Goal: Task Accomplishment & Management: Manage account settings

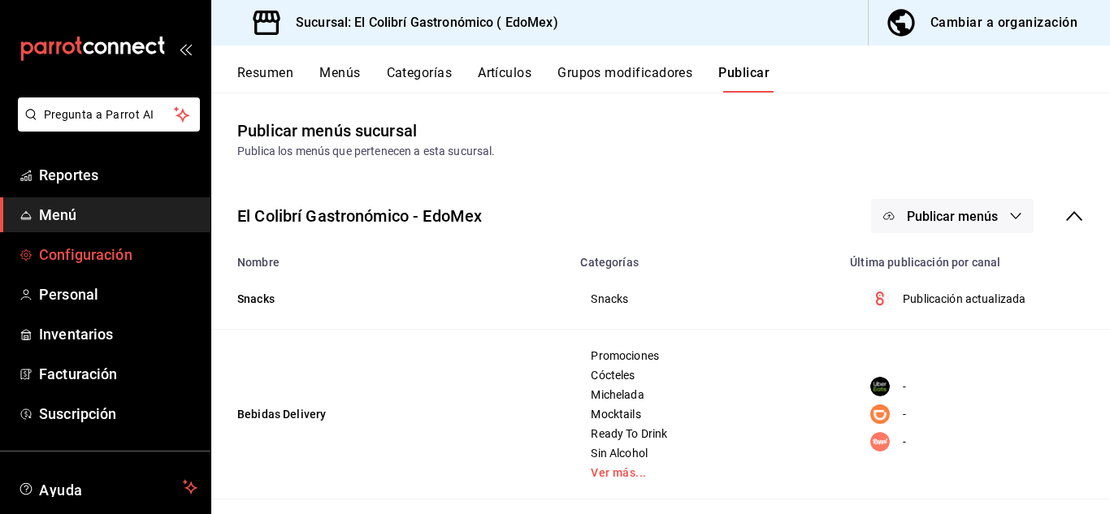
click at [81, 250] on span "Configuración" at bounding box center [118, 255] width 158 height 22
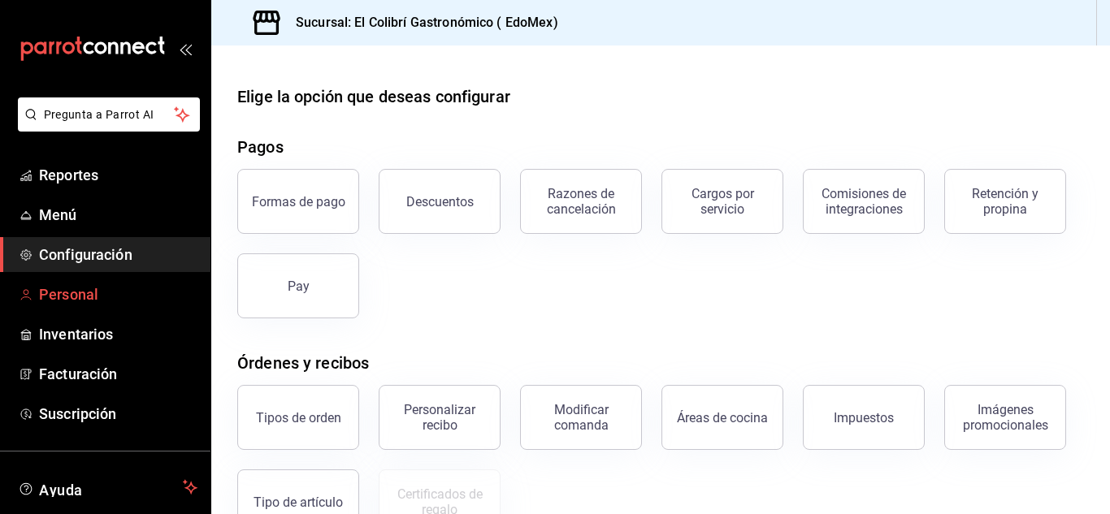
click at [124, 310] on link "Personal" at bounding box center [105, 294] width 210 height 35
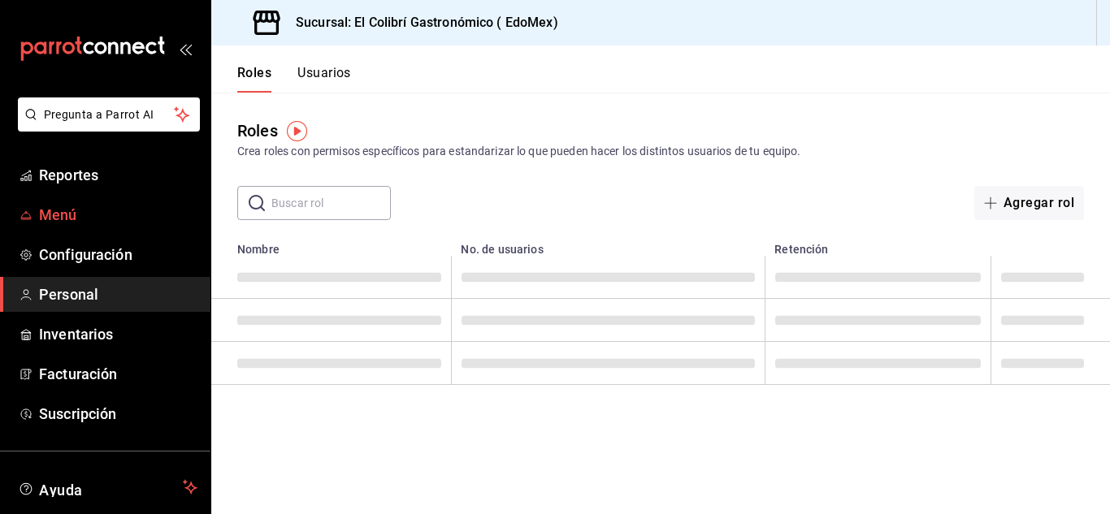
click at [128, 197] on link "Menú" at bounding box center [105, 214] width 210 height 35
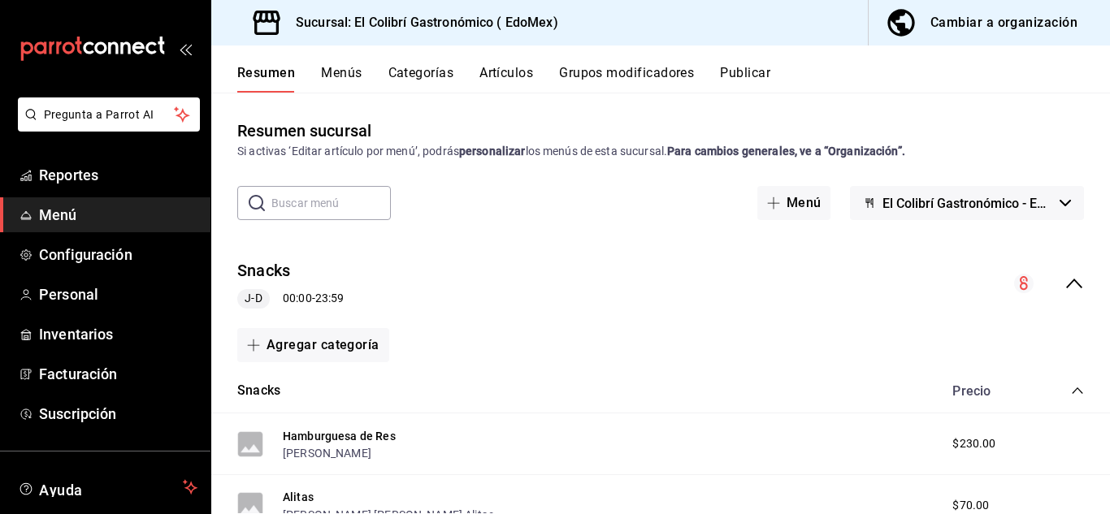
click at [504, 76] on button "Artículos" at bounding box center [506, 79] width 54 height 28
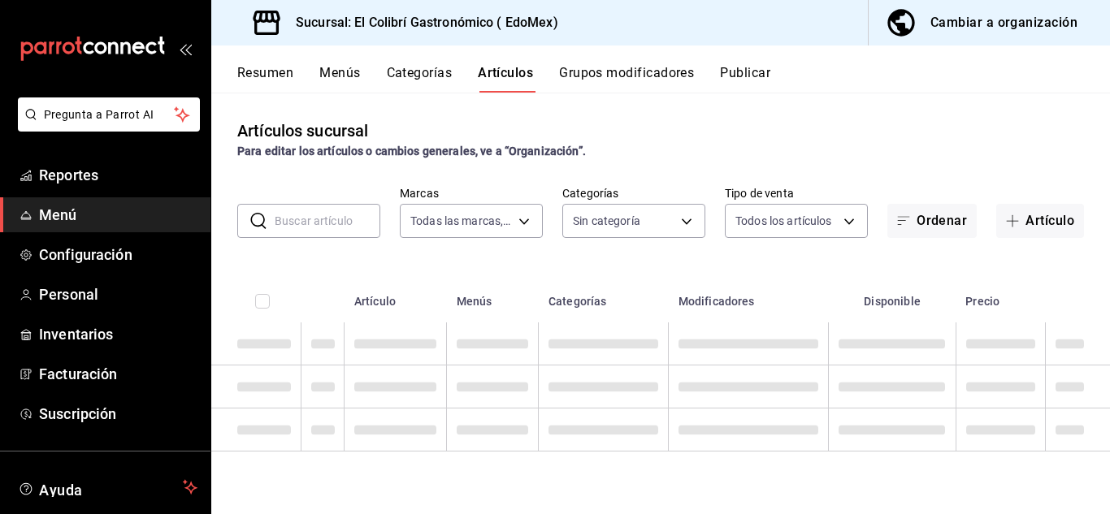
type input "d4f20551-9377-4971-9074-0a47c404ef09"
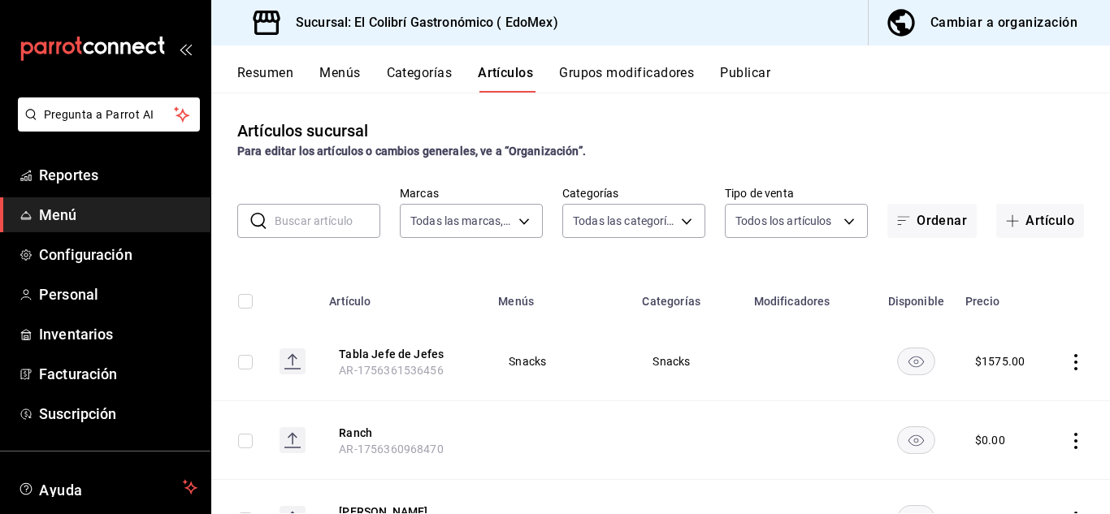
type input "84796cea-f163-4c53-b999-ab98ddf469de,e23f588d-3afa-4470-867b-d0365e6c2e4d,f27fc…"
click at [599, 68] on button "Grupos modificadores" at bounding box center [626, 79] width 135 height 28
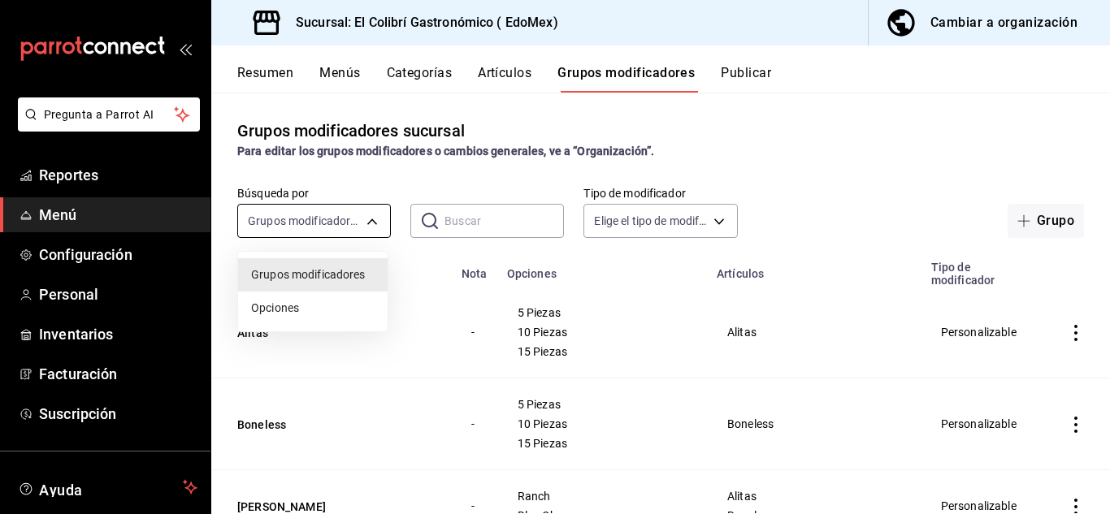
click at [340, 211] on body "Pregunta a Parrot AI Reportes Menú Configuración Personal Inventarios Facturaci…" at bounding box center [555, 257] width 1110 height 514
click at [487, 240] on div at bounding box center [555, 257] width 1110 height 514
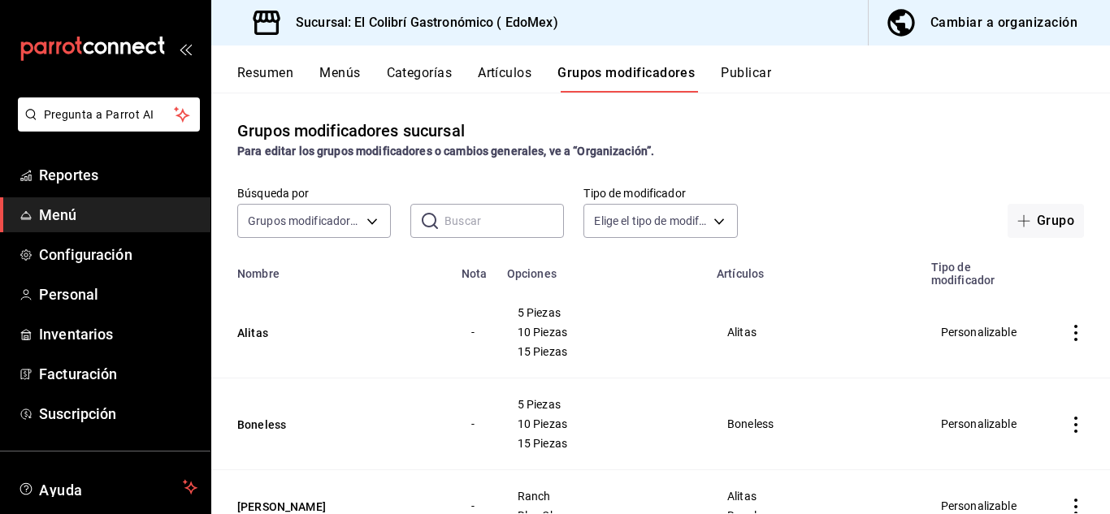
click at [518, 227] on input "text" at bounding box center [503, 221] width 119 height 32
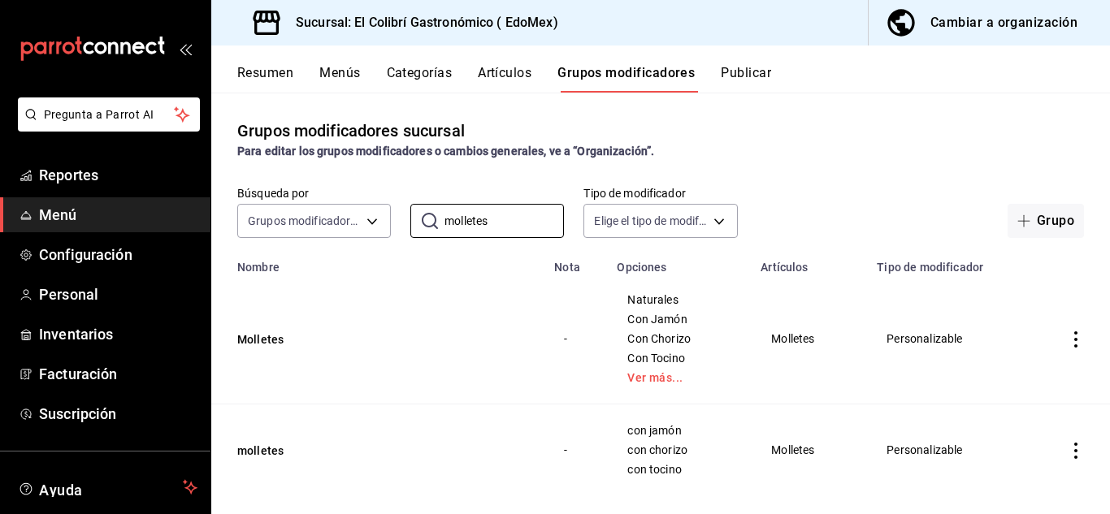
type input "molletes"
drag, startPoint x: 640, startPoint y: 366, endPoint x: 643, endPoint y: 390, distance: 23.7
click at [643, 390] on td "Naturales Con Jamón Con Chorizo Con Tocino Ver más..." at bounding box center [679, 339] width 144 height 131
click at [655, 372] on link "Ver más..." at bounding box center [678, 377] width 103 height 11
drag, startPoint x: 910, startPoint y: 285, endPoint x: 819, endPoint y: 278, distance: 91.3
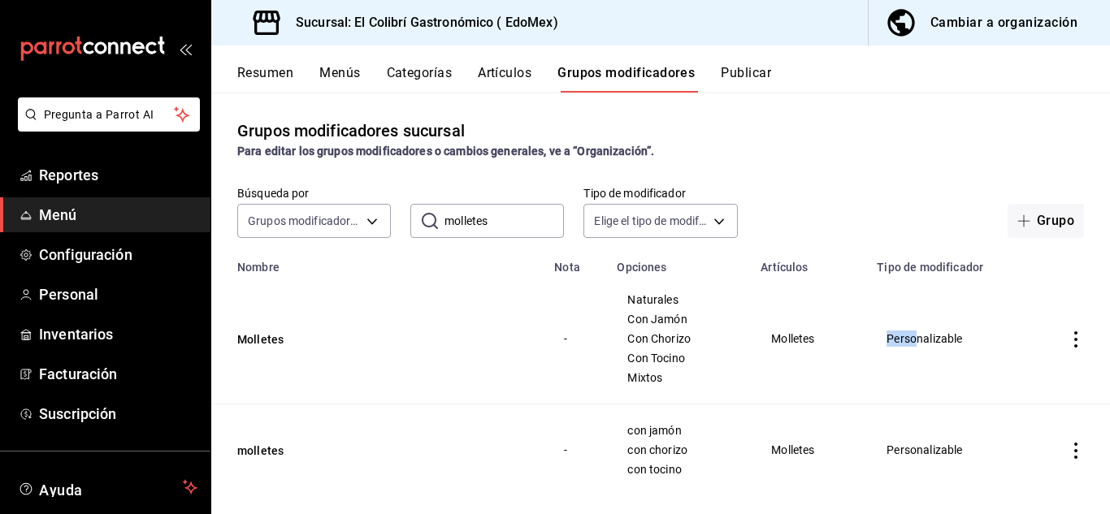
click at [819, 278] on tr "Molletes - Naturales Con Jamón Con Chorizo Con Tocino Mixtos Molletes Personali…" at bounding box center [660, 339] width 898 height 131
click at [253, 340] on button "Molletes" at bounding box center [334, 339] width 195 height 16
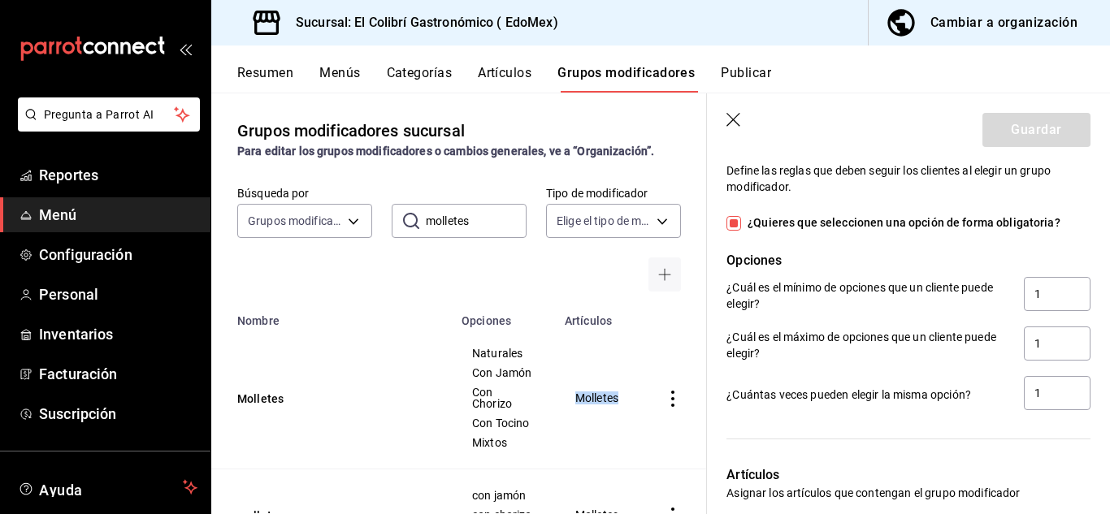
scroll to position [951, 0]
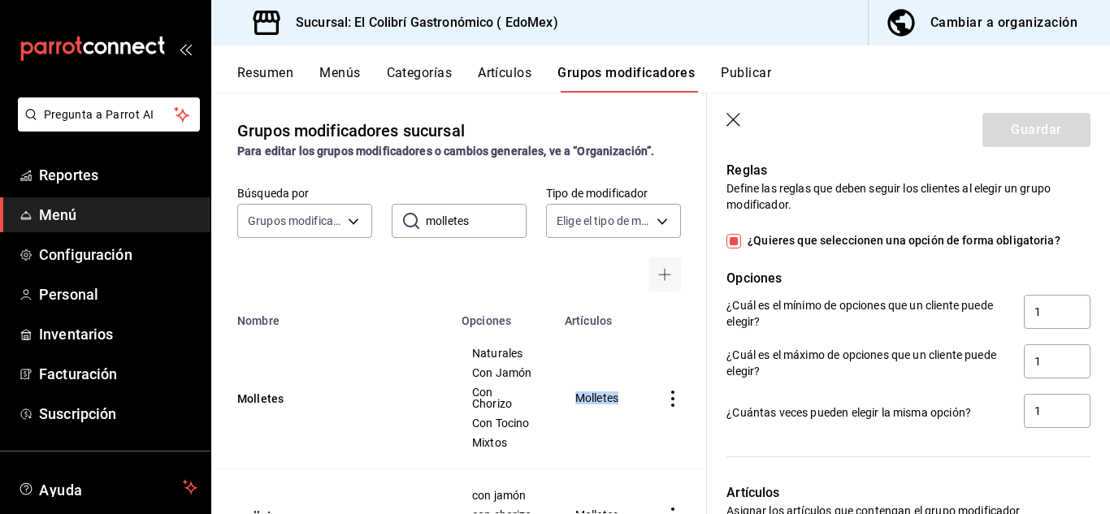
click at [737, 114] on icon "button" at bounding box center [734, 121] width 16 height 16
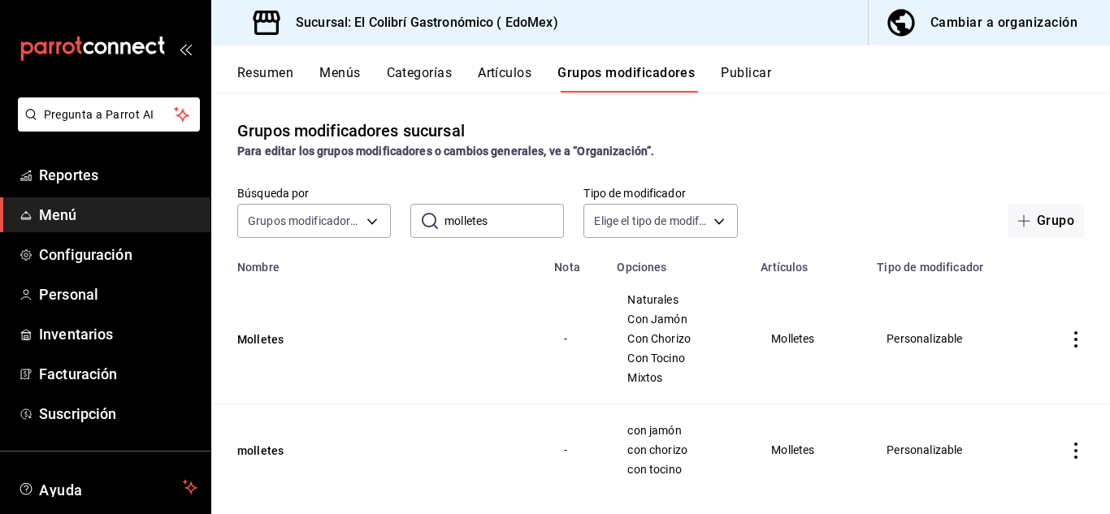
click at [903, 219] on div "Grupo" at bounding box center [920, 221] width 327 height 34
click at [531, 69] on button "Artículos" at bounding box center [505, 79] width 54 height 28
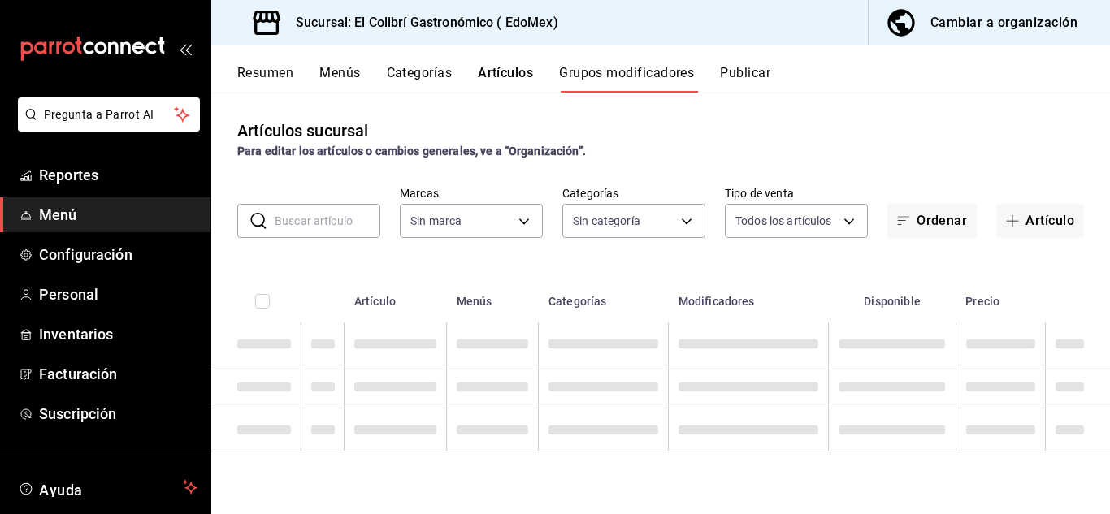
type input "d4f20551-9377-4971-9074-0a47c404ef09"
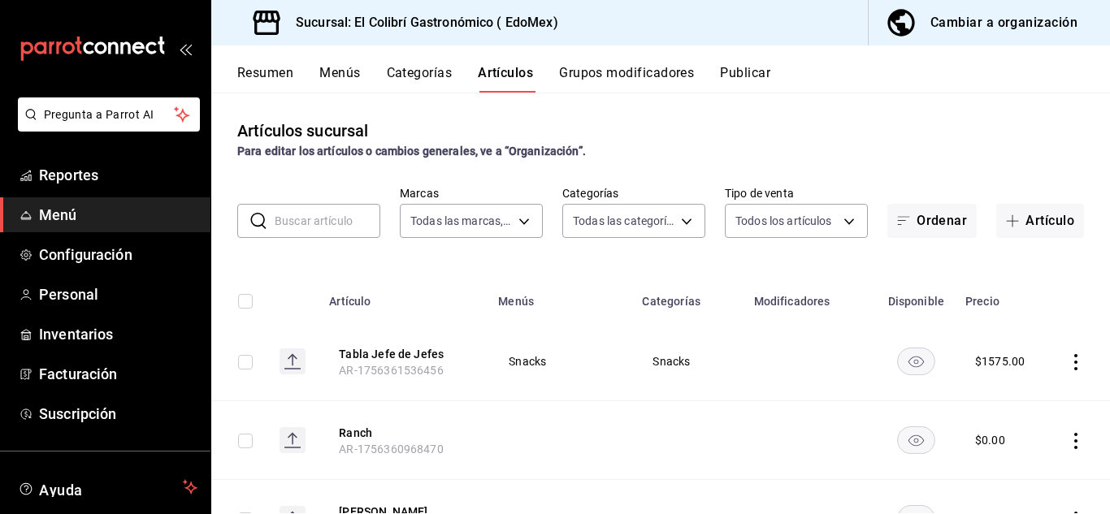
type input "84796cea-f163-4c53-b999-ab98ddf469de,e23f588d-3afa-4470-867b-d0365e6c2e4d,f27fc…"
click at [443, 77] on button "Categorías" at bounding box center [420, 79] width 66 height 28
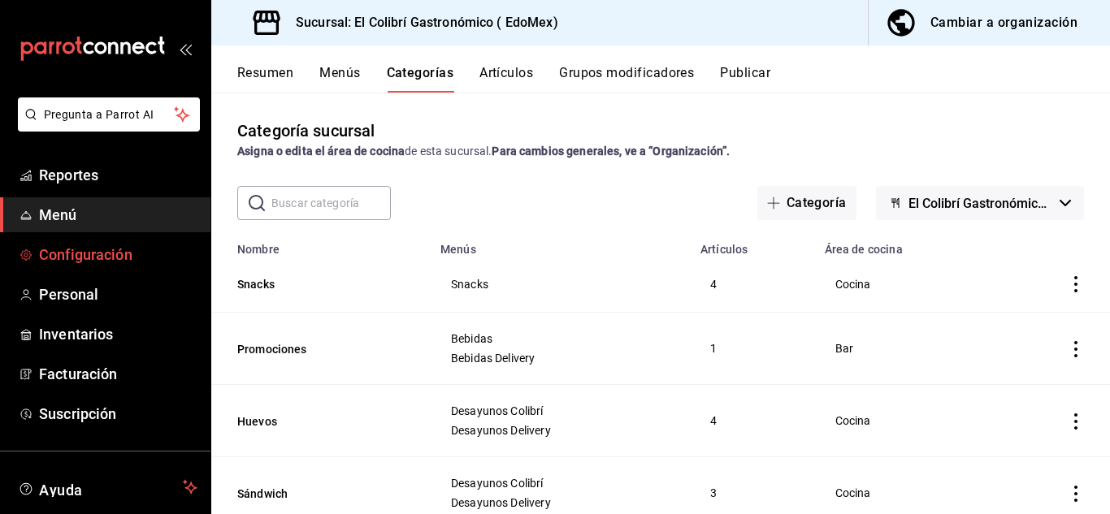
click at [102, 250] on span "Configuración" at bounding box center [118, 255] width 158 height 22
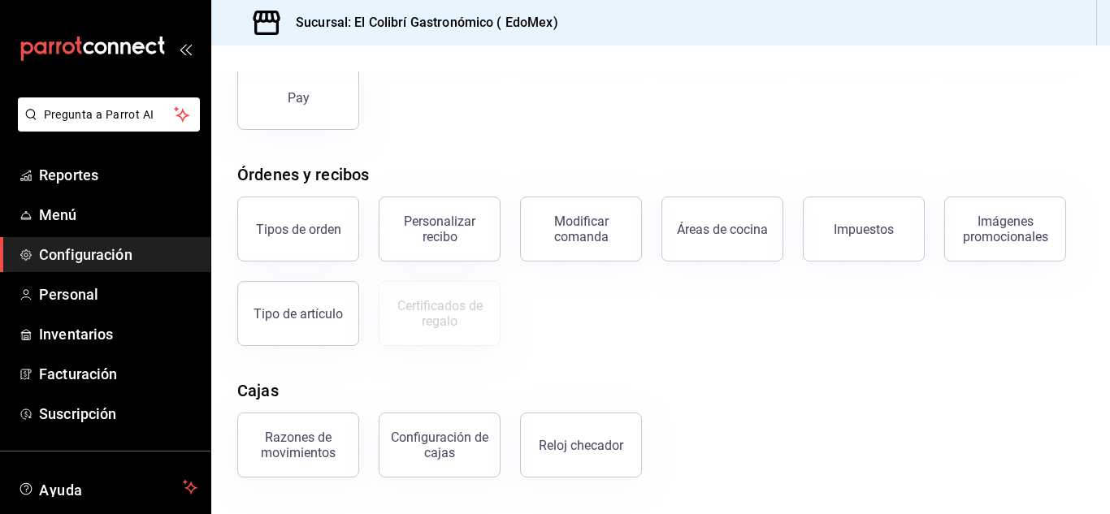
scroll to position [190, 0]
click at [703, 216] on button "Áreas de cocina" at bounding box center [722, 227] width 122 height 65
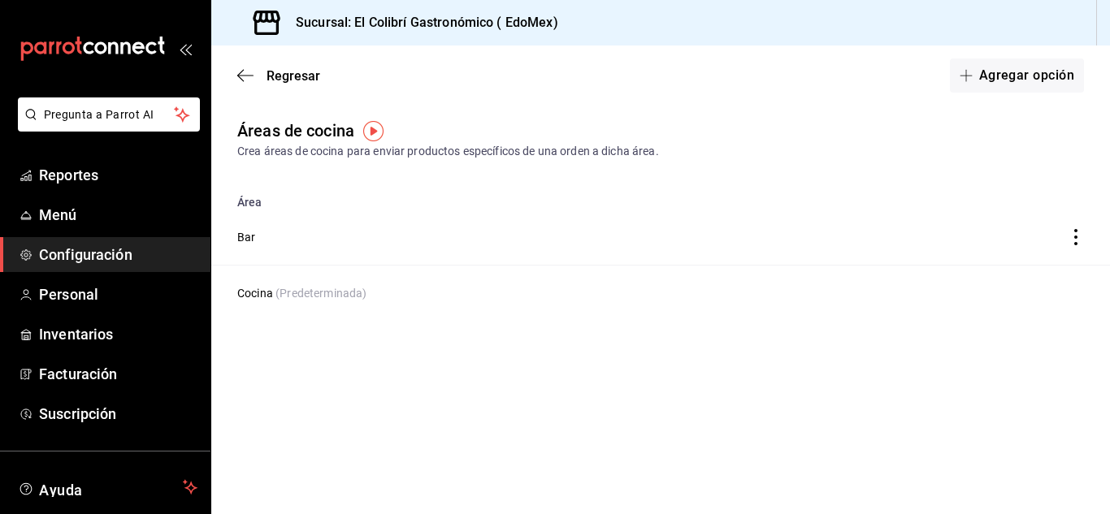
click at [71, 245] on span "Configuración" at bounding box center [118, 255] width 158 height 22
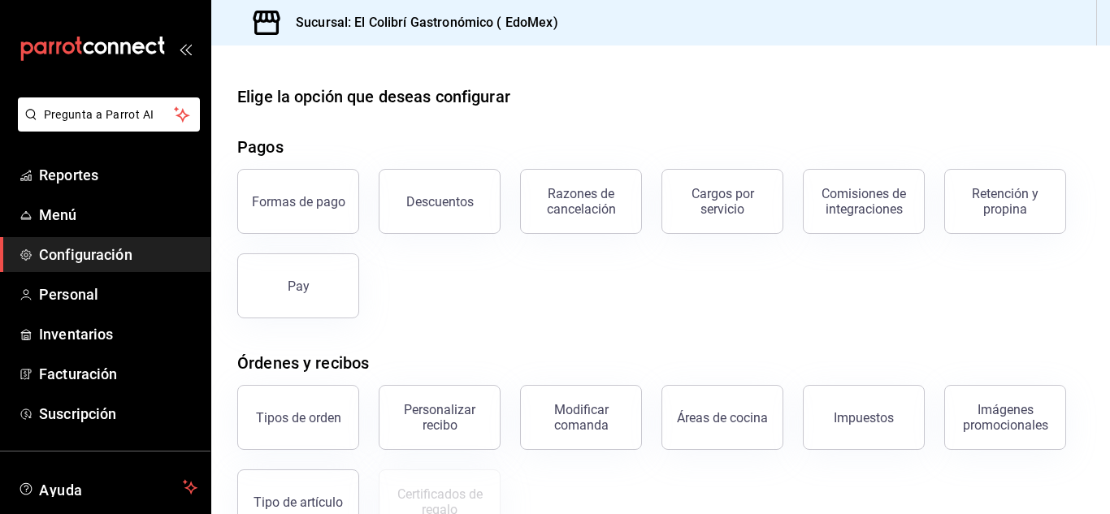
scroll to position [310, 0]
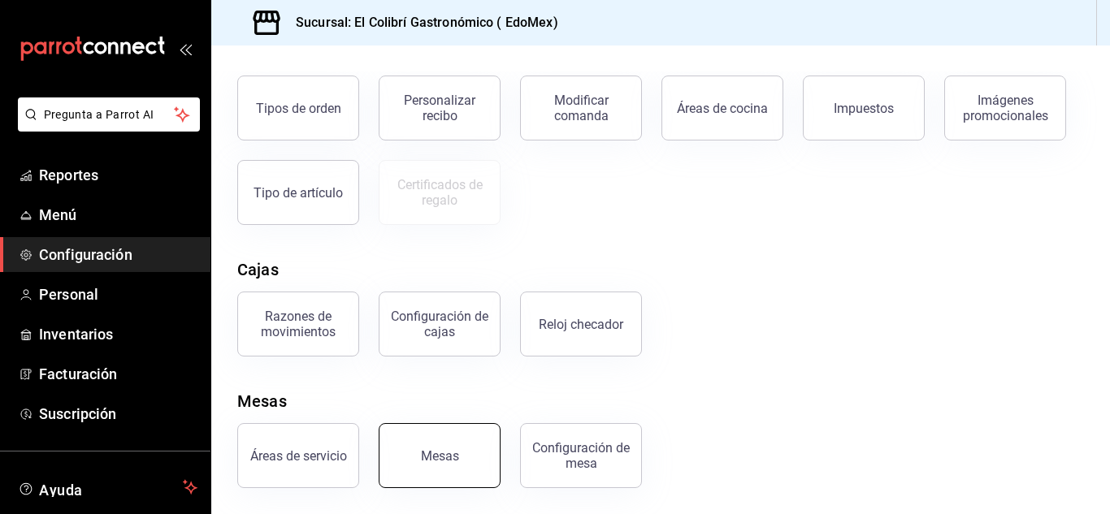
click at [414, 444] on button "Mesas" at bounding box center [440, 455] width 122 height 65
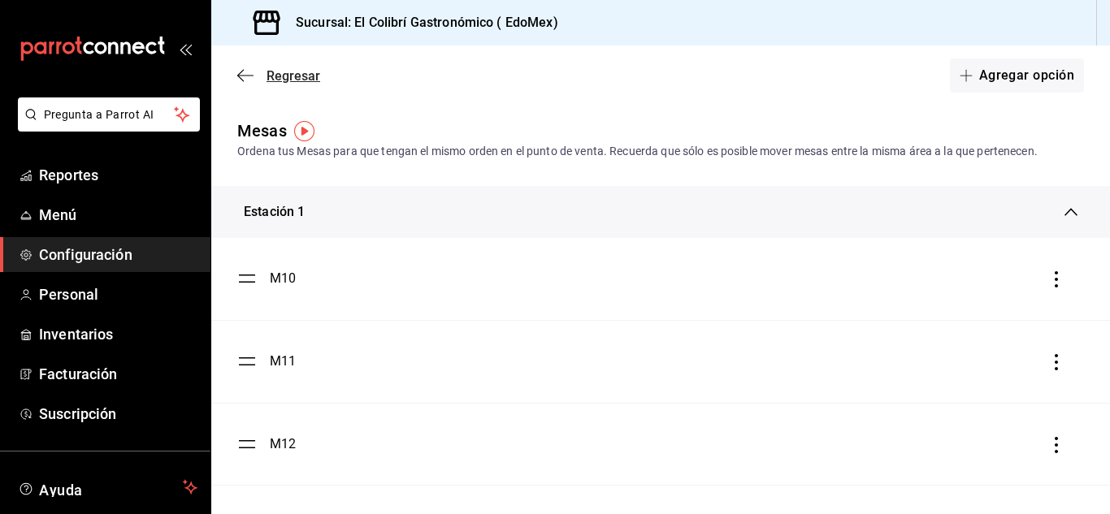
click at [262, 82] on span "Regresar" at bounding box center [278, 75] width 83 height 15
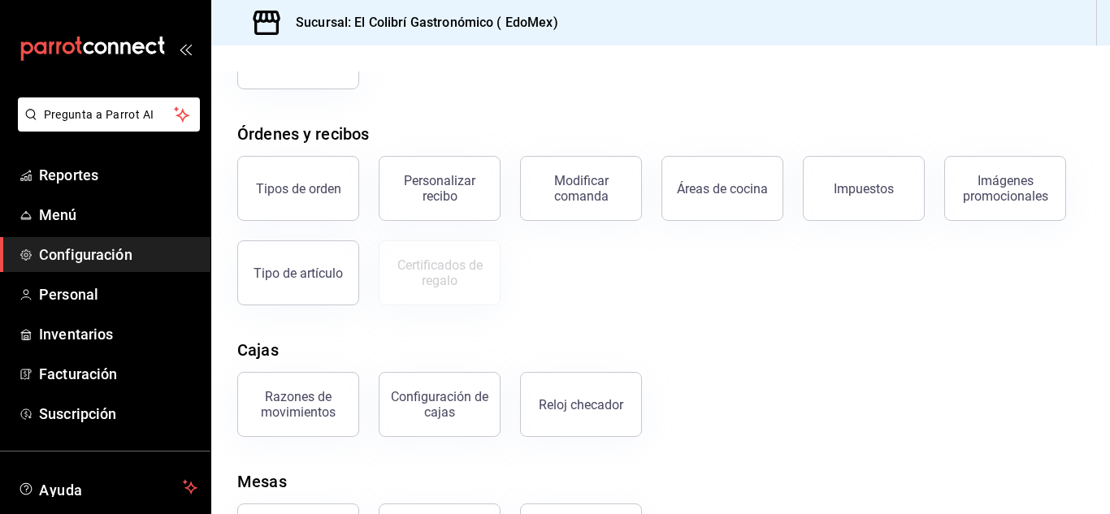
scroll to position [310, 0]
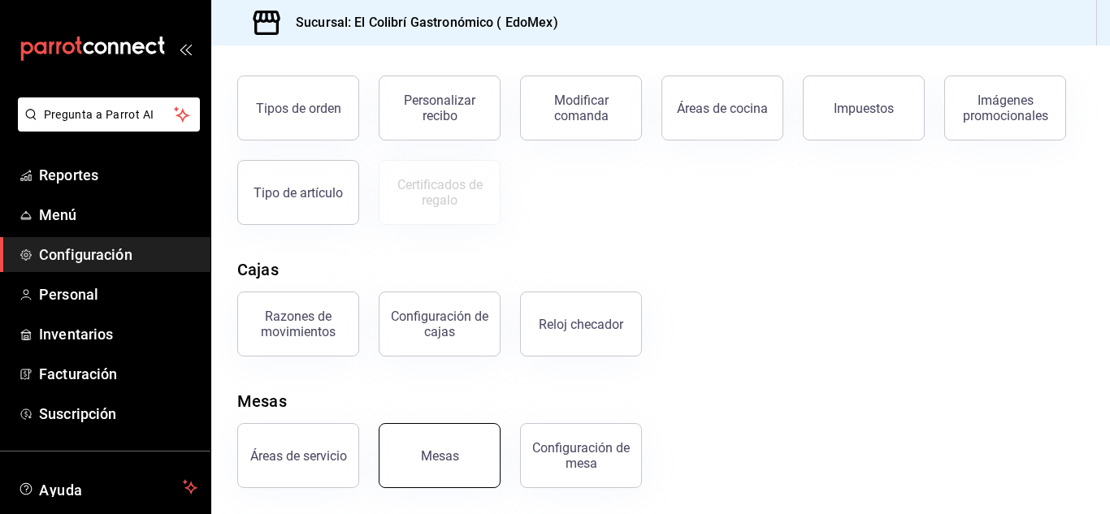
click at [459, 435] on button "Mesas" at bounding box center [440, 455] width 122 height 65
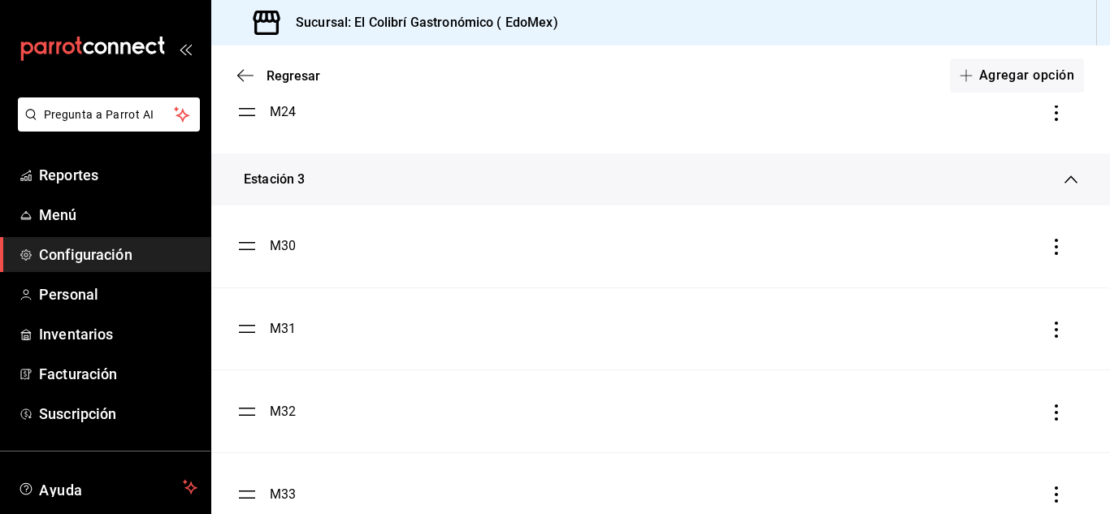
scroll to position [953, 0]
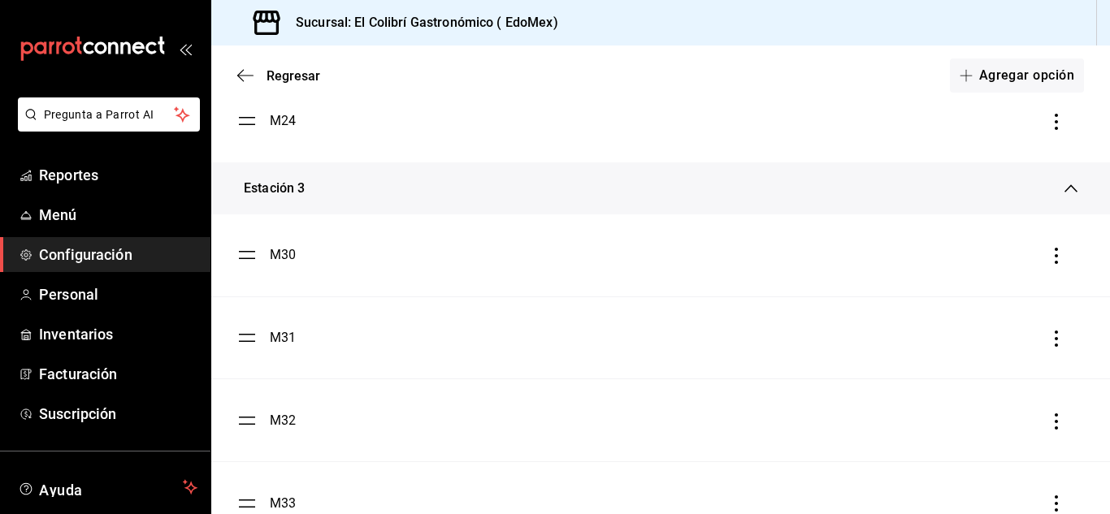
click at [1048, 262] on icon "button" at bounding box center [1056, 256] width 16 height 16
click at [1037, 259] on li "Eliminar" at bounding box center [971, 255] width 162 height 45
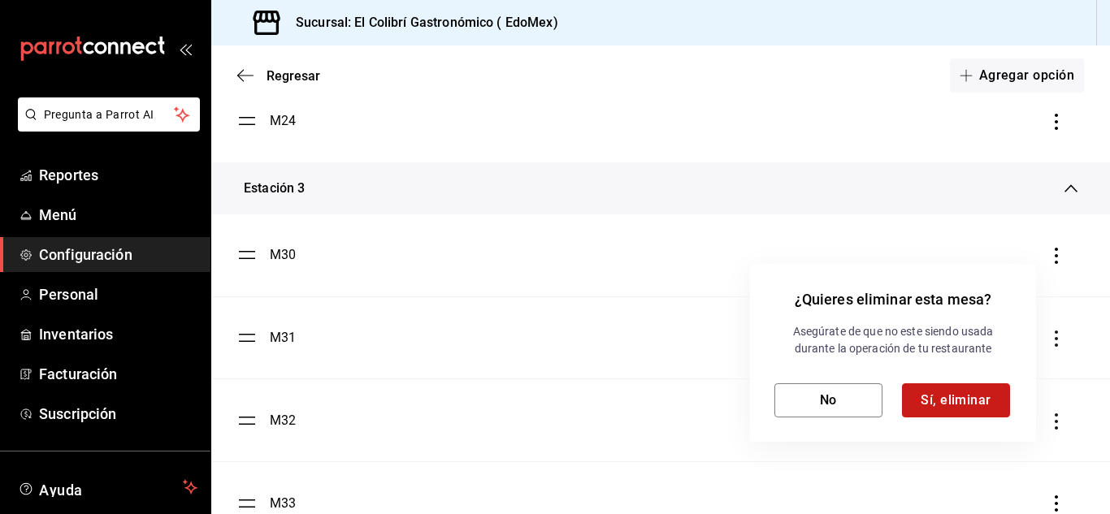
click at [973, 400] on button "Sí, eliminar" at bounding box center [956, 400] width 108 height 34
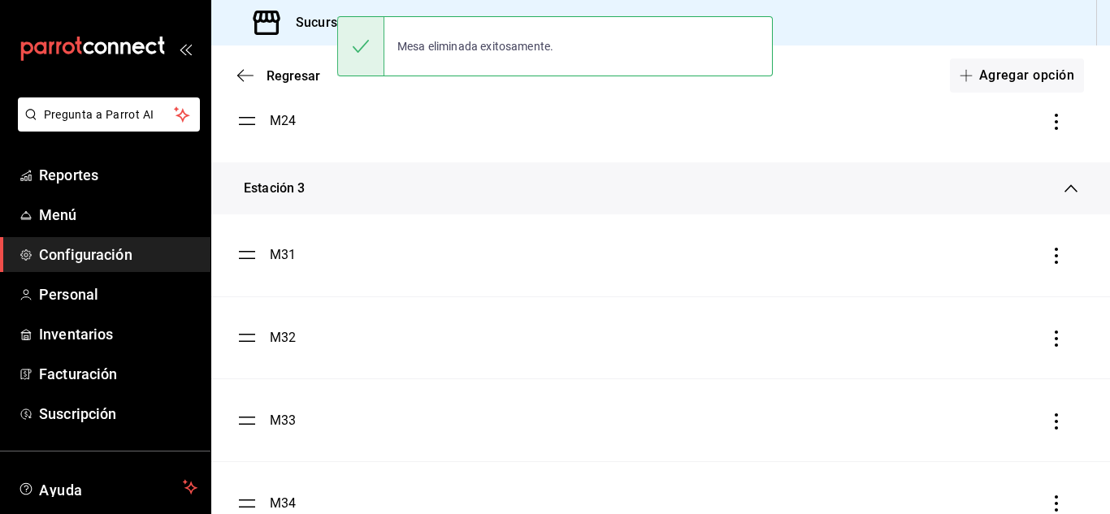
click at [1048, 265] on div at bounding box center [1056, 254] width 16 height 19
click at [1050, 259] on icon "button" at bounding box center [1056, 256] width 16 height 16
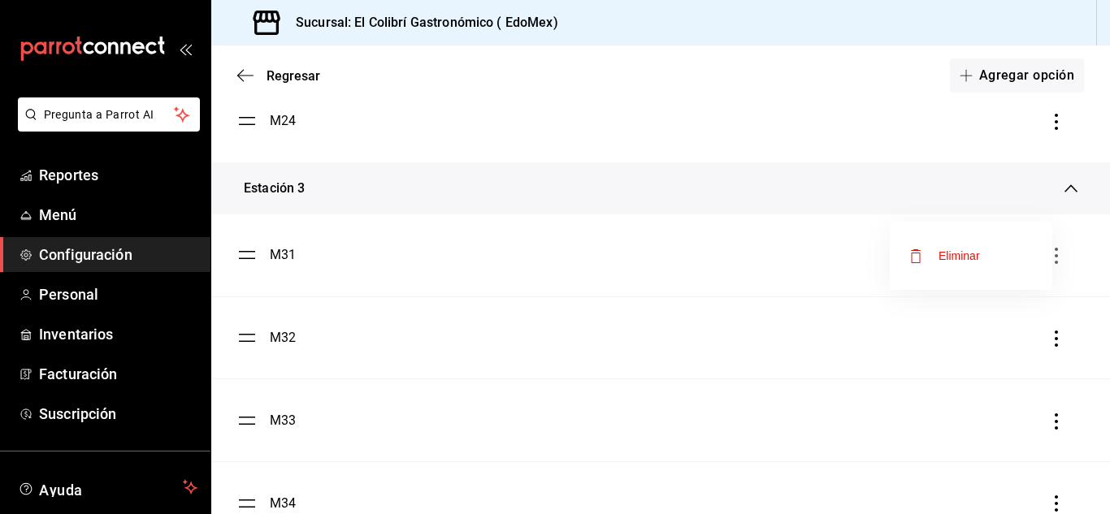
click at [1004, 262] on li "Eliminar" at bounding box center [971, 255] width 162 height 45
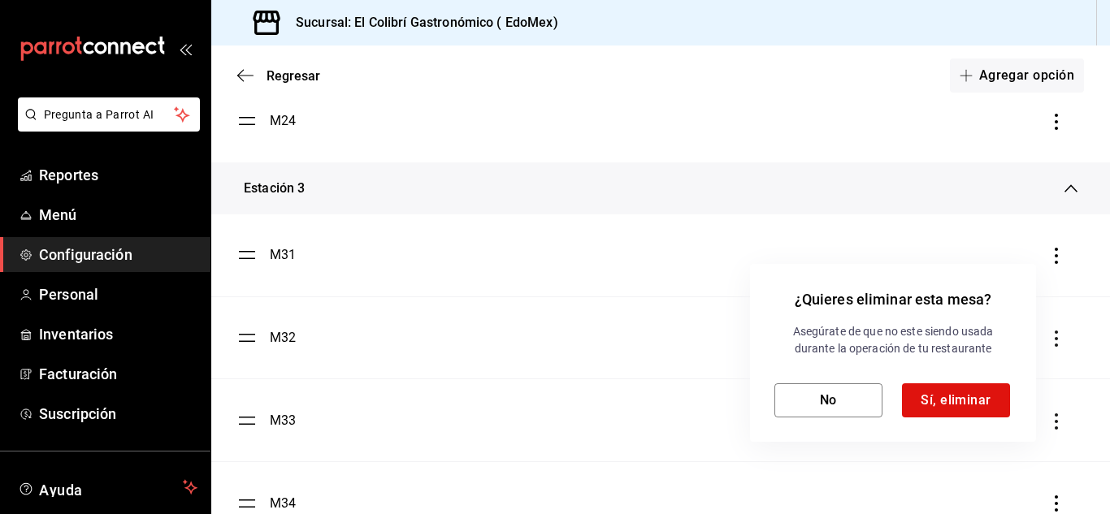
click at [989, 383] on div "Asegúrate de que no este siendo usada durante la operación de tu restaurante No…" at bounding box center [892, 370] width 237 height 94
click at [986, 397] on button "Sí, eliminar" at bounding box center [956, 400] width 108 height 34
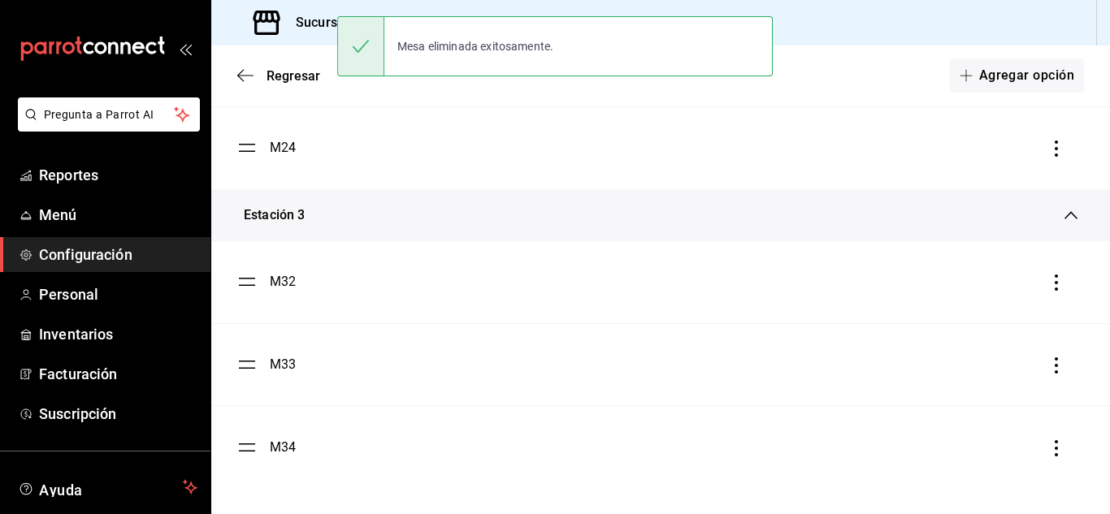
scroll to position [926, 0]
click at [1048, 287] on icon "button" at bounding box center [1056, 283] width 16 height 16
click at [976, 288] on div "Eliminar" at bounding box center [958, 282] width 41 height 13
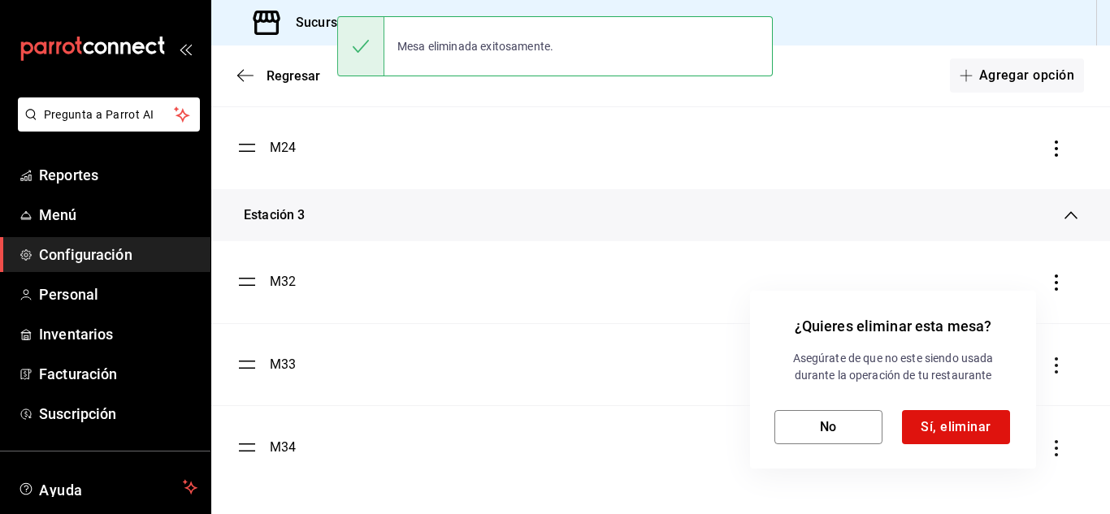
click at [974, 397] on div "Asegúrate de que no este siendo usada durante la operación de tu restaurante No…" at bounding box center [892, 397] width 237 height 94
click at [968, 421] on button "Sí, eliminar" at bounding box center [956, 427] width 108 height 34
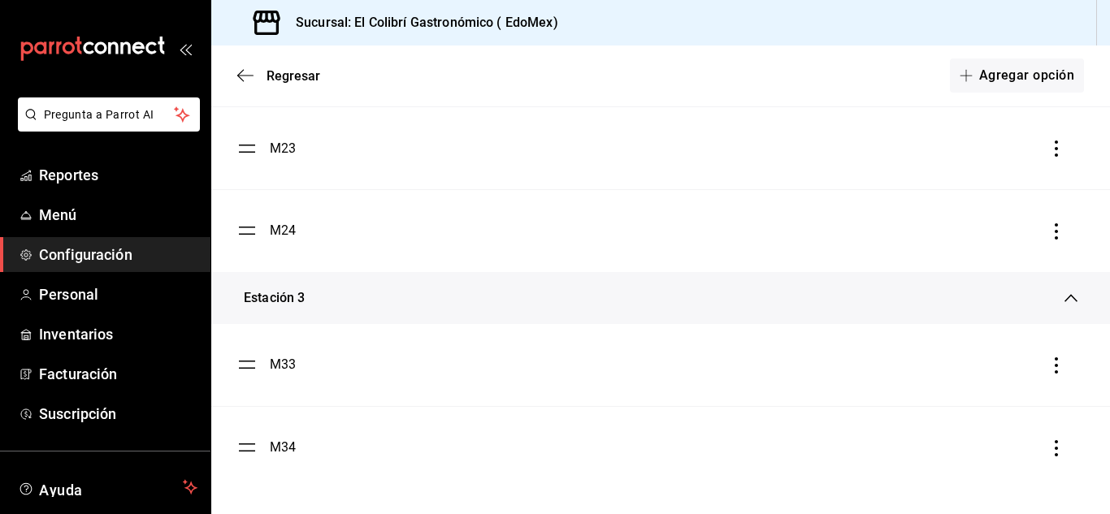
scroll to position [843, 0]
click at [1033, 361] on div "M33" at bounding box center [660, 364] width 846 height 19
click at [1048, 365] on icon "button" at bounding box center [1056, 365] width 16 height 16
click at [1002, 376] on li "Eliminar" at bounding box center [971, 365] width 162 height 45
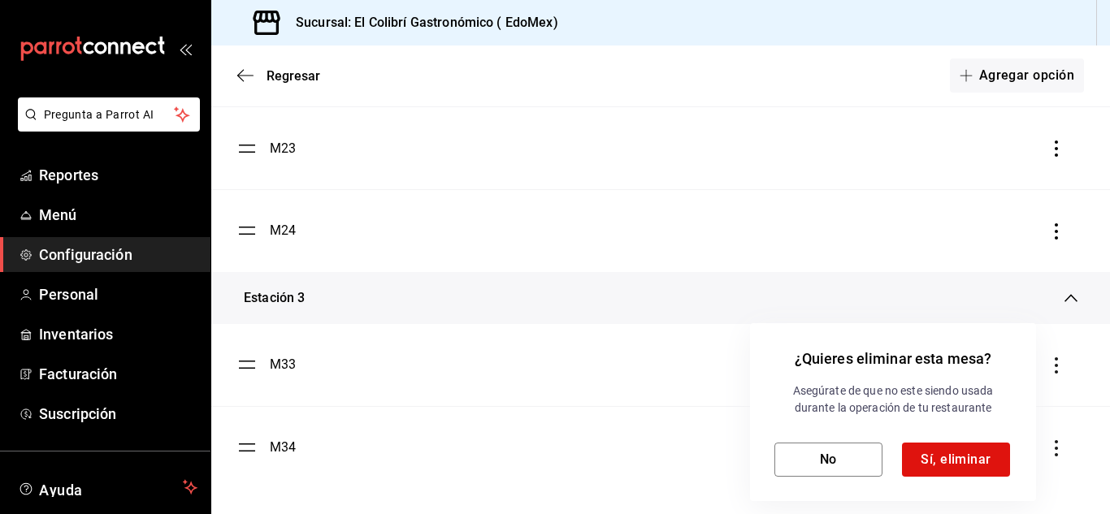
click at [982, 485] on div "¿Quieres eliminar esta mesa? Asegúrate de que no este siendo usada durante la o…" at bounding box center [893, 412] width 286 height 178
click at [994, 460] on button "Sí, eliminar" at bounding box center [956, 460] width 108 height 34
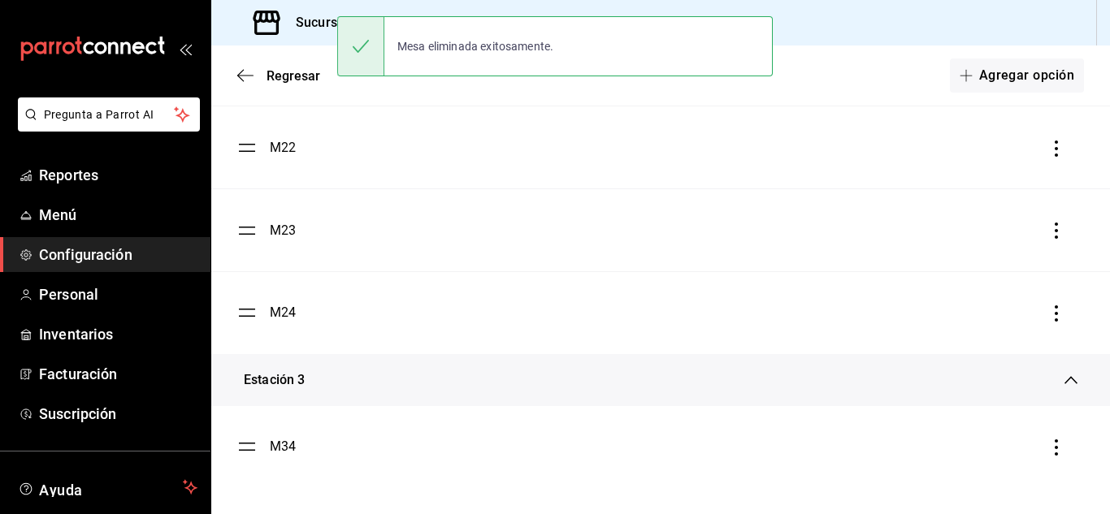
scroll to position [761, 0]
click at [1054, 440] on icon "button" at bounding box center [1055, 447] width 3 height 16
click at [963, 455] on span "Eliminar" at bounding box center [944, 447] width 71 height 19
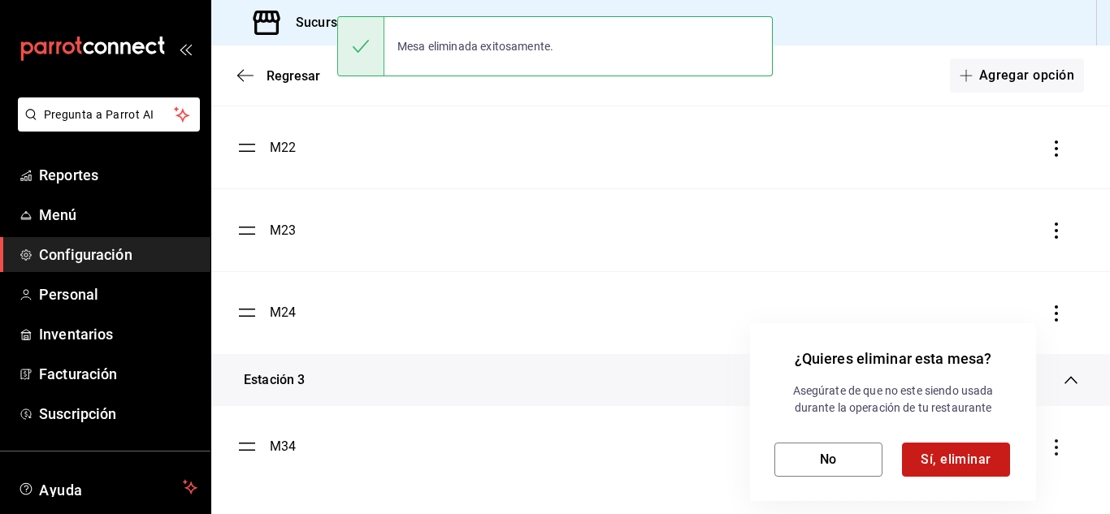
click at [968, 448] on button "Sí, eliminar" at bounding box center [956, 460] width 108 height 34
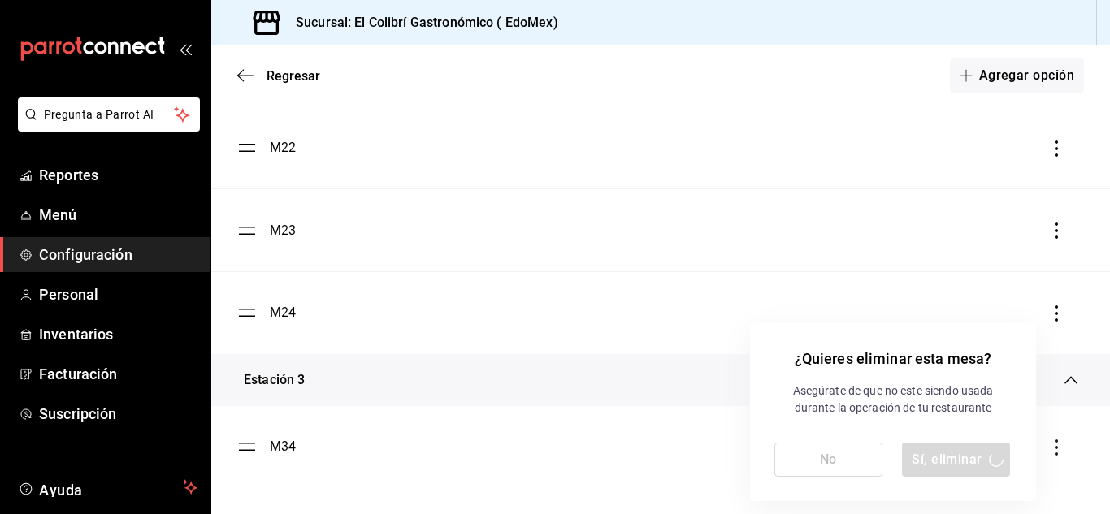
scroll to position [627, 0]
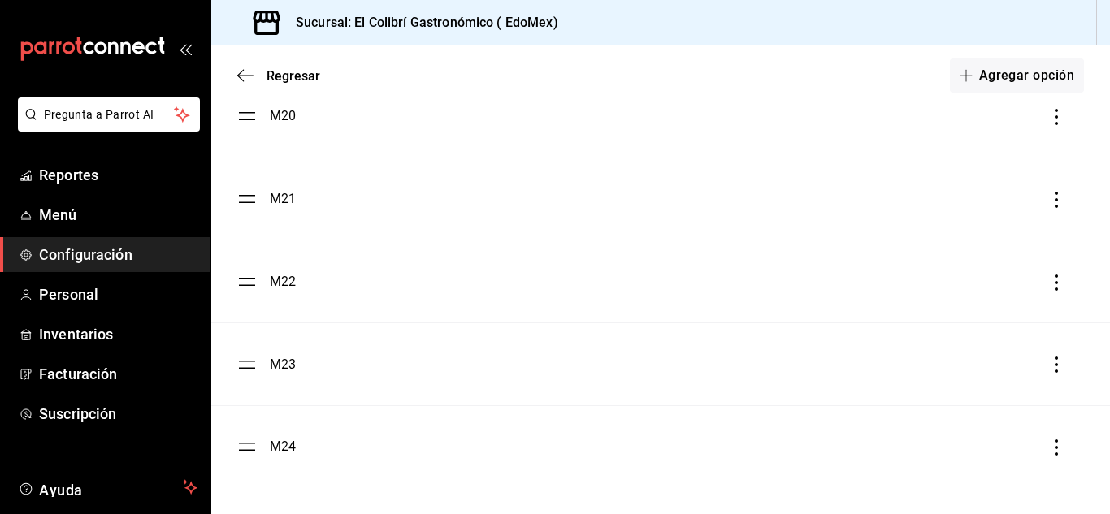
click at [1035, 448] on div "M24" at bounding box center [660, 446] width 846 height 19
click at [1048, 446] on icon "button" at bounding box center [1056, 447] width 16 height 16
click at [983, 451] on li "Eliminar" at bounding box center [971, 447] width 162 height 45
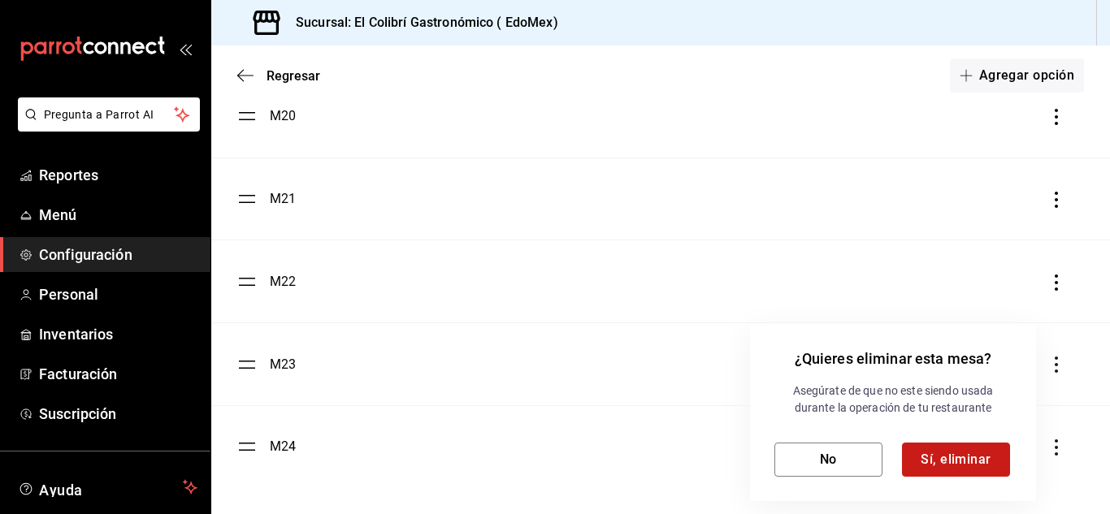
click at [972, 462] on button "Sí, eliminar" at bounding box center [956, 460] width 108 height 34
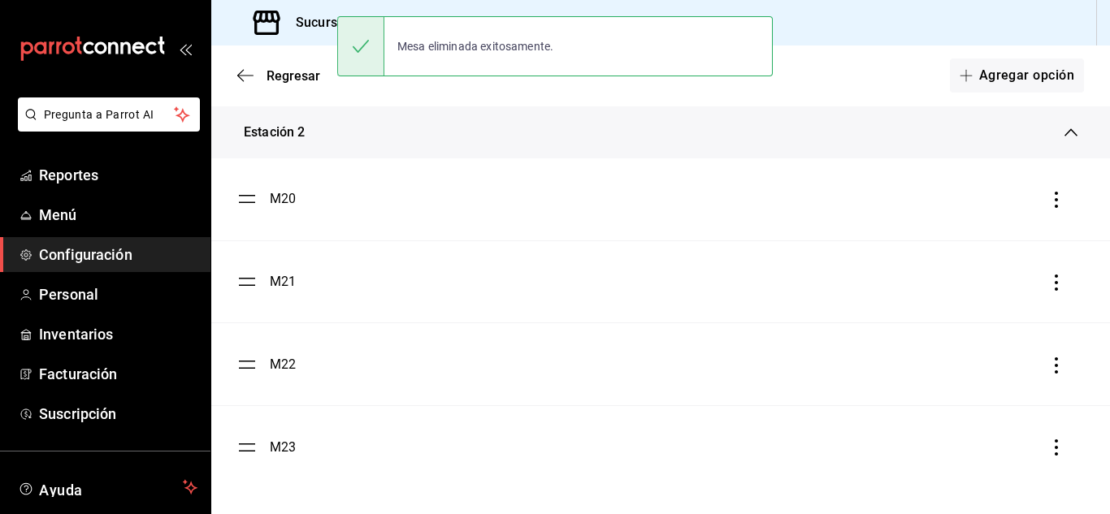
scroll to position [544, 0]
click at [1048, 452] on icon "button" at bounding box center [1056, 447] width 16 height 16
click at [994, 457] on li "Eliminar" at bounding box center [971, 447] width 162 height 45
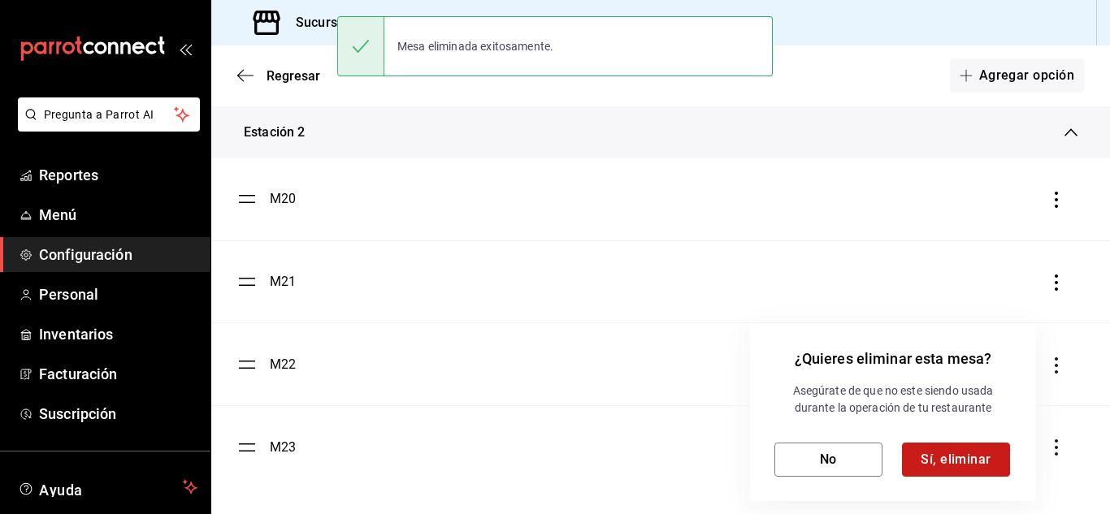
click at [1001, 465] on button "Sí, eliminar" at bounding box center [956, 460] width 108 height 34
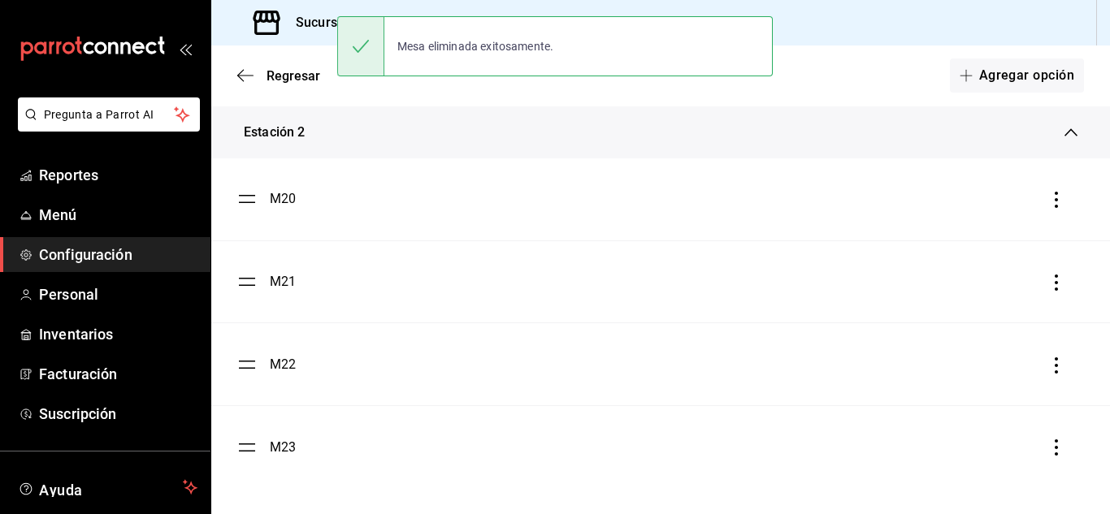
scroll to position [461, 0]
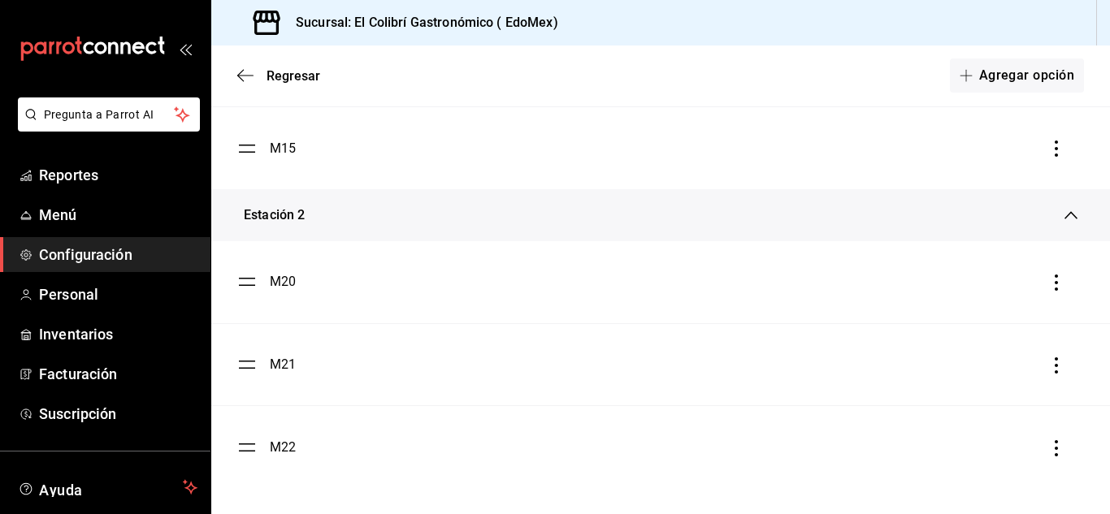
click at [1054, 454] on icon "button" at bounding box center [1055, 448] width 3 height 16
click at [989, 445] on li "Eliminar" at bounding box center [971, 448] width 162 height 45
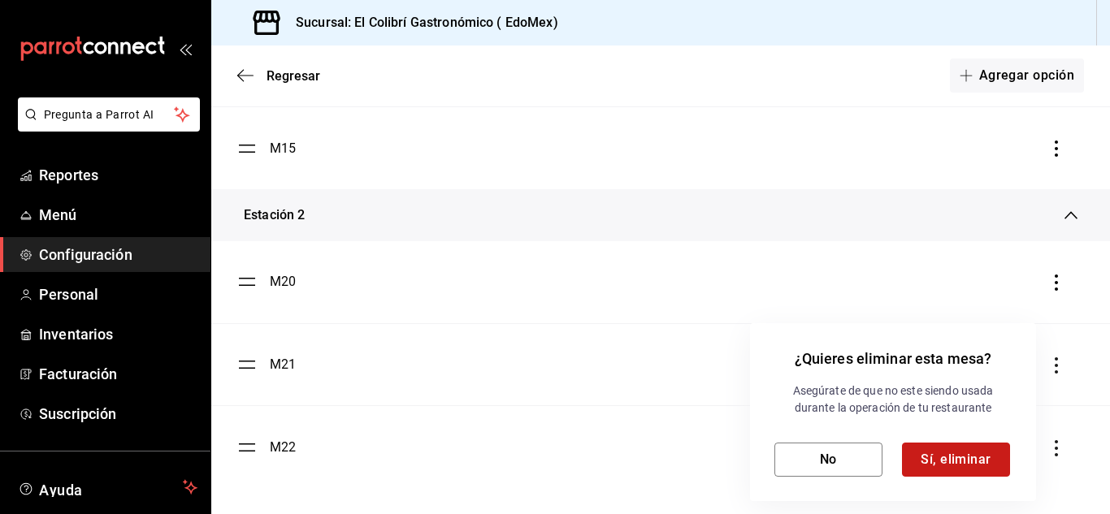
click at [1001, 452] on button "Sí, eliminar" at bounding box center [956, 460] width 108 height 34
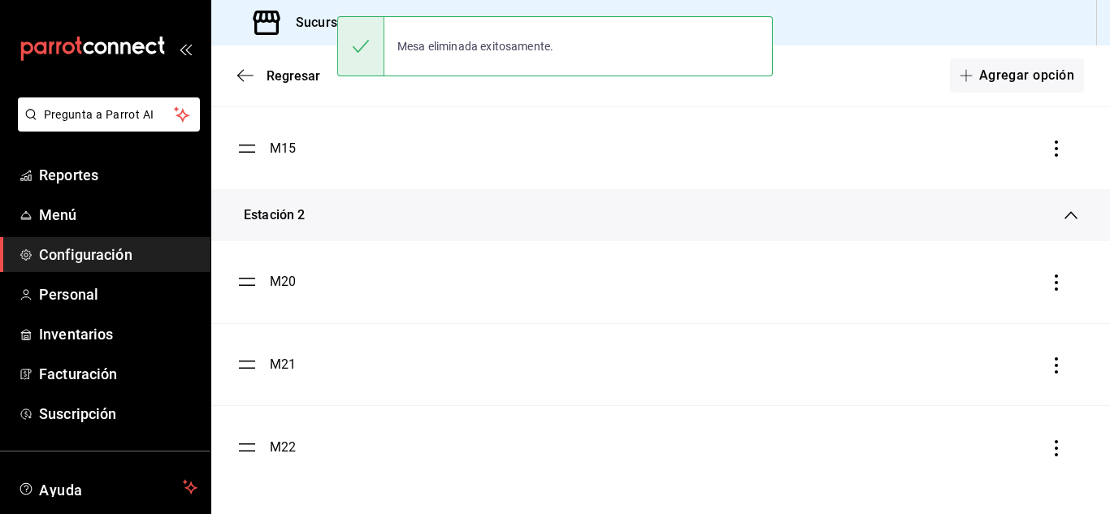
scroll to position [379, 0]
click at [1048, 448] on icon "button" at bounding box center [1056, 448] width 16 height 16
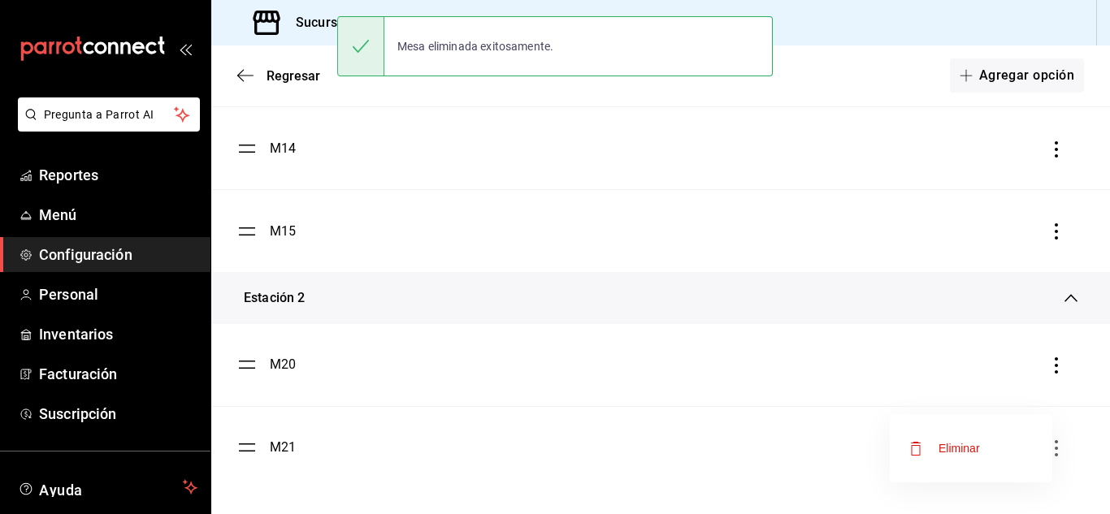
click at [979, 450] on div "Eliminar" at bounding box center [958, 448] width 41 height 13
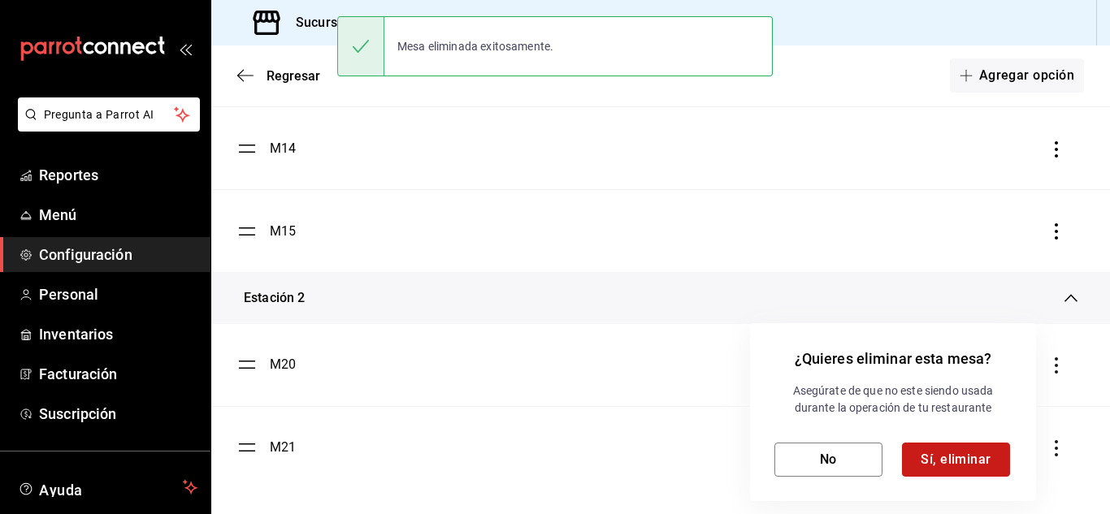
click at [956, 465] on button "Sí, eliminar" at bounding box center [956, 460] width 108 height 34
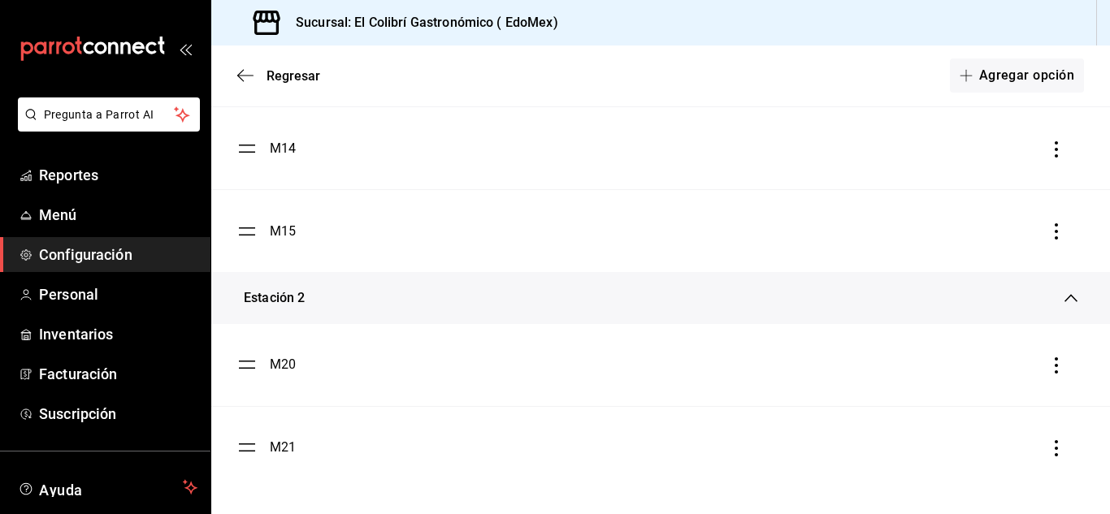
scroll to position [297, 0]
click at [1048, 453] on icon "button" at bounding box center [1056, 447] width 16 height 16
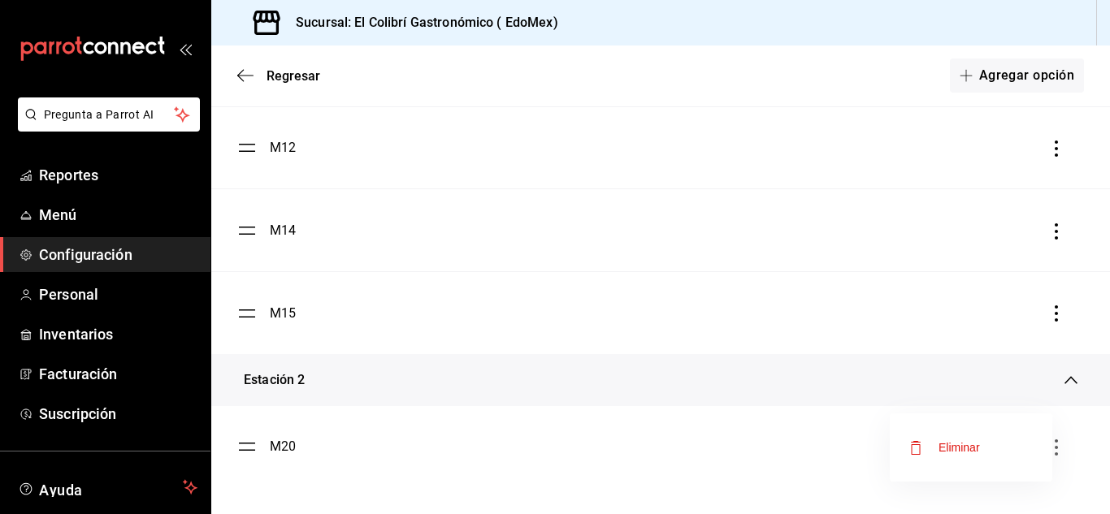
click at [986, 440] on li "Eliminar" at bounding box center [971, 447] width 162 height 45
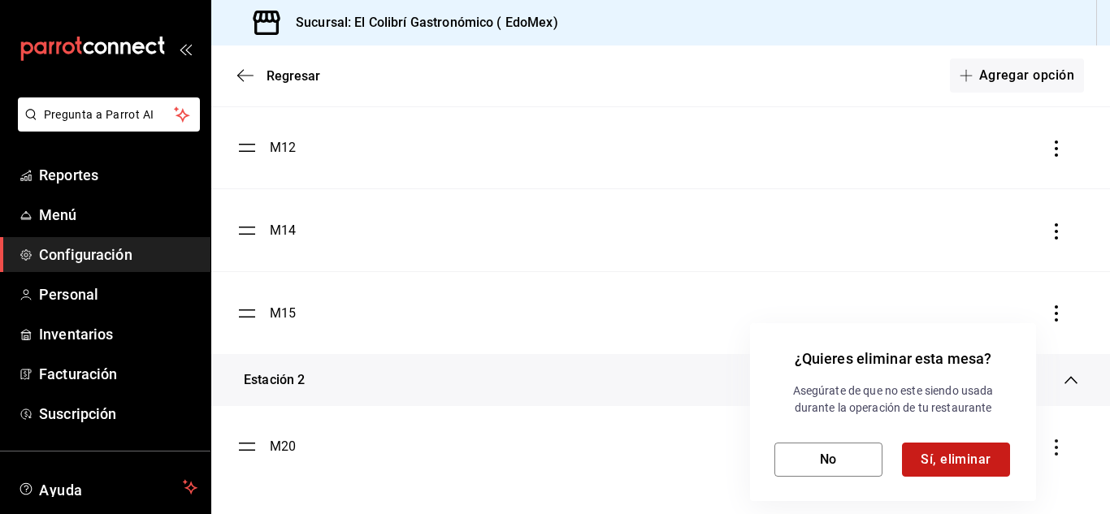
click at [967, 448] on button "Sí, eliminar" at bounding box center [956, 460] width 108 height 34
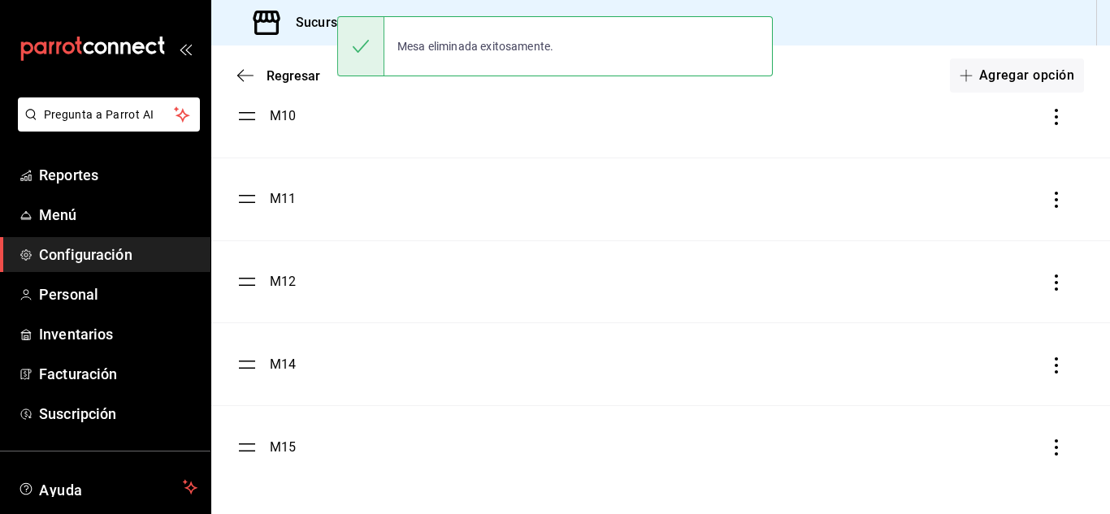
scroll to position [162, 0]
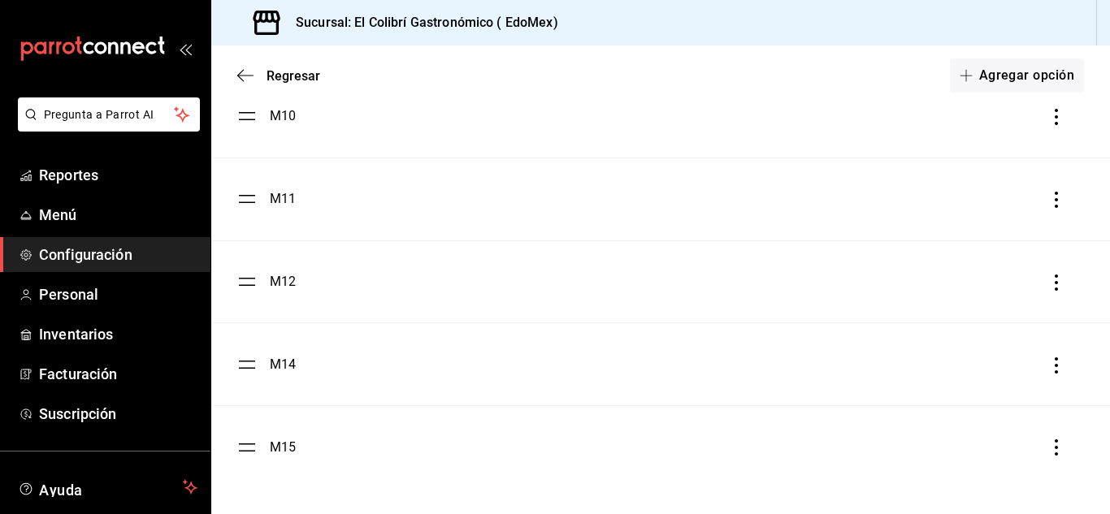
click at [1048, 450] on icon "button" at bounding box center [1056, 447] width 16 height 16
click at [927, 439] on span "Eliminar" at bounding box center [944, 447] width 71 height 19
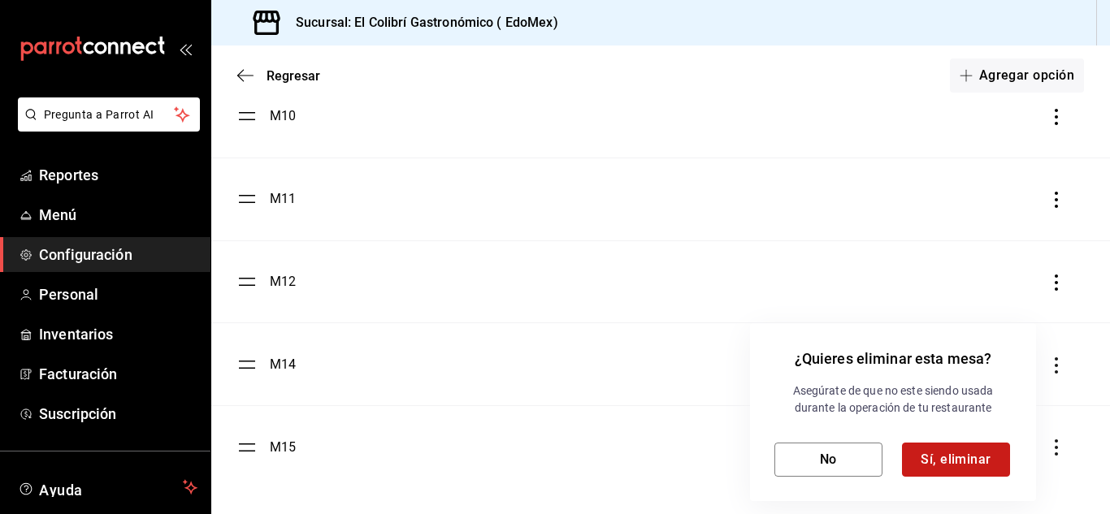
click at [946, 462] on button "Sí, eliminar" at bounding box center [956, 460] width 108 height 34
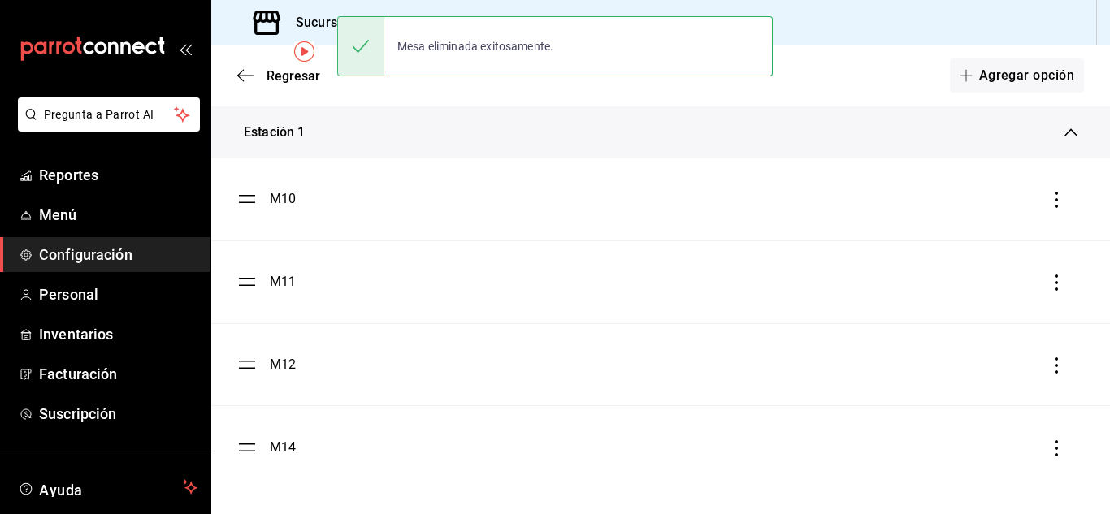
scroll to position [80, 0]
click at [1073, 471] on li "M14" at bounding box center [660, 447] width 898 height 82
click at [1048, 453] on icon "button" at bounding box center [1056, 448] width 16 height 16
click at [985, 444] on li "Eliminar" at bounding box center [971, 448] width 162 height 45
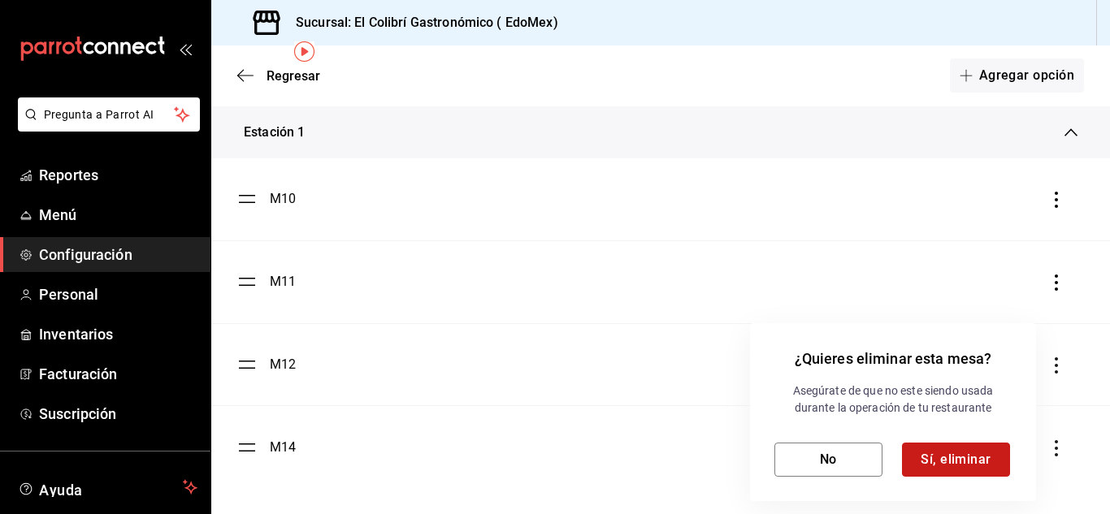
click at [959, 468] on button "Sí, eliminar" at bounding box center [956, 460] width 108 height 34
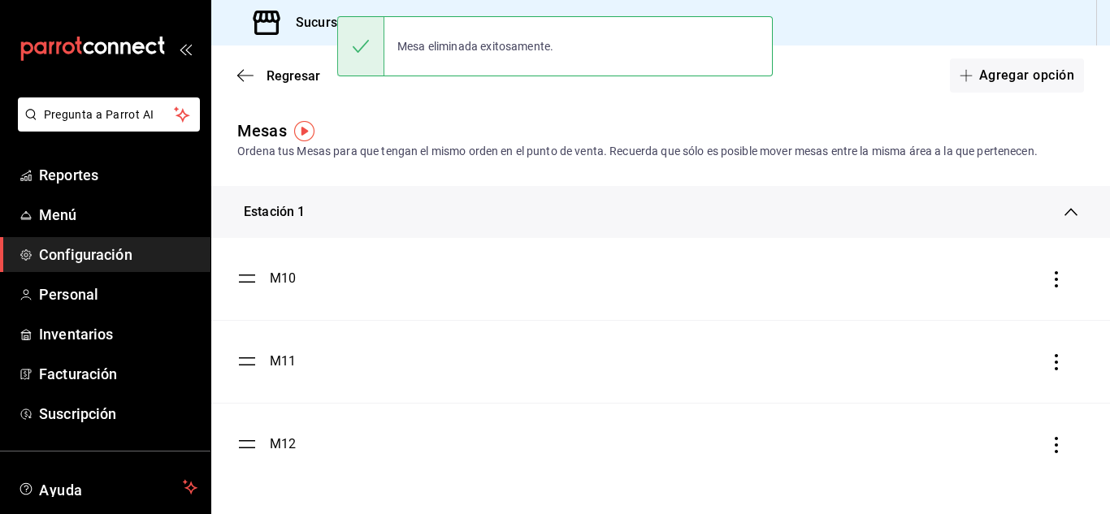
scroll to position [0, 0]
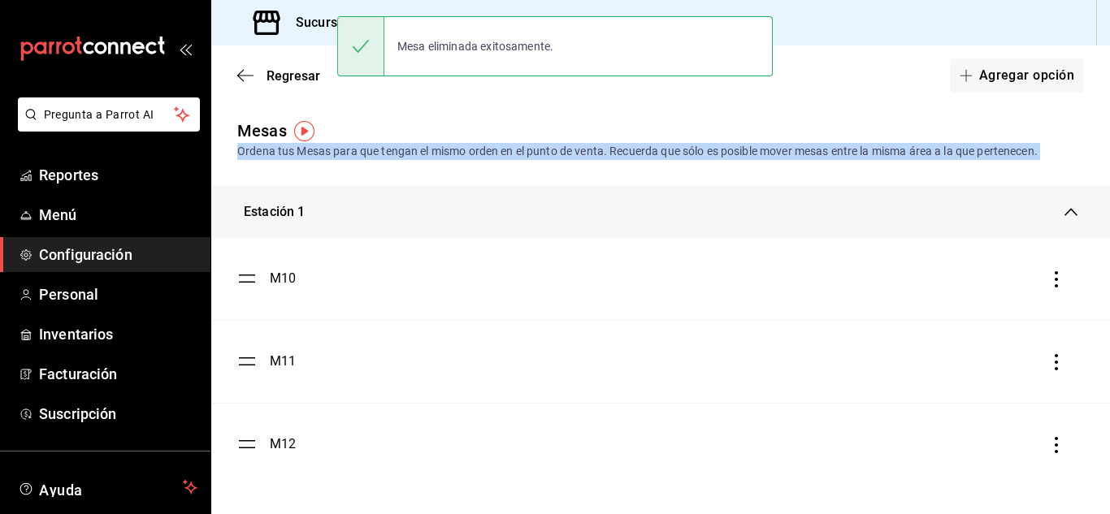
drag, startPoint x: 1109, startPoint y: 128, endPoint x: 1106, endPoint y: 276, distance: 147.9
click at [1106, 276] on div "Mesas Ordena tus Mesas para que tengan el mismo orden en el punto de venta. Rec…" at bounding box center [660, 302] width 898 height 366
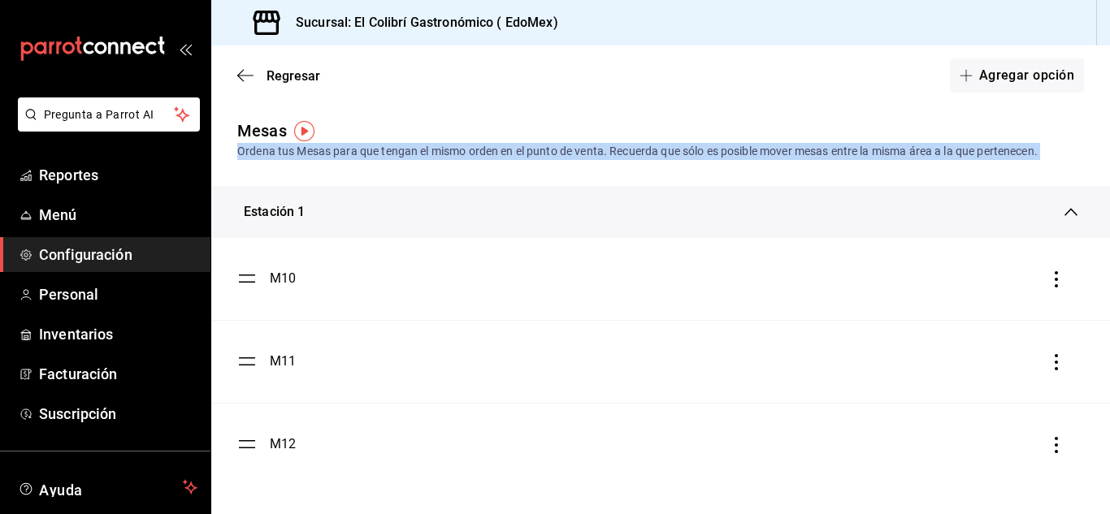
click at [1057, 451] on icon "button" at bounding box center [1055, 445] width 3 height 16
click at [1022, 447] on li "Eliminar" at bounding box center [983, 444] width 162 height 45
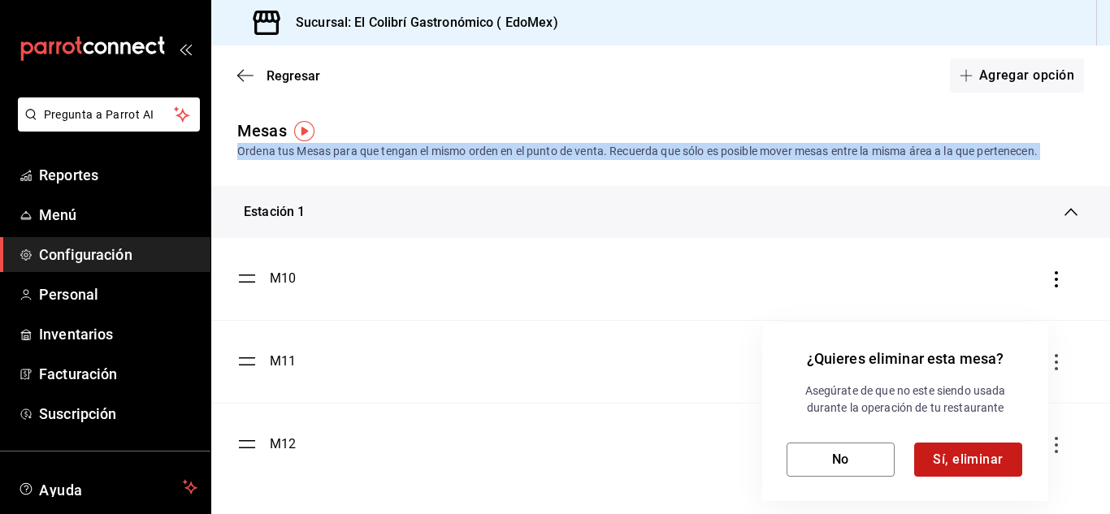
click at [962, 452] on button "Sí, eliminar" at bounding box center [968, 460] width 108 height 34
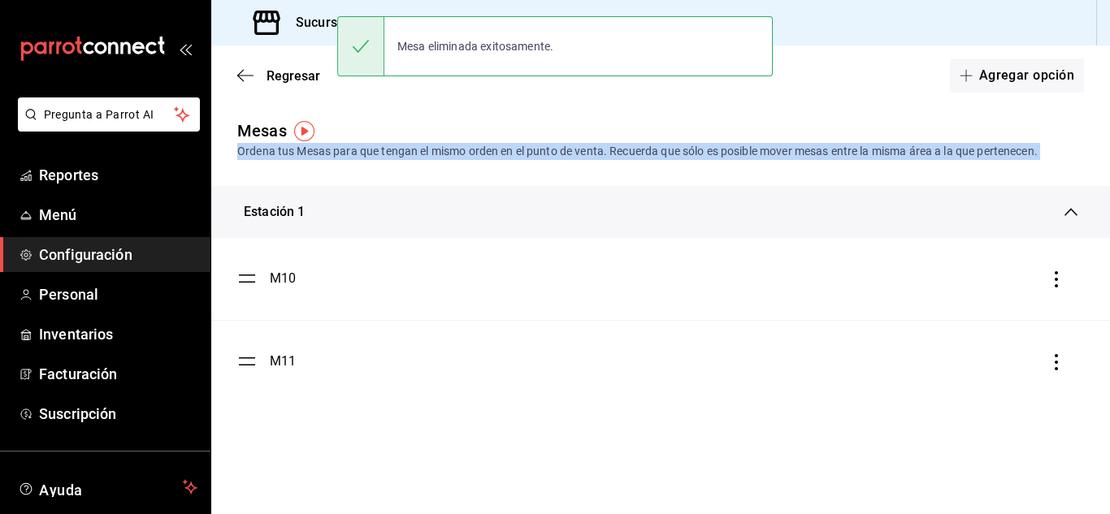
click at [1053, 360] on icon "button" at bounding box center [1056, 362] width 16 height 16
click at [1017, 367] on li "Eliminar" at bounding box center [983, 362] width 162 height 45
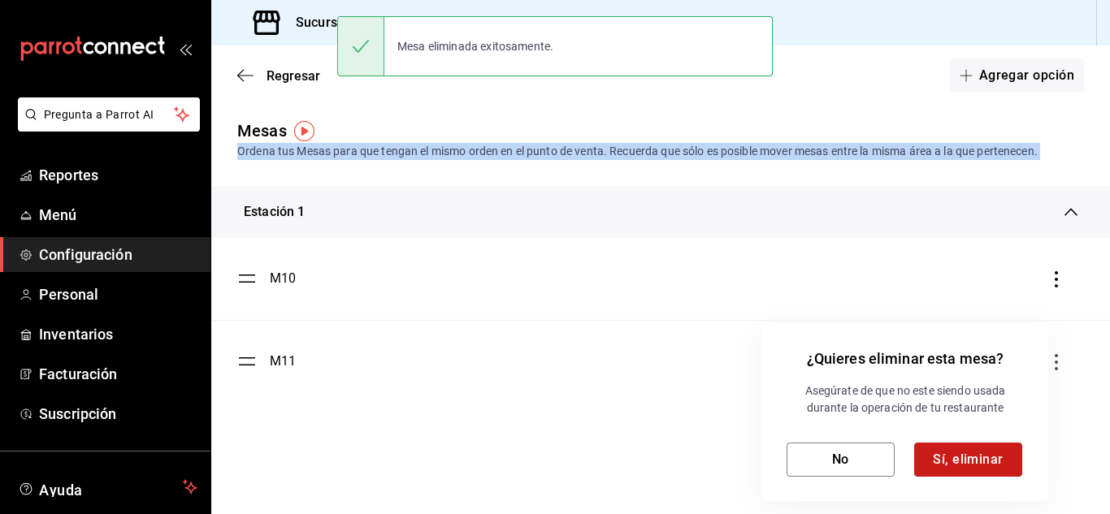
click at [942, 466] on button "Sí, eliminar" at bounding box center [968, 460] width 108 height 34
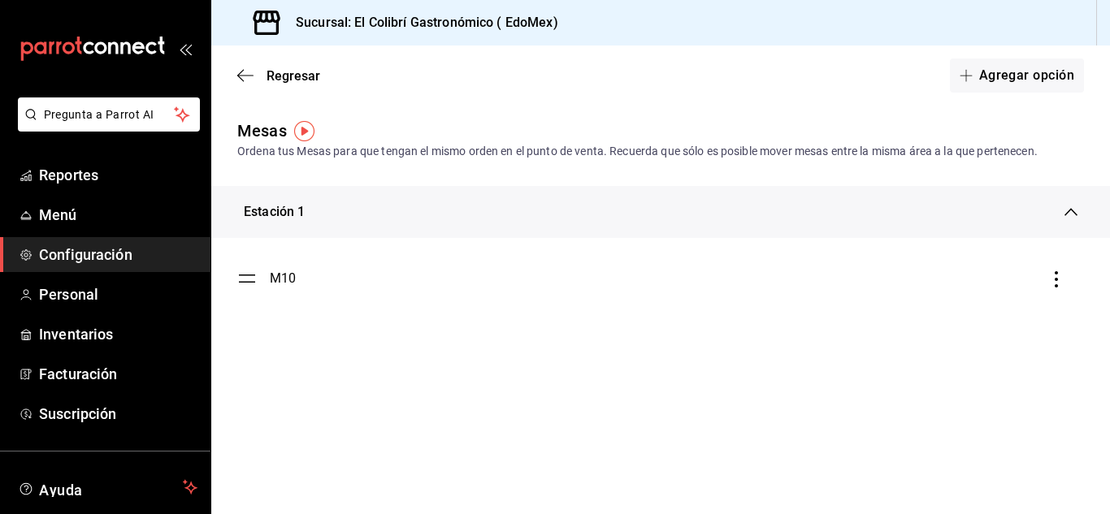
click at [1094, 261] on li "M10" at bounding box center [660, 279] width 898 height 82
click at [1066, 269] on div "M10" at bounding box center [660, 278] width 846 height 19
click at [1064, 271] on div "M10" at bounding box center [660, 278] width 846 height 19
click at [1051, 286] on icon "button" at bounding box center [1056, 279] width 16 height 16
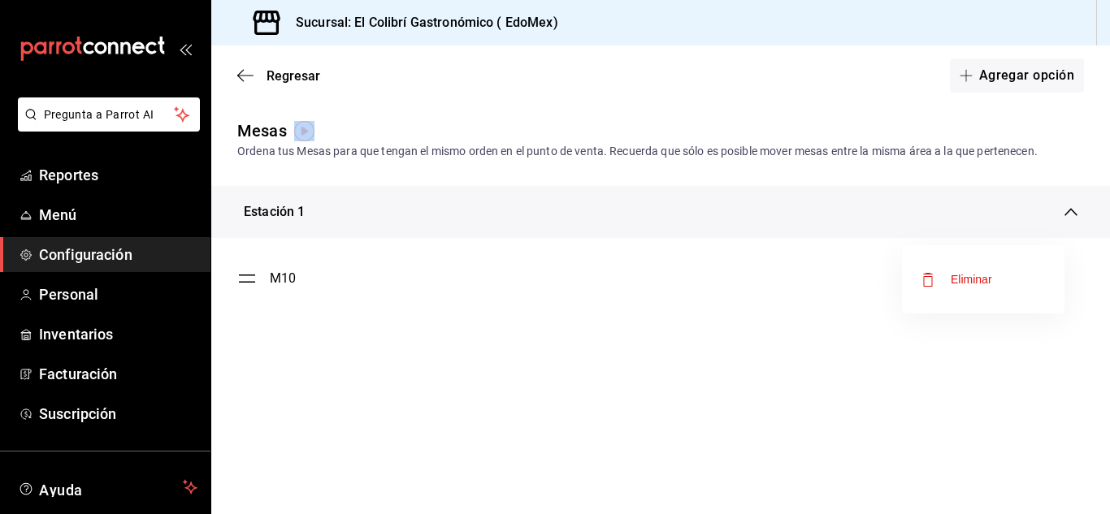
click at [1020, 280] on li "Eliminar" at bounding box center [983, 279] width 162 height 45
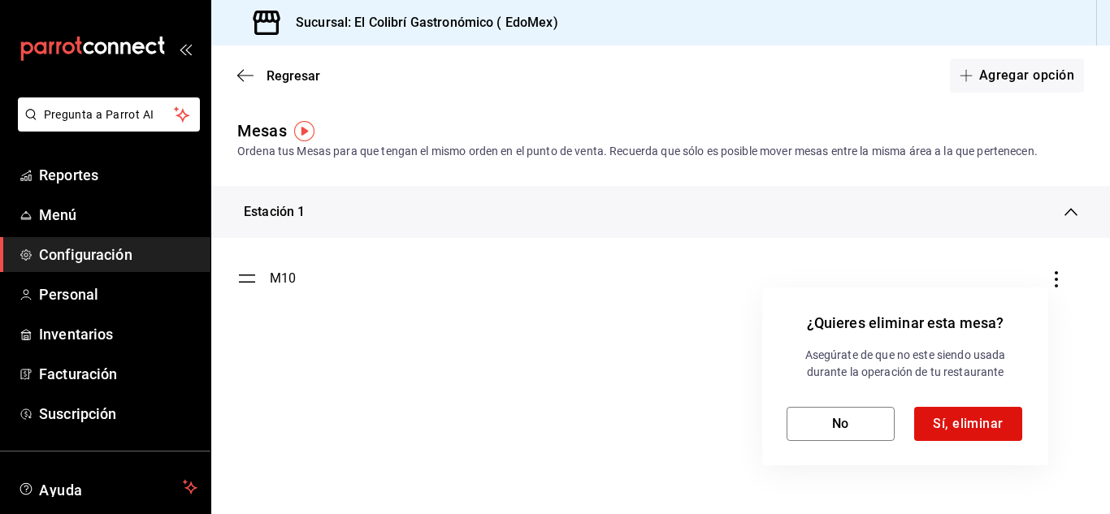
click at [984, 405] on div "Asegúrate de que no este siendo usada durante la operación de tu restaurante No…" at bounding box center [904, 394] width 237 height 94
click at [973, 421] on button "Sí, eliminar" at bounding box center [968, 424] width 108 height 34
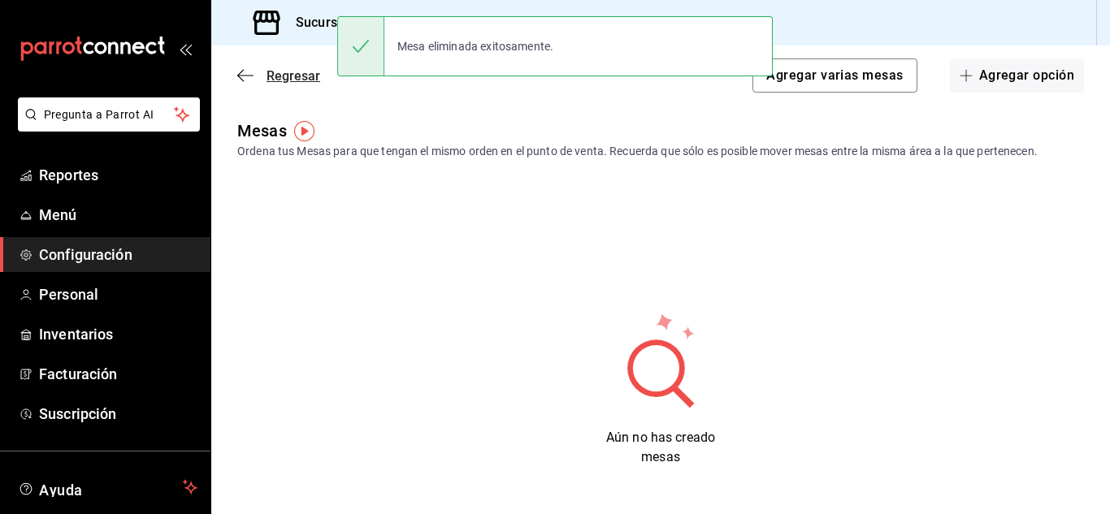
click at [265, 82] on span "Regresar" at bounding box center [278, 75] width 83 height 15
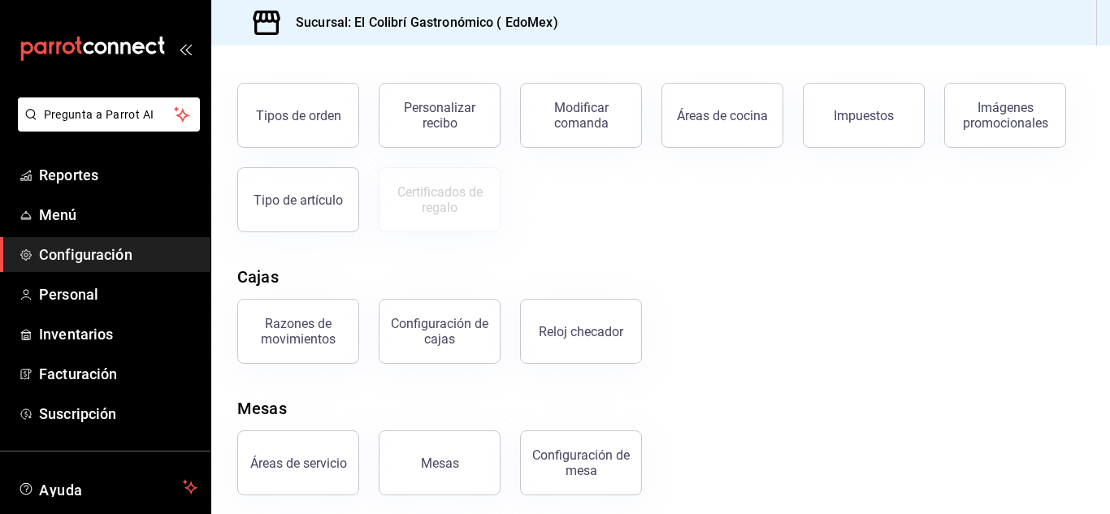
scroll to position [310, 0]
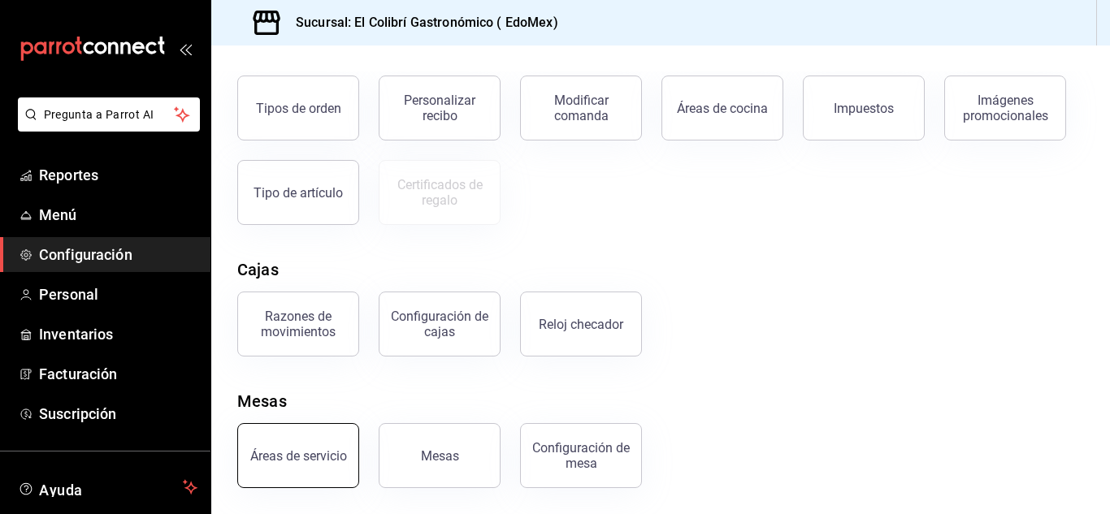
click at [292, 470] on button "Áreas de servicio" at bounding box center [298, 455] width 122 height 65
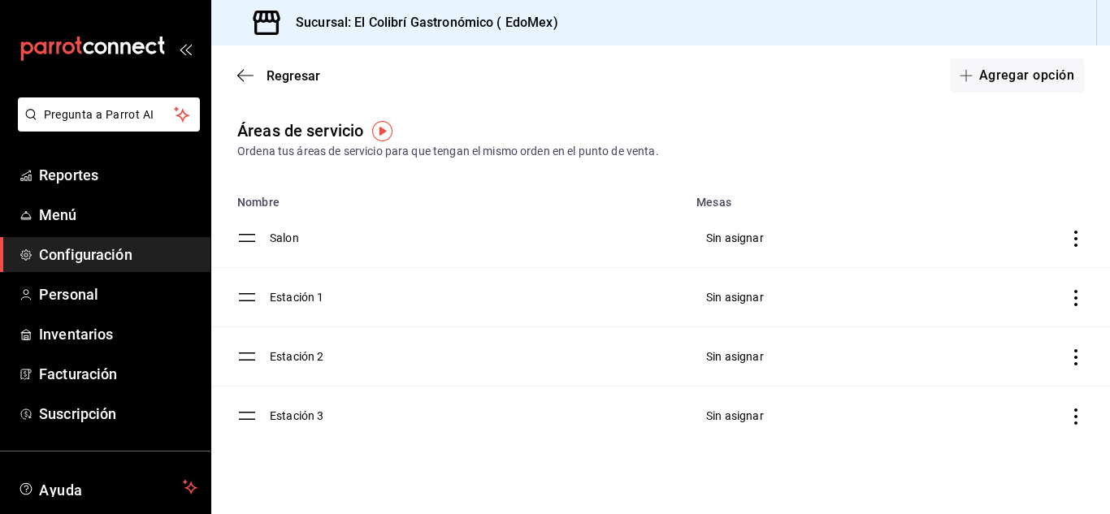
click at [1067, 435] on td "discountsTable" at bounding box center [1003, 416] width 211 height 59
click at [1073, 425] on icon "discountsTable" at bounding box center [1075, 417] width 16 height 16
click at [1004, 451] on li "Eliminar" at bounding box center [988, 457] width 192 height 45
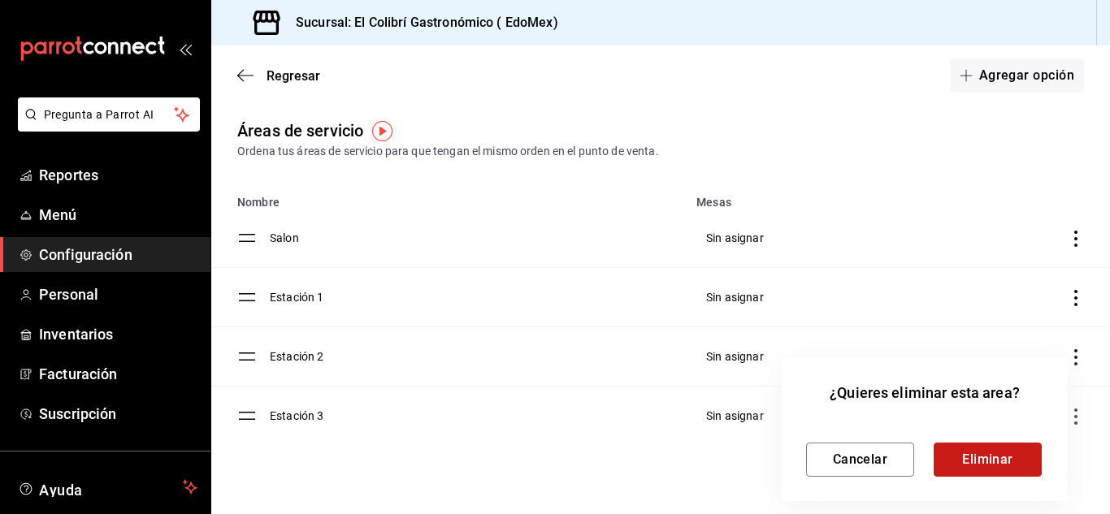
click at [966, 459] on button "Eliminar" at bounding box center [987, 460] width 108 height 34
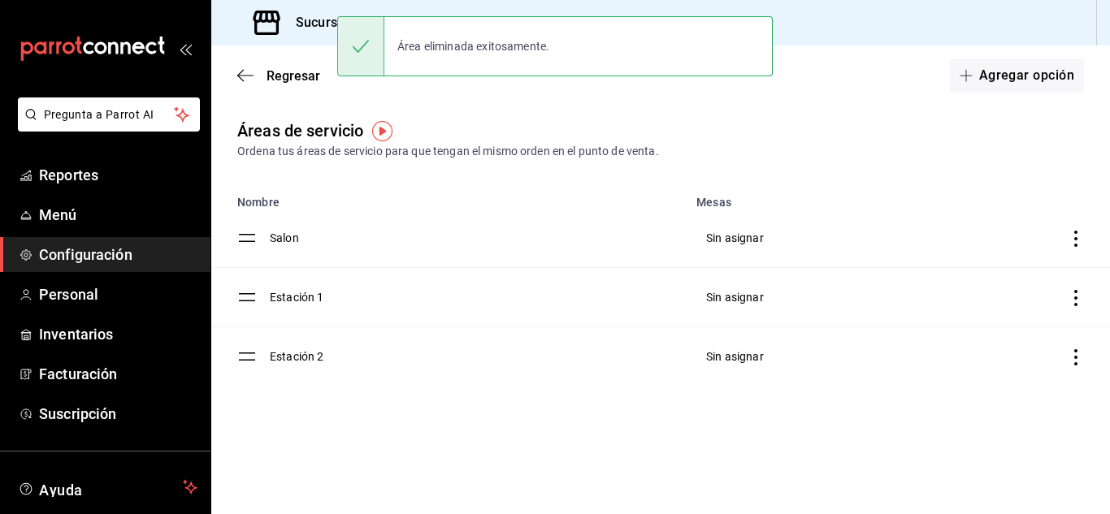
click at [1073, 364] on icon "discountsTable" at bounding box center [1075, 357] width 16 height 16
click at [1015, 409] on li "Eliminar" at bounding box center [988, 398] width 192 height 45
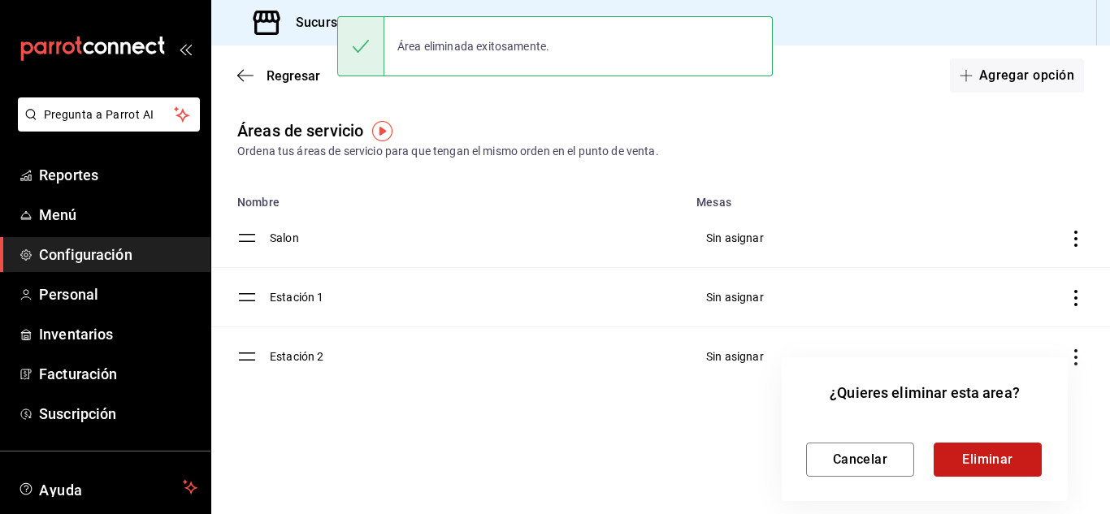
click at [961, 454] on button "Eliminar" at bounding box center [987, 460] width 108 height 34
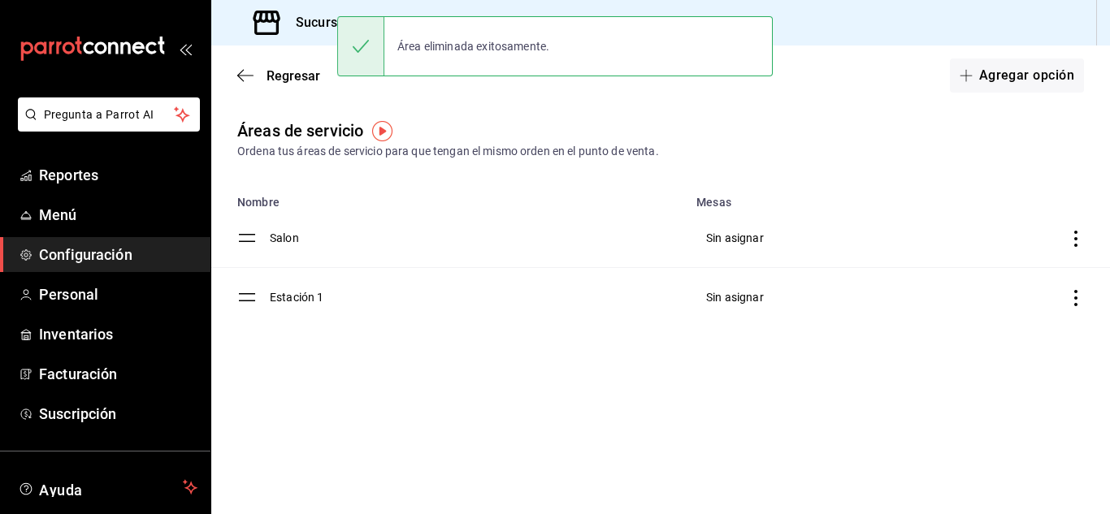
click at [1074, 312] on td "discountsTable" at bounding box center [1003, 297] width 211 height 59
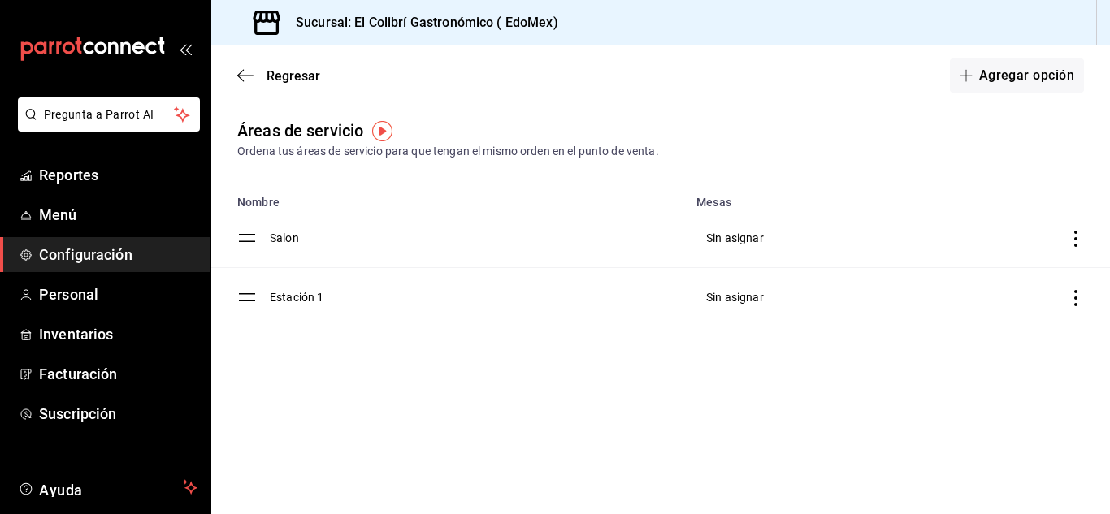
click at [1080, 294] on icon "discountsTable" at bounding box center [1075, 298] width 16 height 16
click at [1007, 334] on li "Eliminar" at bounding box center [988, 339] width 192 height 45
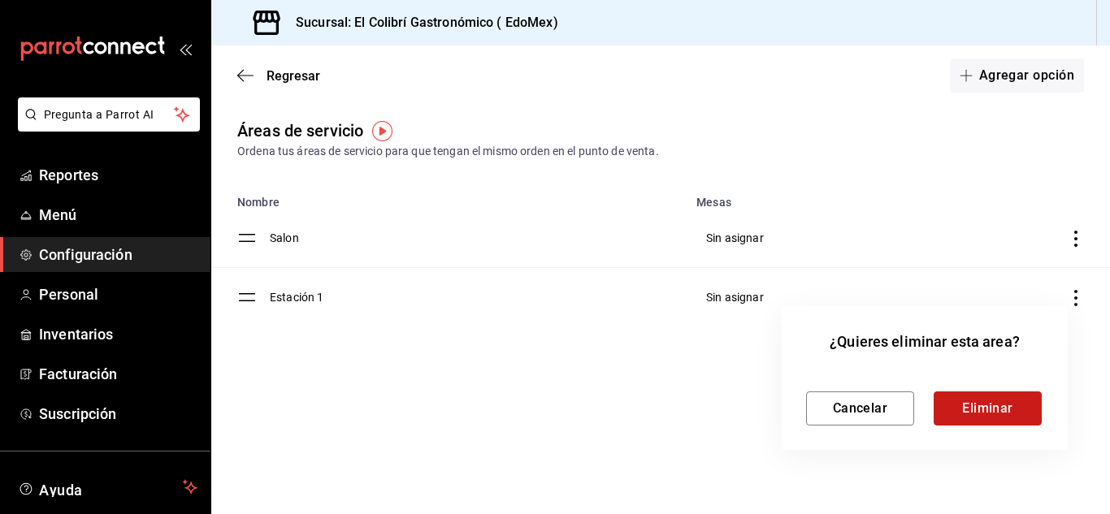
click at [971, 393] on button "Eliminar" at bounding box center [987, 409] width 108 height 34
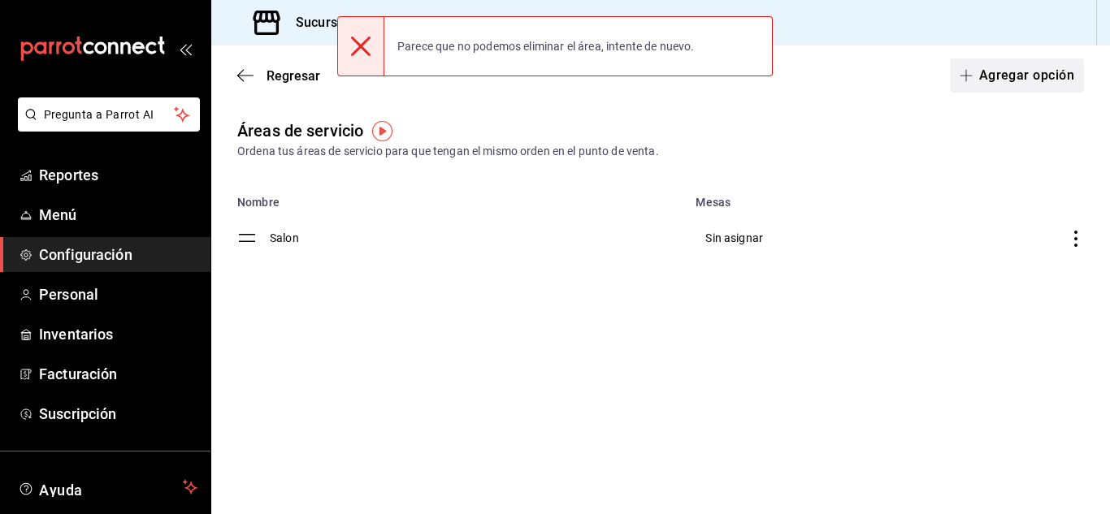
click at [1031, 84] on button "Agregar opción" at bounding box center [1017, 75] width 134 height 34
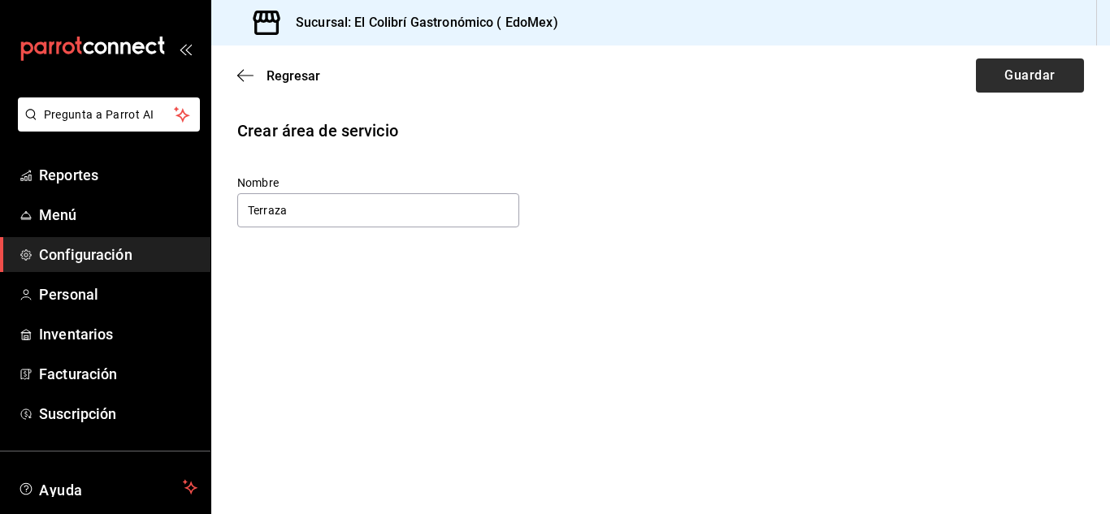
type input "Terraza"
click at [981, 82] on button "Guardar" at bounding box center [1030, 75] width 108 height 34
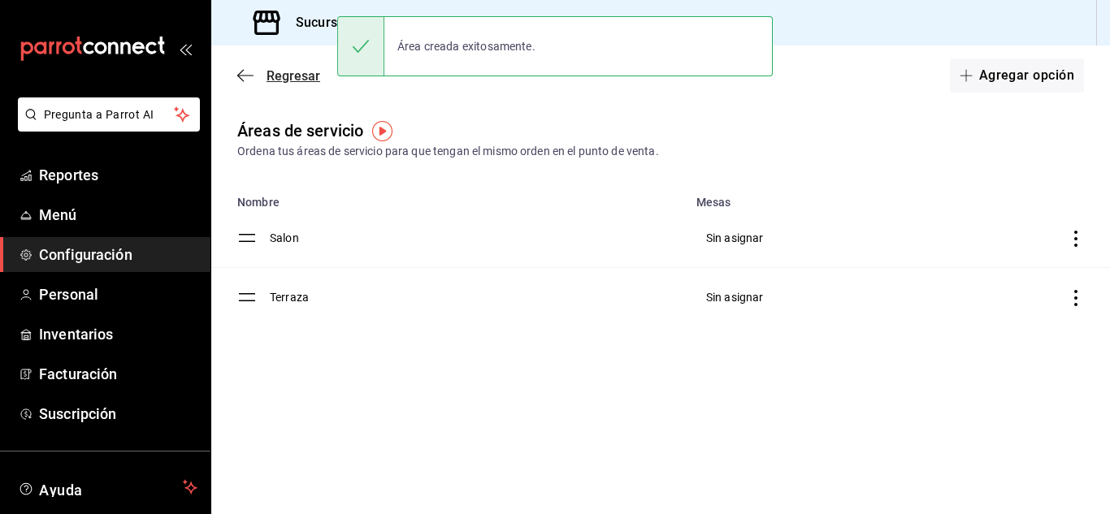
click at [256, 71] on span "Regresar" at bounding box center [278, 75] width 83 height 15
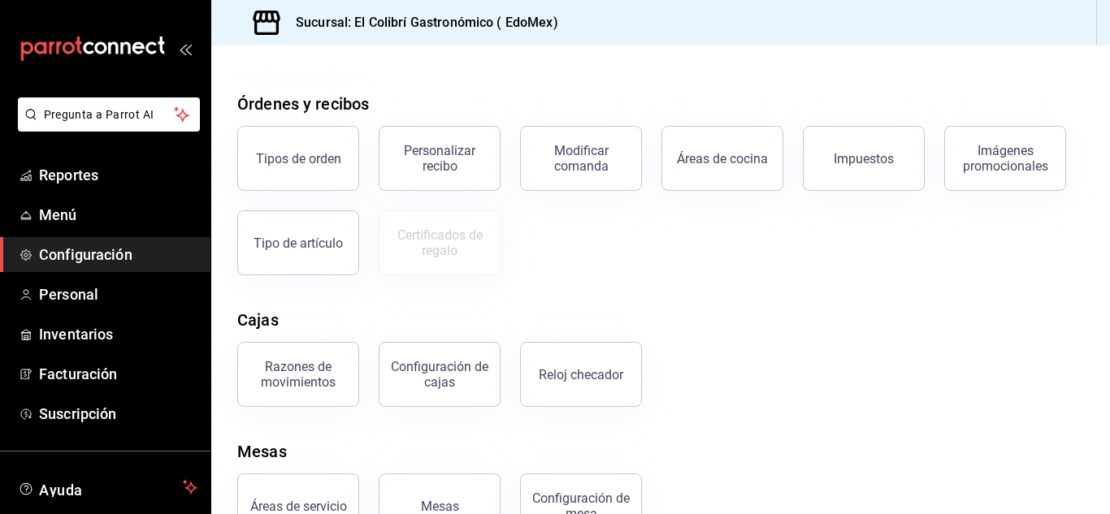
scroll to position [310, 0]
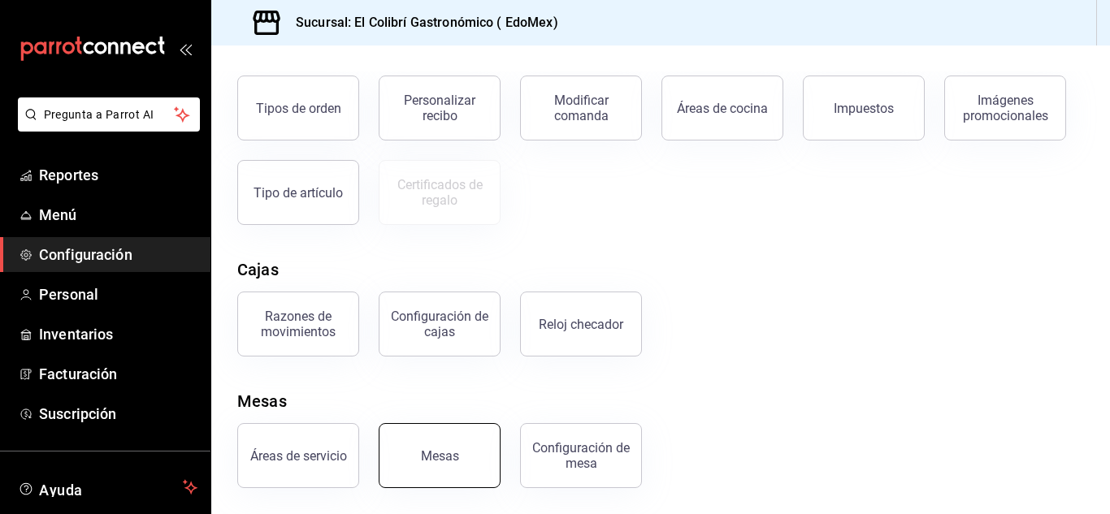
click at [413, 438] on button "Mesas" at bounding box center [440, 455] width 122 height 65
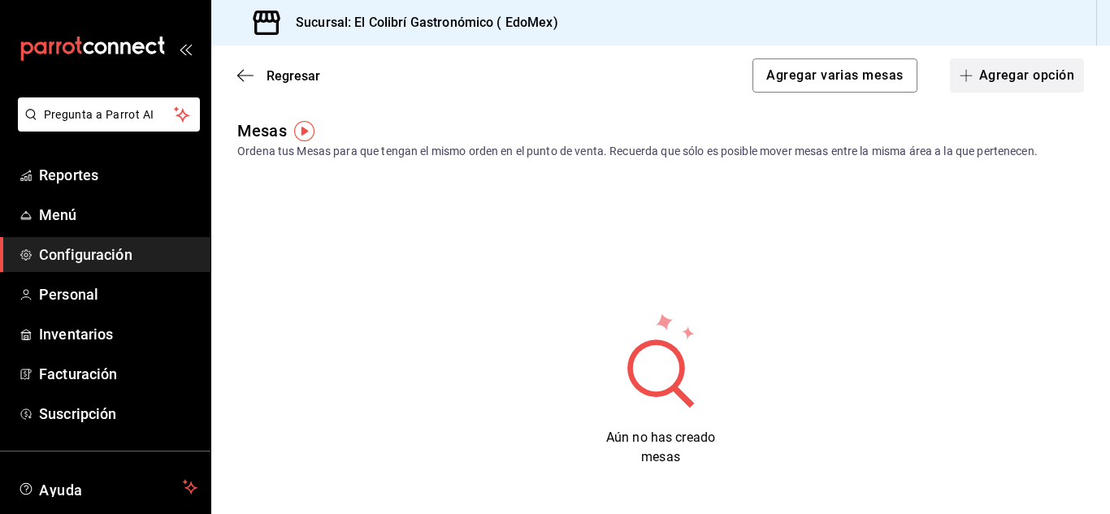
click at [1051, 69] on button "Agregar opción" at bounding box center [1017, 75] width 134 height 34
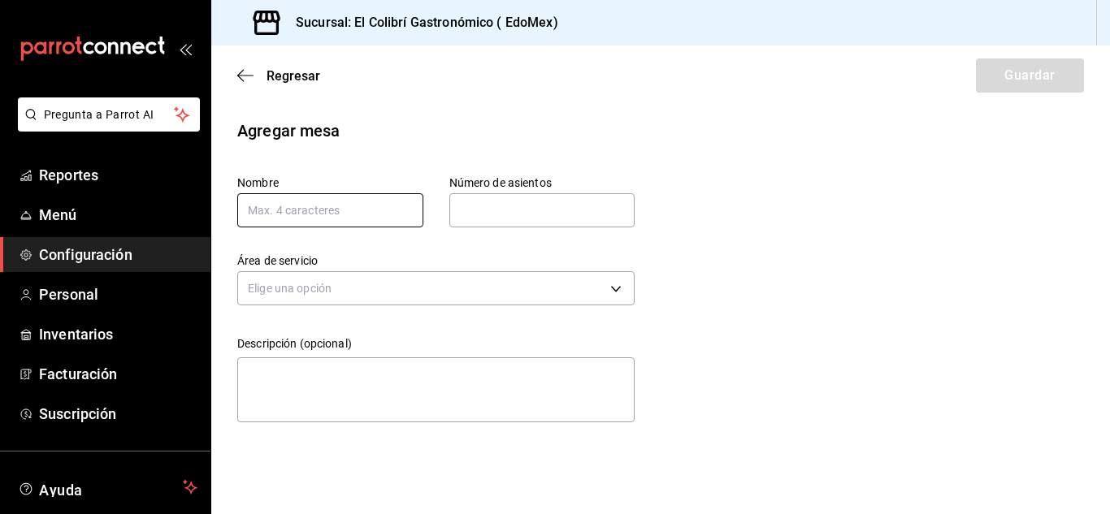
click at [297, 220] on input "text" at bounding box center [330, 210] width 186 height 34
click at [434, 128] on div "Nombre Número de asientos Número de asientos" at bounding box center [409, 175] width 449 height 104
click at [506, 282] on body "Pregunta a Parrot AI Reportes Menú Configuración Personal Inventarios Facturaci…" at bounding box center [555, 257] width 1110 height 514
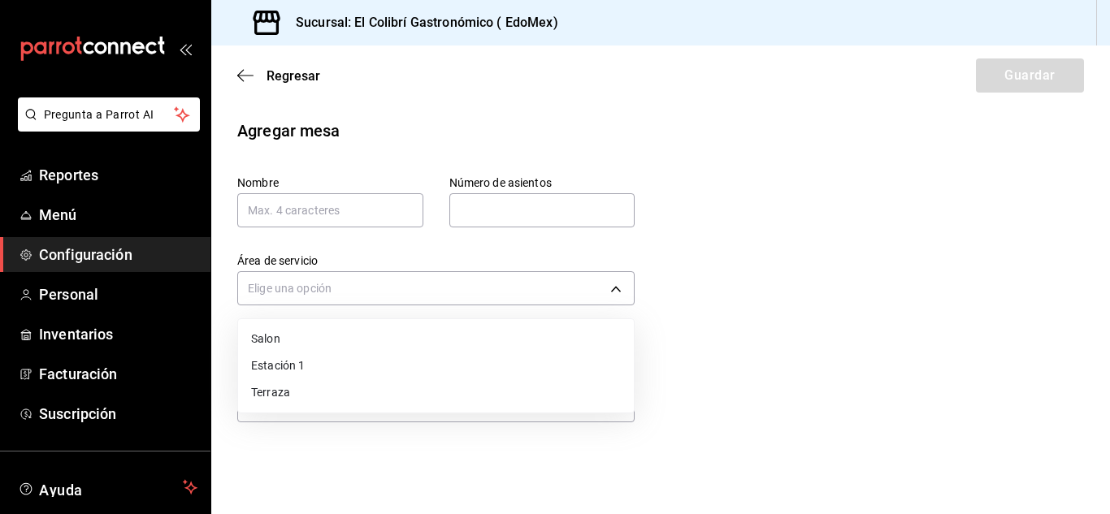
click at [556, 286] on div at bounding box center [555, 257] width 1110 height 514
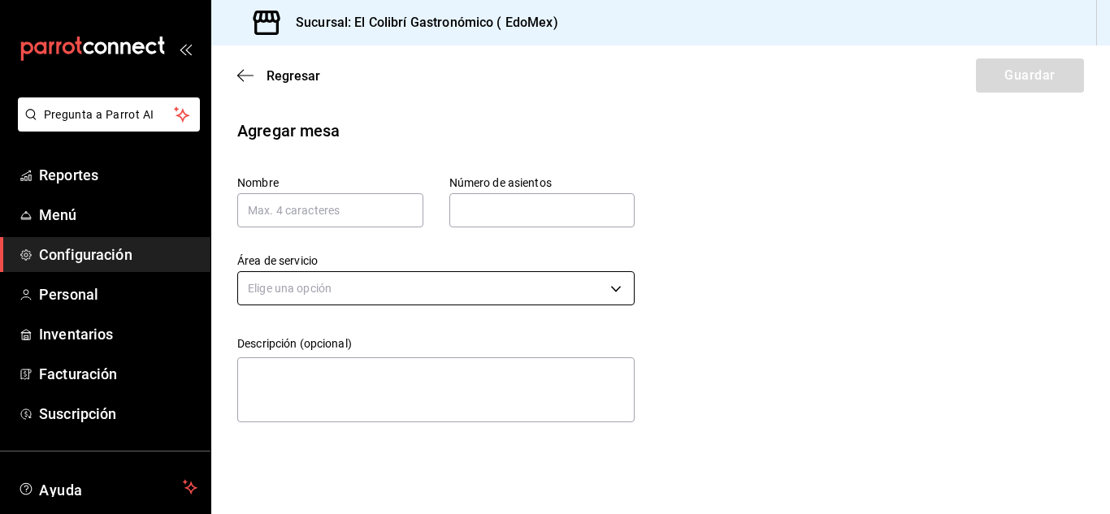
click at [541, 302] on body "Pregunta a Parrot AI Reportes Menú Configuración Personal Inventarios Facturaci…" at bounding box center [555, 257] width 1110 height 514
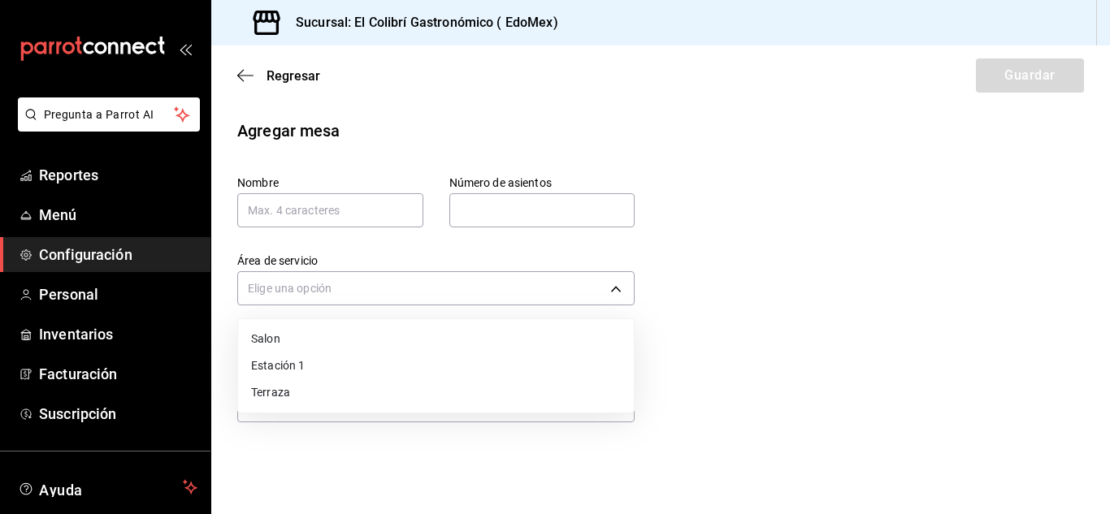
click at [292, 346] on li "Salon" at bounding box center [436, 339] width 396 height 27
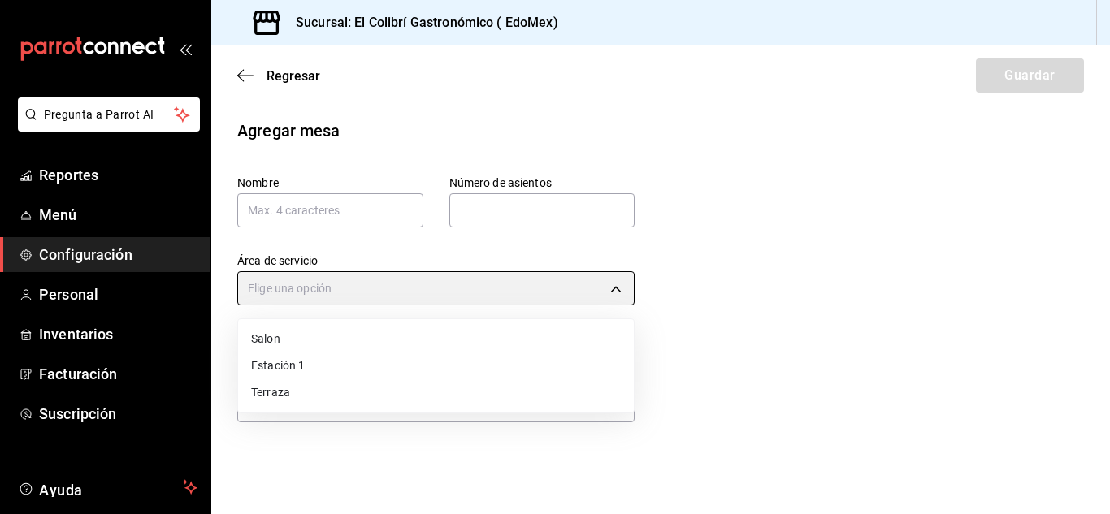
type input "3772e7a0-c330-48c3-a70e-86702cbad464"
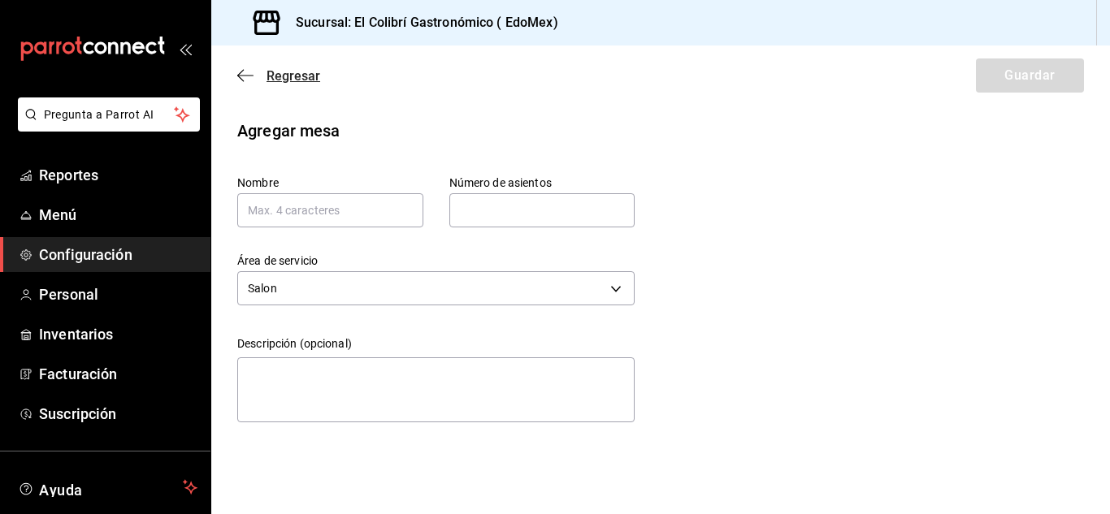
click at [252, 74] on icon "button" at bounding box center [245, 75] width 16 height 15
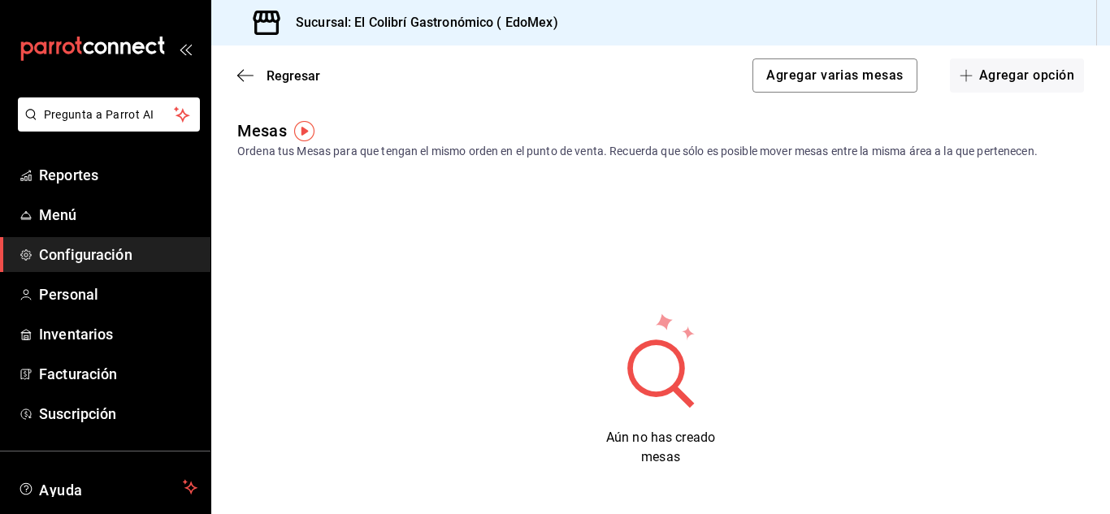
click at [252, 74] on icon "button" at bounding box center [245, 75] width 16 height 15
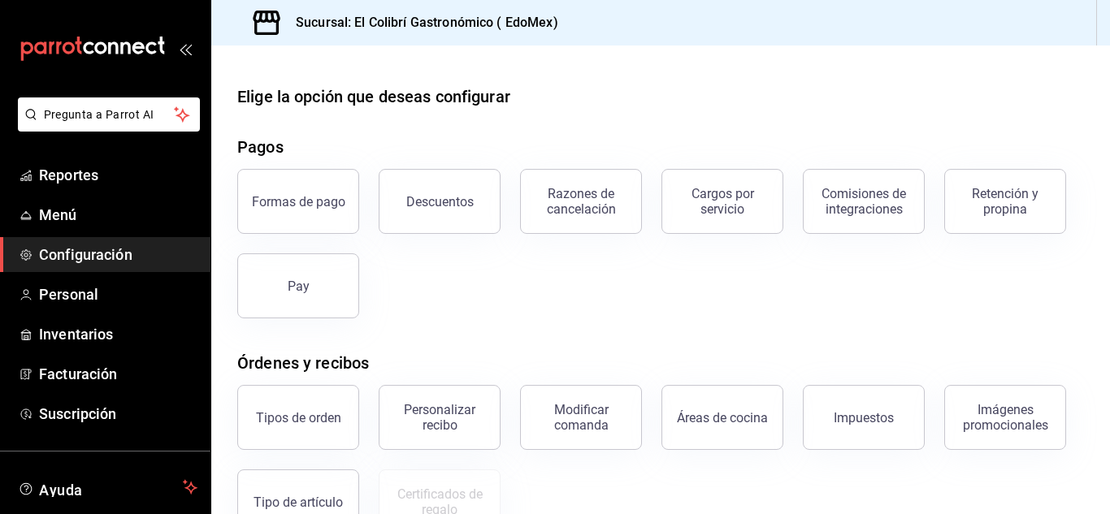
scroll to position [310, 0]
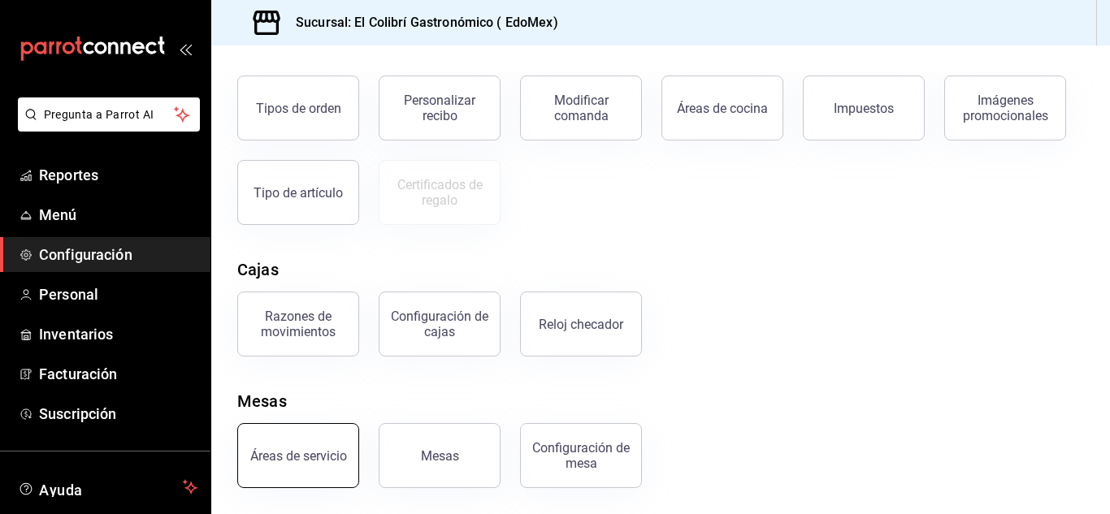
click at [344, 481] on button "Áreas de servicio" at bounding box center [298, 455] width 122 height 65
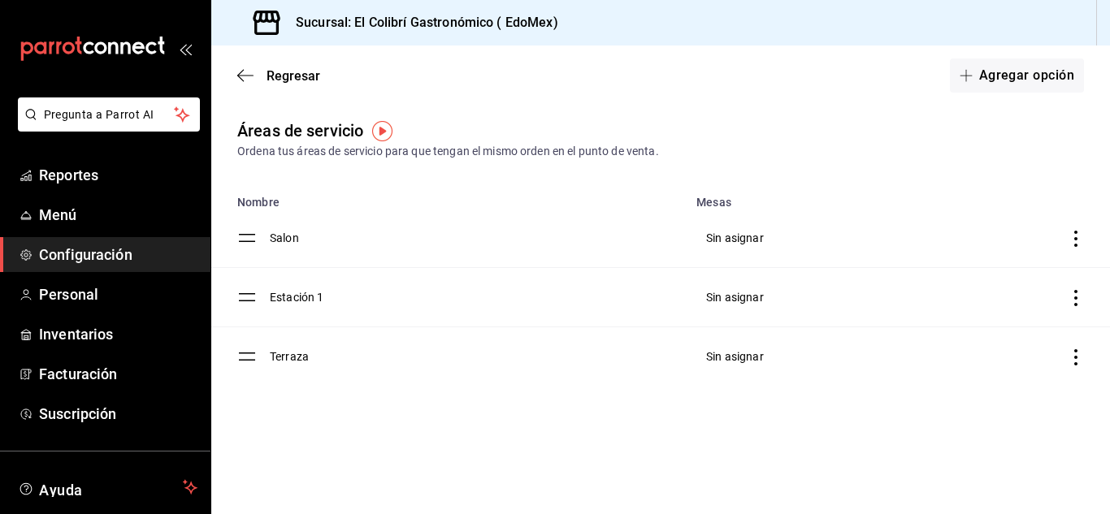
click at [1074, 291] on icon "discountsTable" at bounding box center [1075, 298] width 16 height 16
click at [956, 341] on span "Eliminar" at bounding box center [961, 339] width 41 height 13
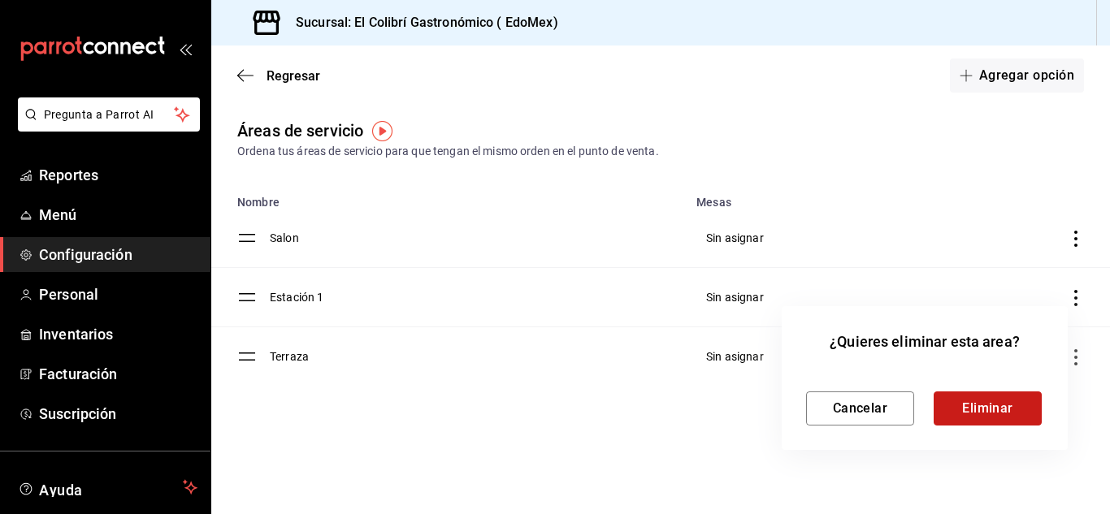
click at [977, 393] on button "Eliminar" at bounding box center [987, 409] width 108 height 34
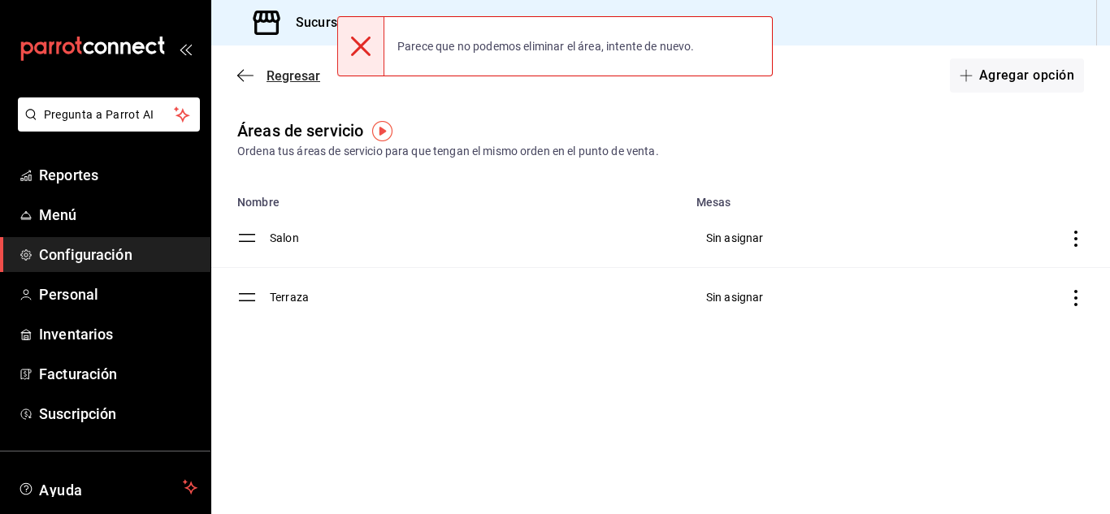
click at [250, 76] on icon "button" at bounding box center [245, 75] width 16 height 1
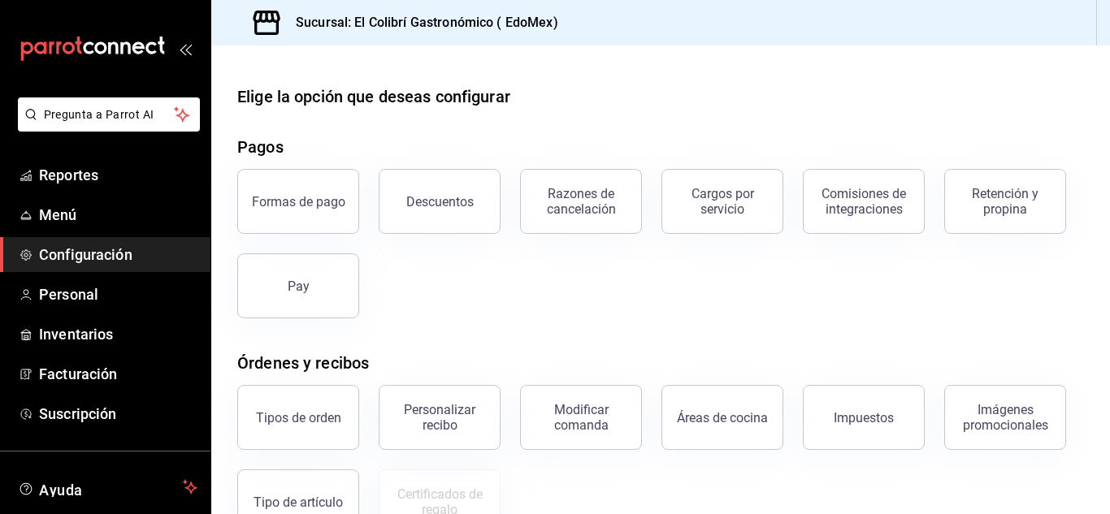
scroll to position [310, 0]
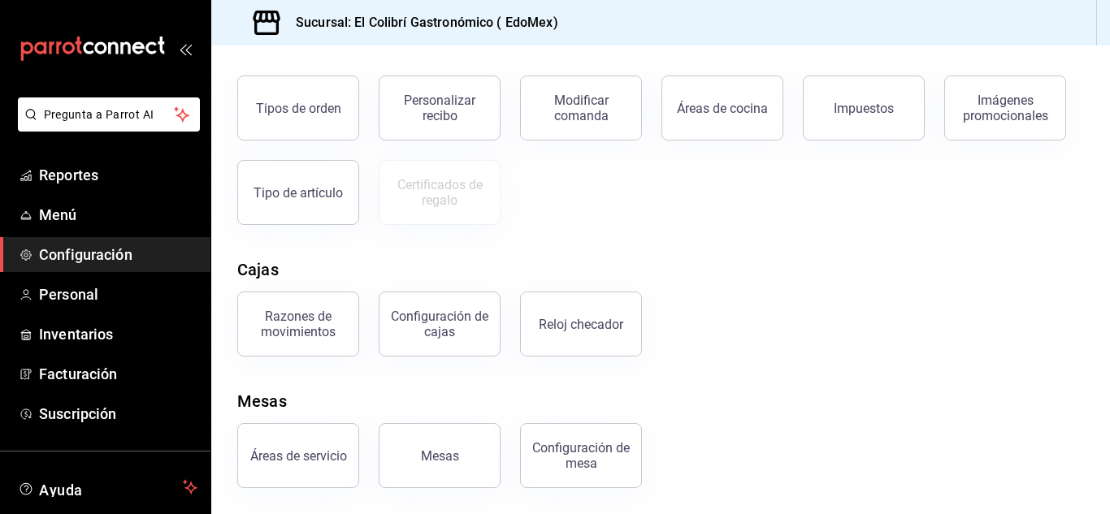
click at [508, 449] on div "Configuración de mesa" at bounding box center [570, 446] width 141 height 84
click at [454, 447] on button "Mesas" at bounding box center [440, 455] width 122 height 65
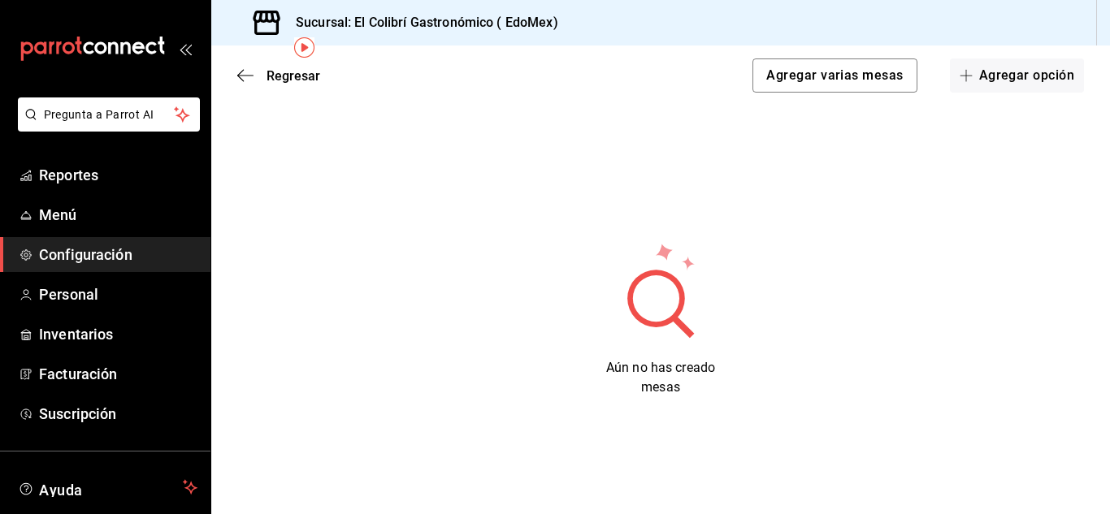
scroll to position [104, 0]
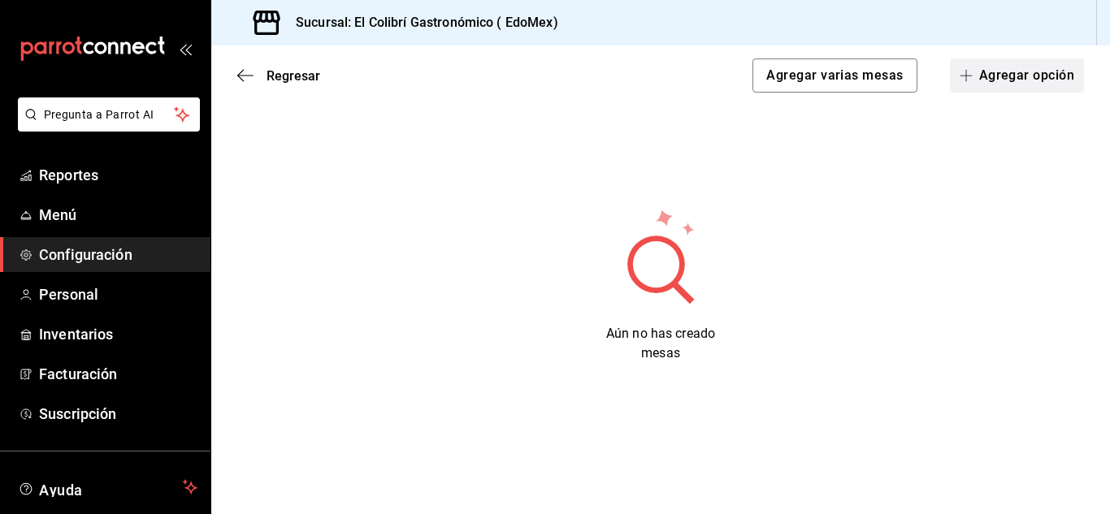
click at [998, 82] on button "Agregar opción" at bounding box center [1017, 75] width 134 height 34
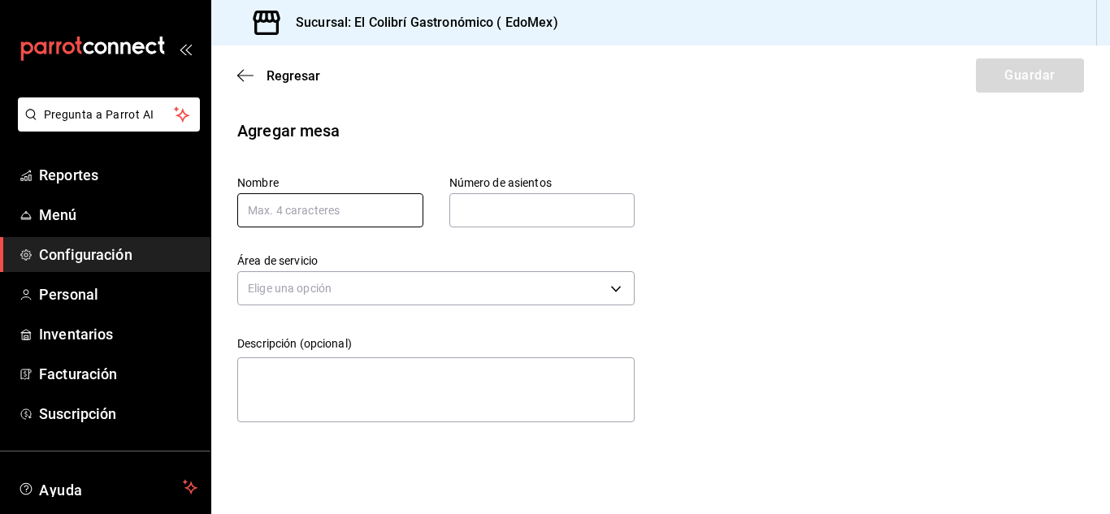
click at [387, 206] on input "text" at bounding box center [330, 210] width 186 height 34
click at [253, 73] on span "Regresar" at bounding box center [278, 75] width 83 height 15
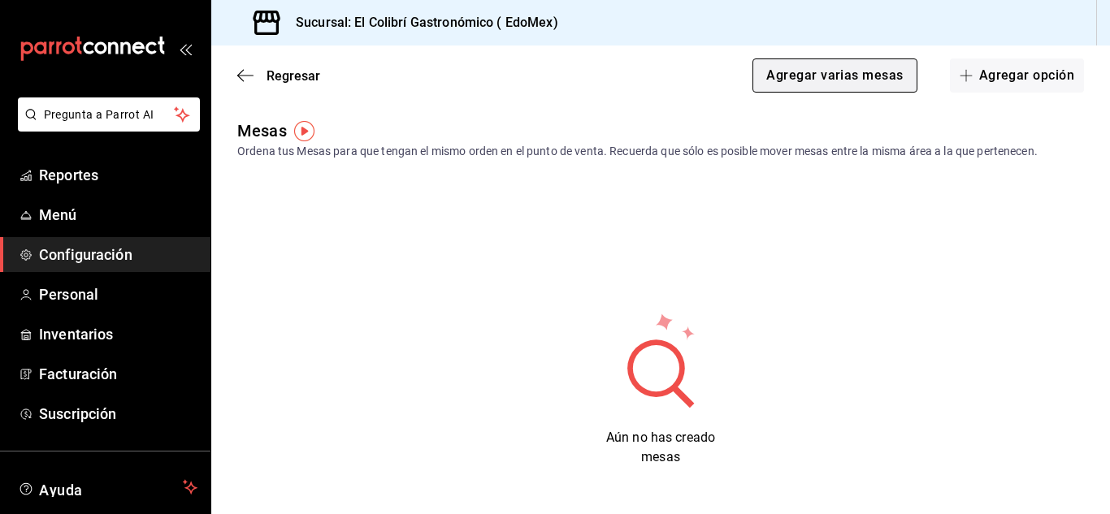
click at [896, 71] on button "Agregar varias mesas" at bounding box center [834, 75] width 164 height 34
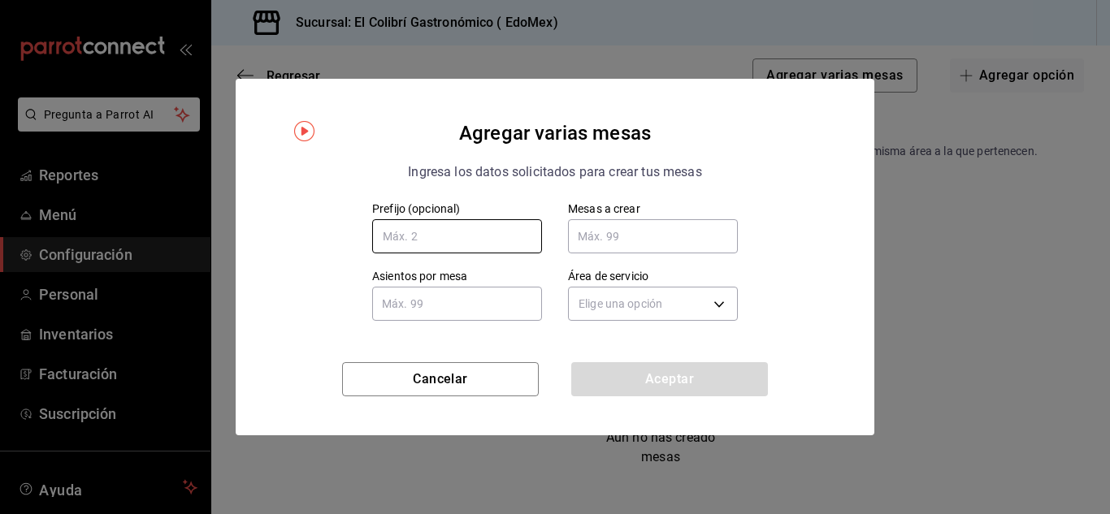
click at [531, 228] on input "text" at bounding box center [457, 236] width 170 height 34
type input "M"
click at [630, 253] on input "text" at bounding box center [653, 236] width 170 height 32
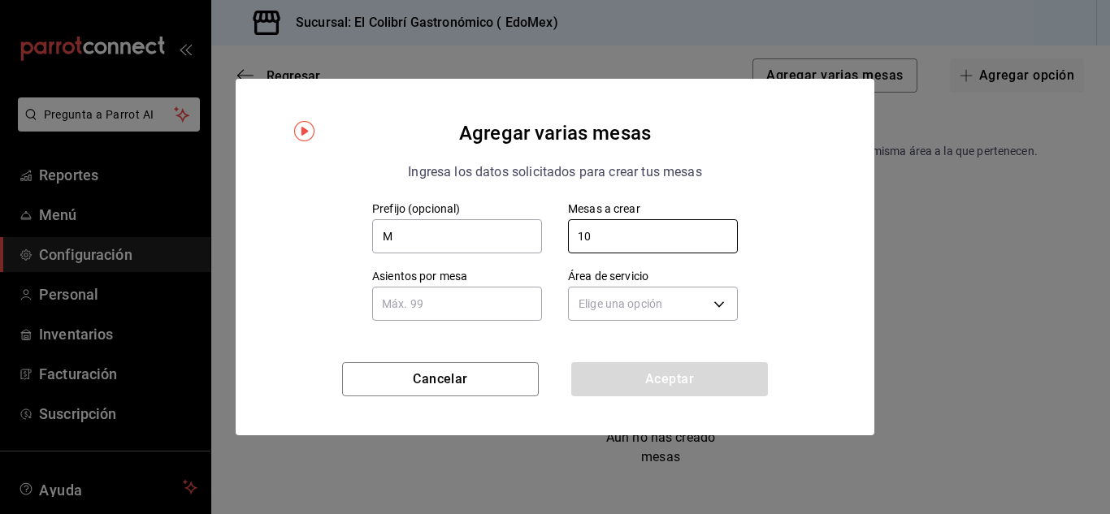
type input "10"
click at [491, 325] on div "Asientos por mesa Asientos por mesa" at bounding box center [444, 284] width 196 height 83
click at [506, 315] on input "text" at bounding box center [457, 304] width 170 height 32
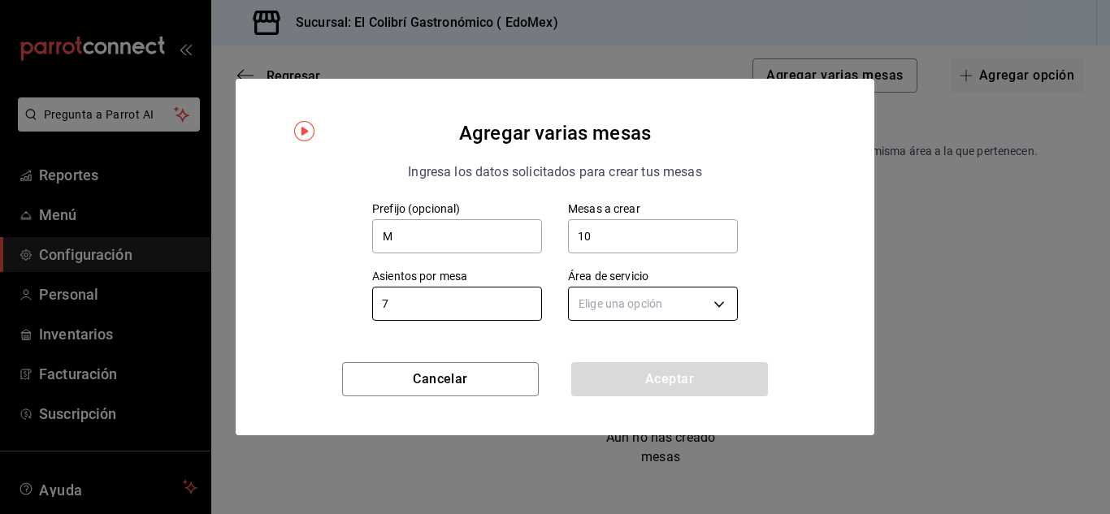
type input "7"
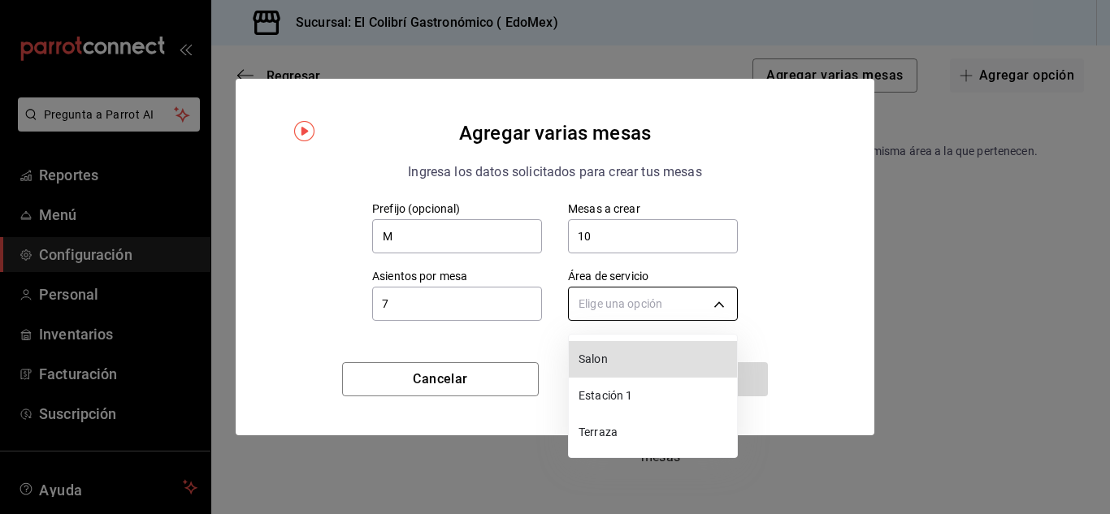
click at [597, 297] on body "Pregunta a Parrot AI Reportes Menú Configuración Personal Inventarios Facturaci…" at bounding box center [555, 257] width 1110 height 514
click at [637, 370] on li "Salon" at bounding box center [653, 359] width 168 height 37
type input "3772e7a0-c330-48c3-a70e-86702cbad464"
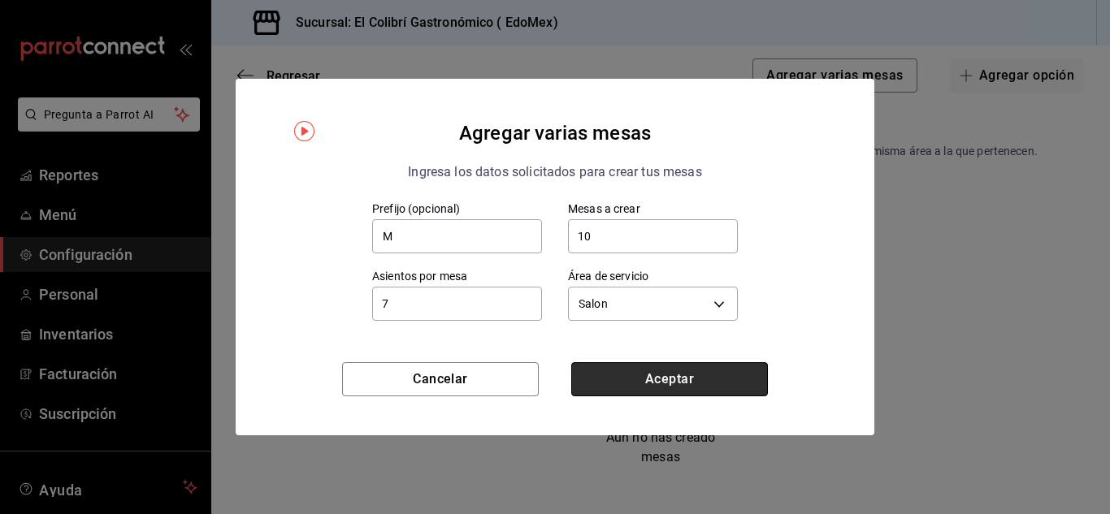
click at [678, 366] on button "Aceptar" at bounding box center [669, 379] width 197 height 34
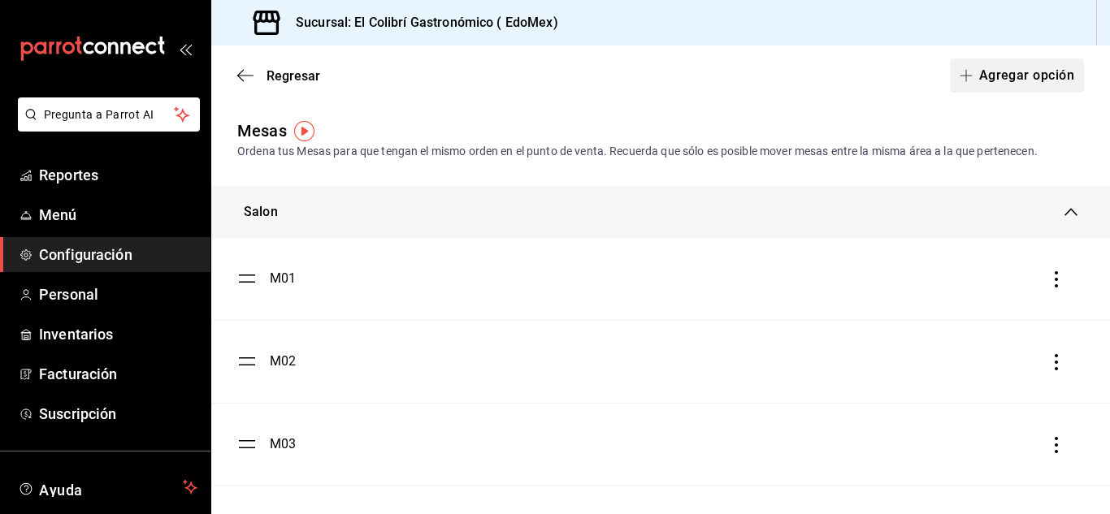
click at [981, 66] on button "Agregar opción" at bounding box center [1017, 75] width 134 height 34
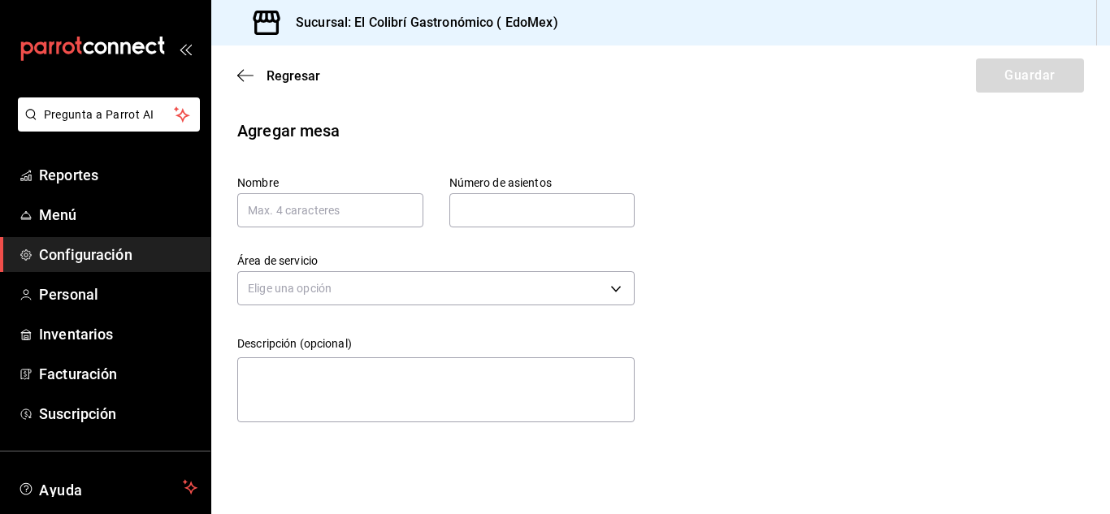
click at [427, 213] on div "Número de asientos Número de asientos" at bounding box center [529, 188] width 212 height 78
click at [383, 212] on input "text" at bounding box center [330, 210] width 186 height 34
type input "T"
click at [488, 201] on input "text" at bounding box center [542, 210] width 186 height 32
click at [376, 214] on input "T" at bounding box center [330, 210] width 186 height 34
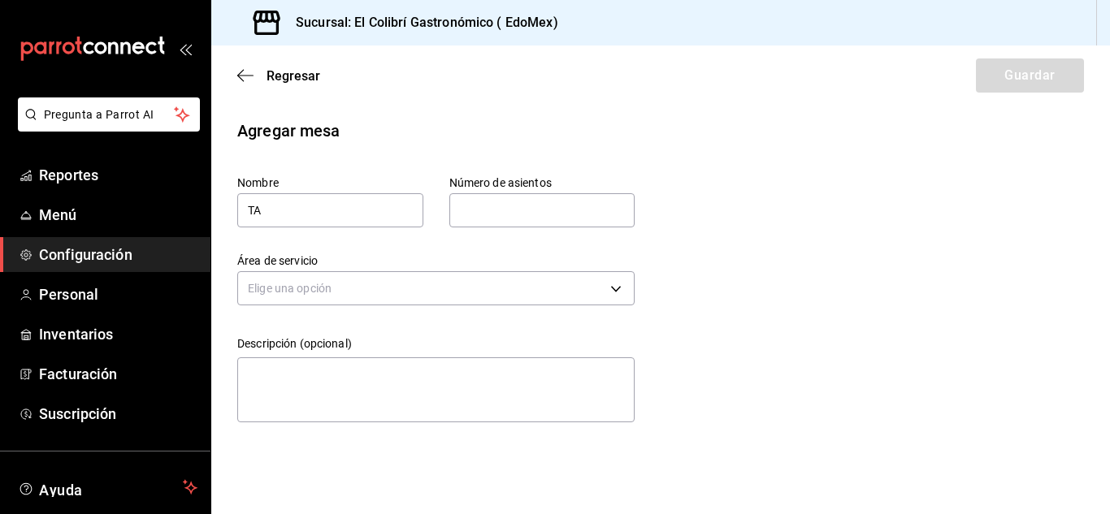
click at [506, 220] on input "text" at bounding box center [542, 210] width 186 height 32
click at [262, 213] on input "TA" at bounding box center [330, 210] width 186 height 34
click at [254, 216] on input "TA" at bounding box center [330, 210] width 186 height 34
type input "TA"
click at [534, 207] on input "text" at bounding box center [542, 210] width 186 height 32
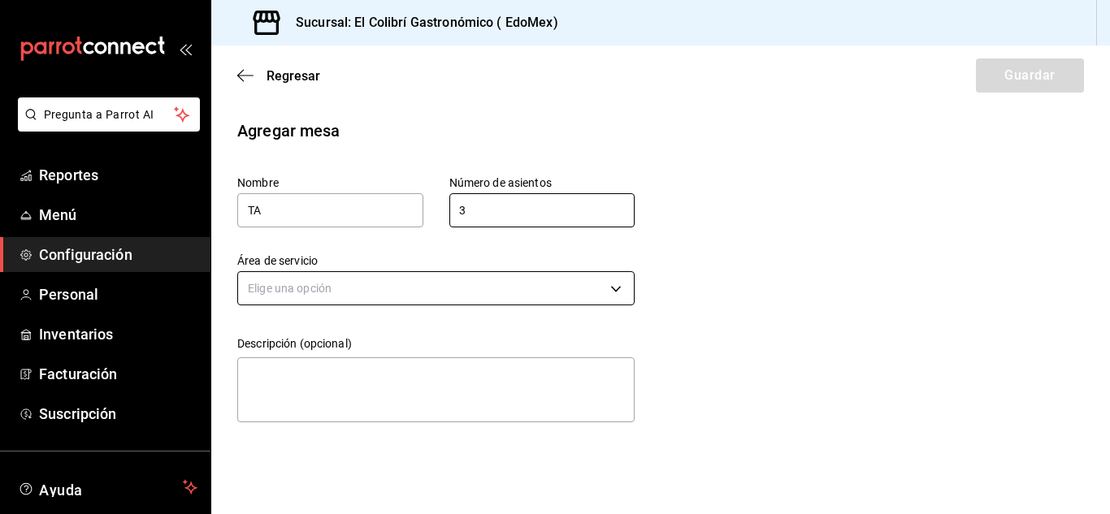
type input "3"
click at [446, 288] on body "Pregunta a Parrot AI Reportes Menú Configuración Personal Inventarios Facturaci…" at bounding box center [555, 257] width 1110 height 514
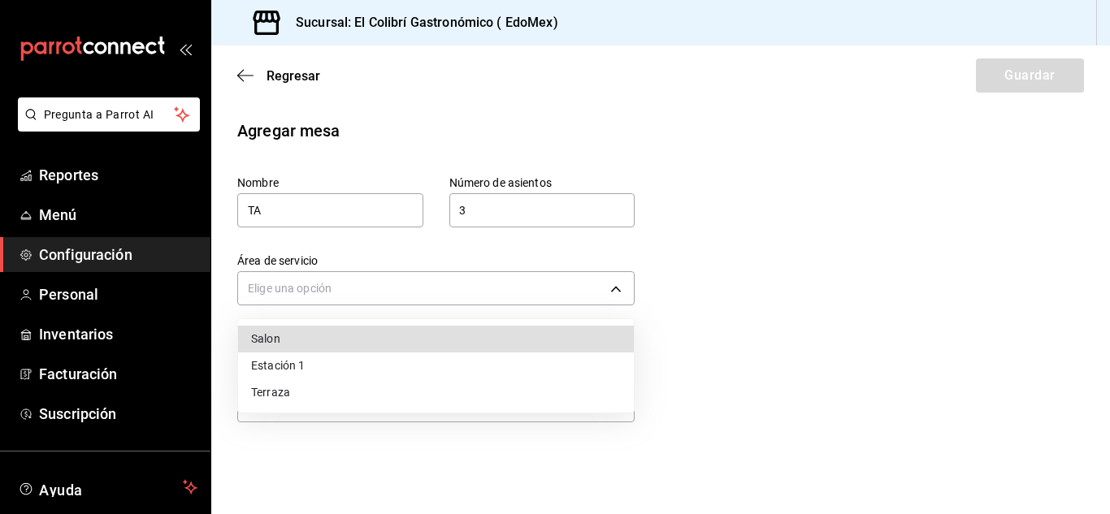
click at [512, 229] on div at bounding box center [555, 257] width 1110 height 514
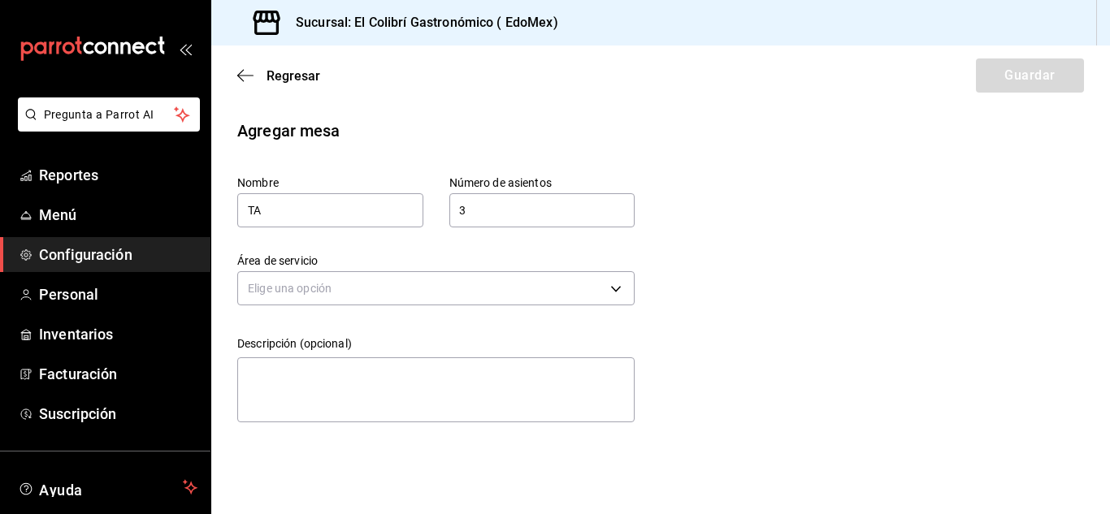
click at [534, 210] on input "3" at bounding box center [542, 210] width 186 height 32
type input "8"
type input "5"
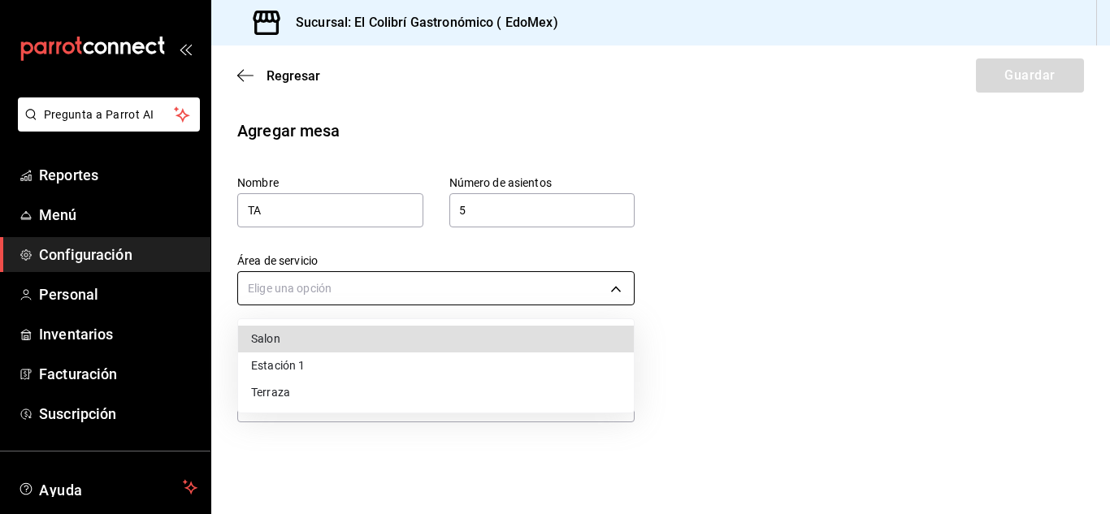
click at [449, 303] on body "Pregunta a Parrot AI Reportes Menú Configuración Personal Inventarios Facturaci…" at bounding box center [555, 257] width 1110 height 514
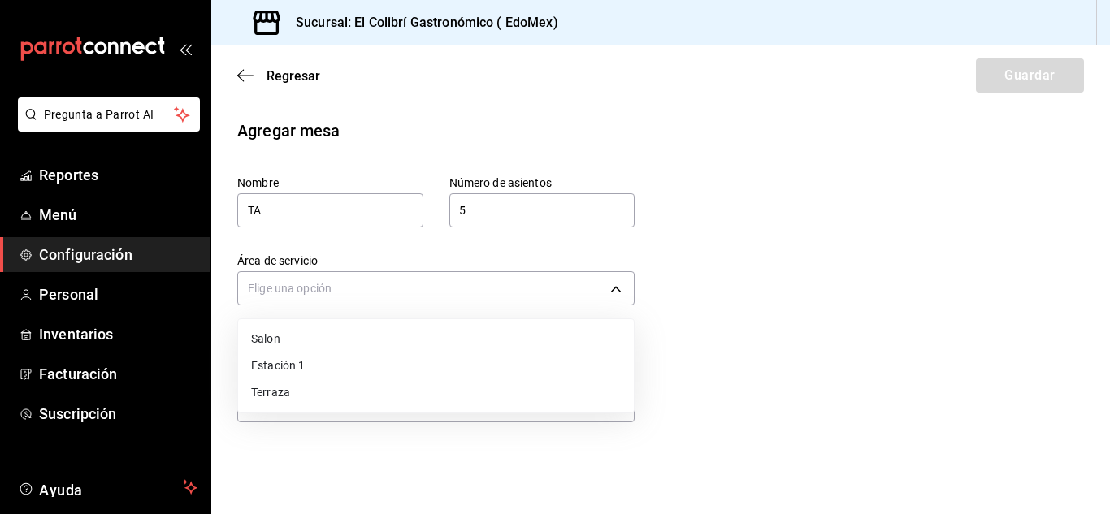
click at [406, 391] on li "Terraza" at bounding box center [436, 392] width 396 height 27
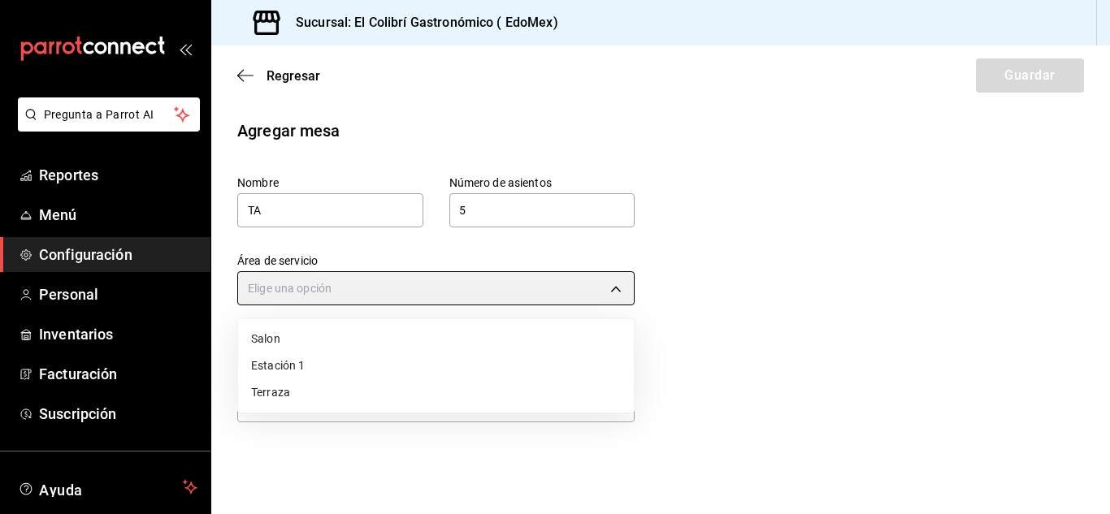
type input "2ca5a6ad-45d6-4641-afd4-0647f00724a0"
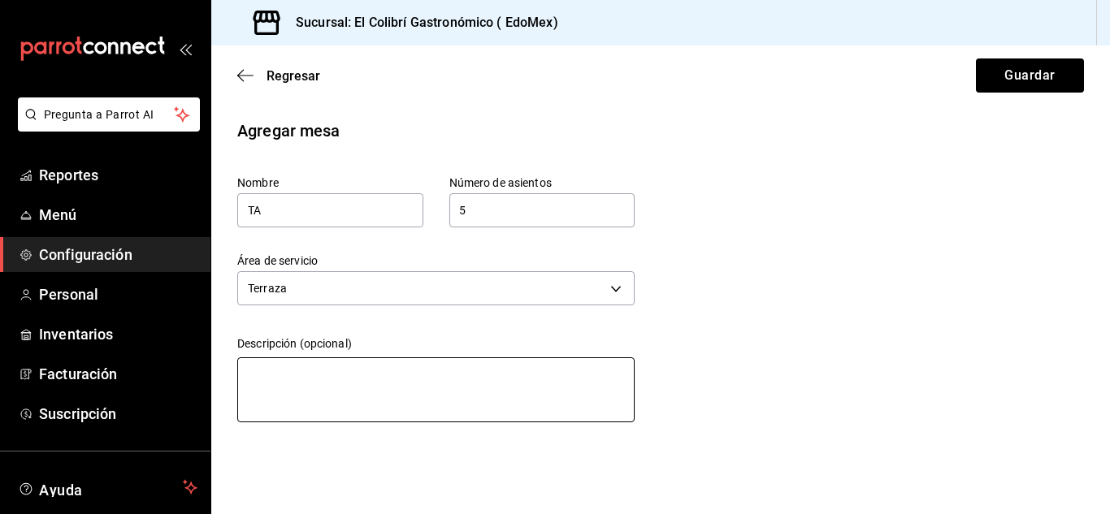
click at [406, 391] on textarea at bounding box center [435, 389] width 397 height 65
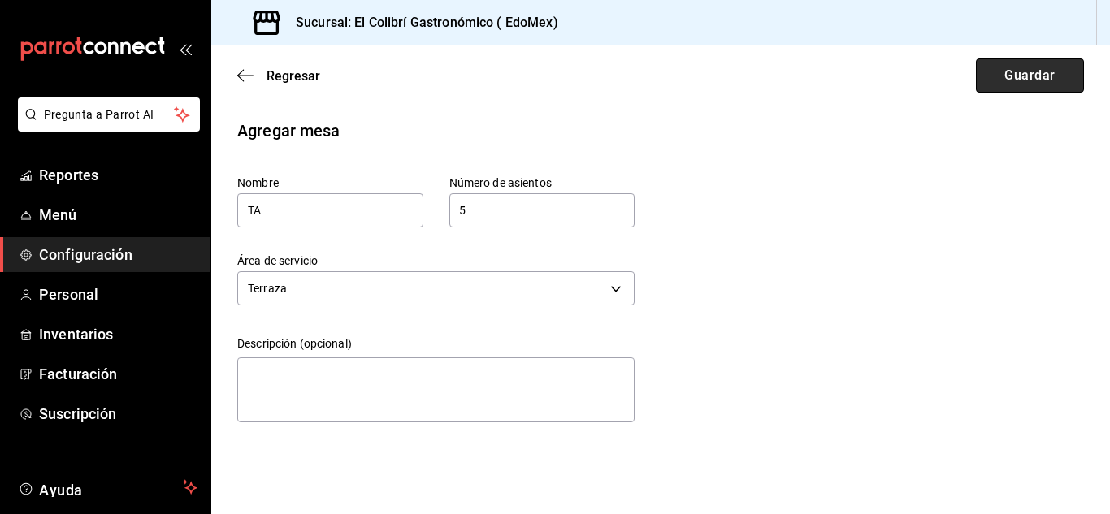
click at [1030, 70] on button "Guardar" at bounding box center [1030, 75] width 108 height 34
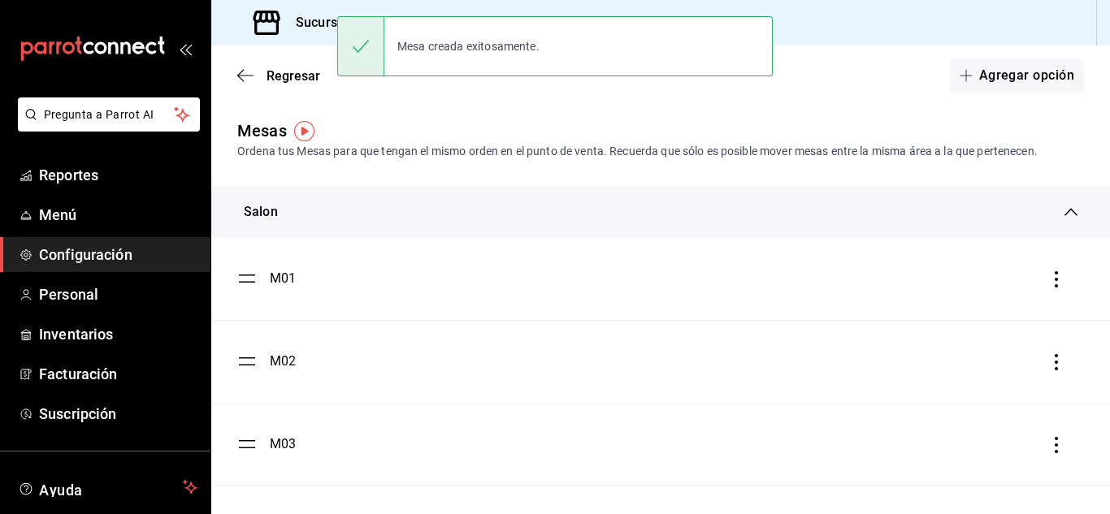
click at [1064, 210] on icon at bounding box center [1070, 212] width 13 height 13
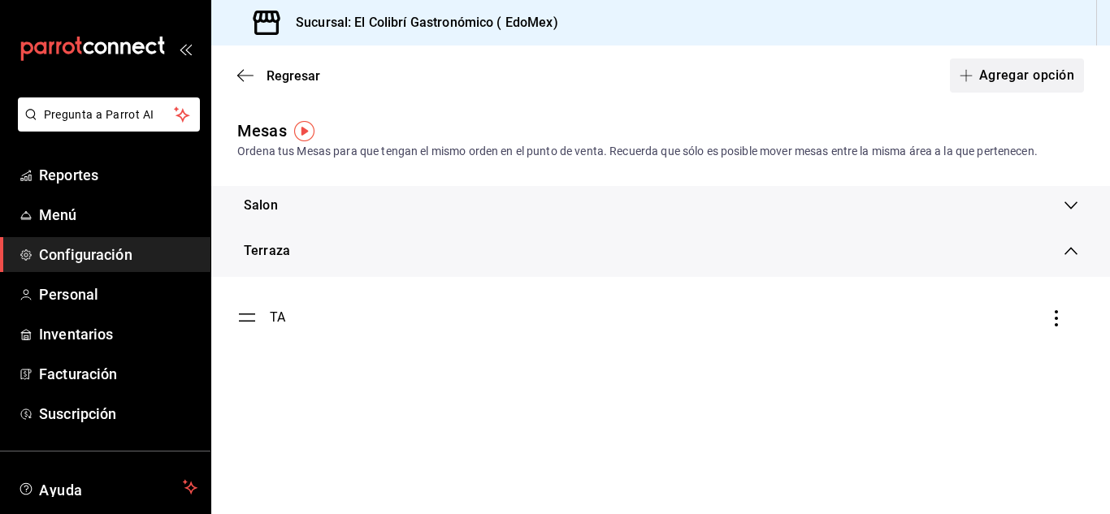
click at [1040, 64] on button "Agregar opción" at bounding box center [1017, 75] width 134 height 34
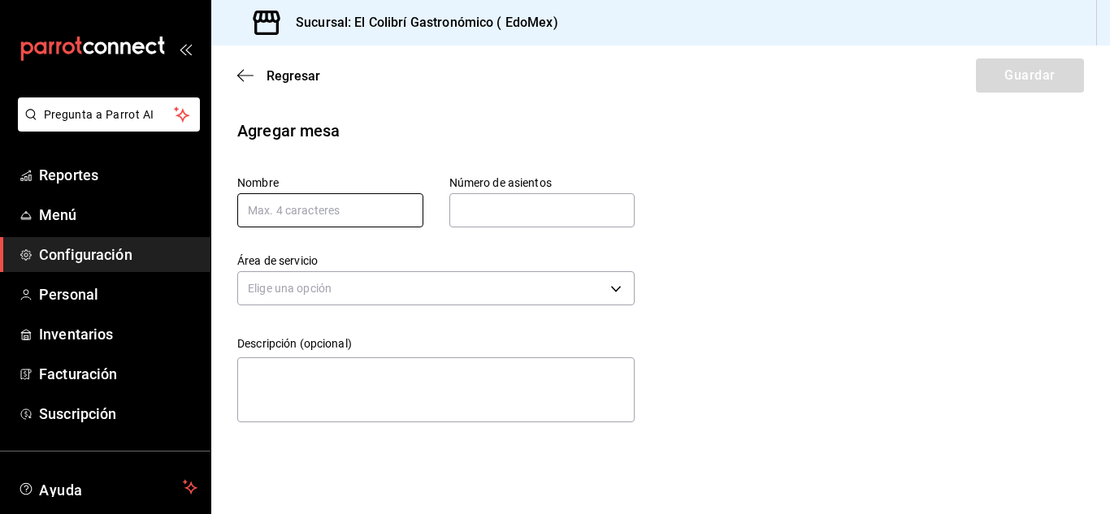
click at [370, 215] on input "text" at bounding box center [330, 210] width 186 height 34
type input "TB"
click at [507, 201] on input "text" at bounding box center [542, 210] width 186 height 32
type input "5"
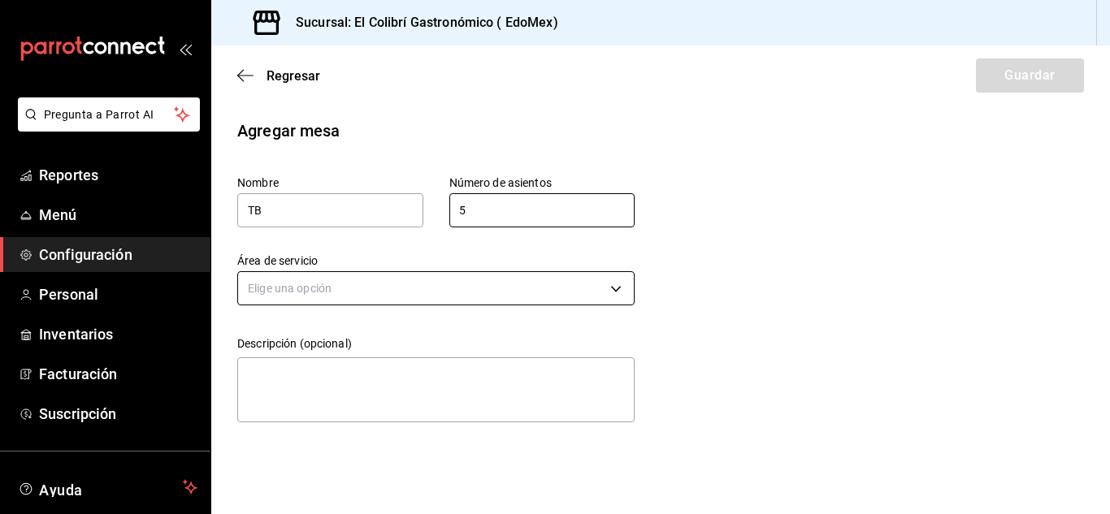
click at [556, 296] on body "Pregunta a Parrot AI Reportes Menú Configuración Personal Inventarios Facturaci…" at bounding box center [555, 257] width 1110 height 514
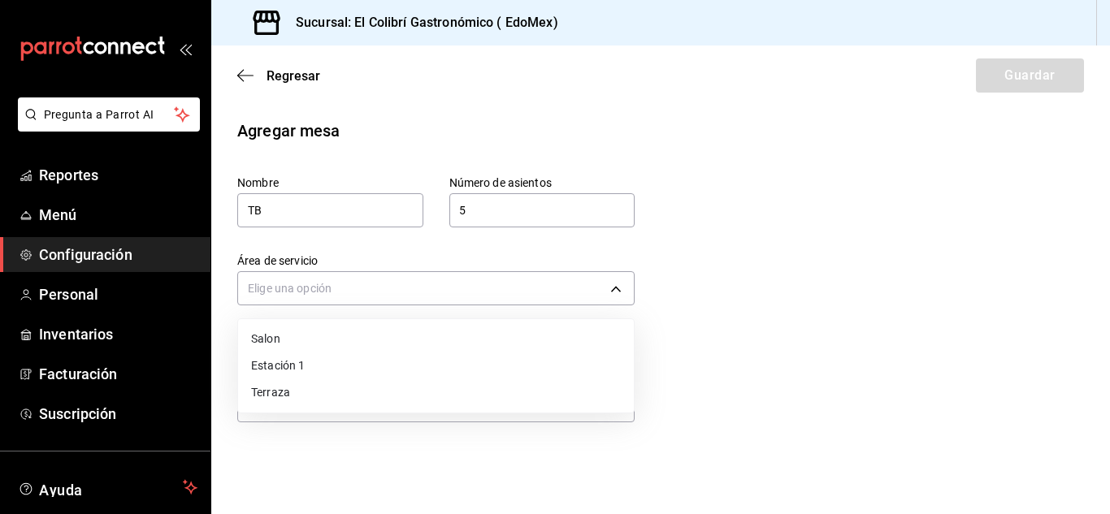
click at [369, 396] on li "Terraza" at bounding box center [436, 392] width 396 height 27
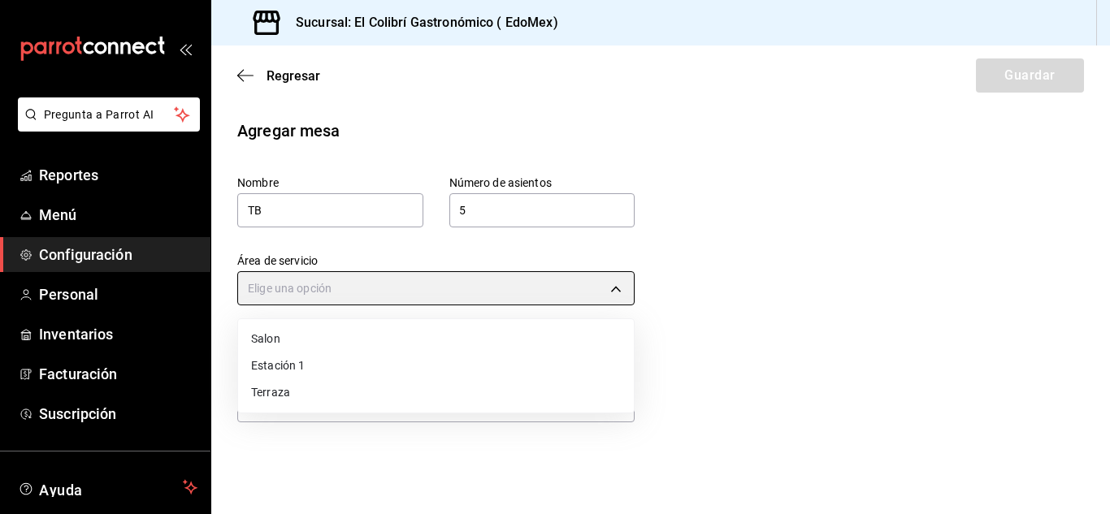
type input "2ca5a6ad-45d6-4641-afd4-0647f00724a0"
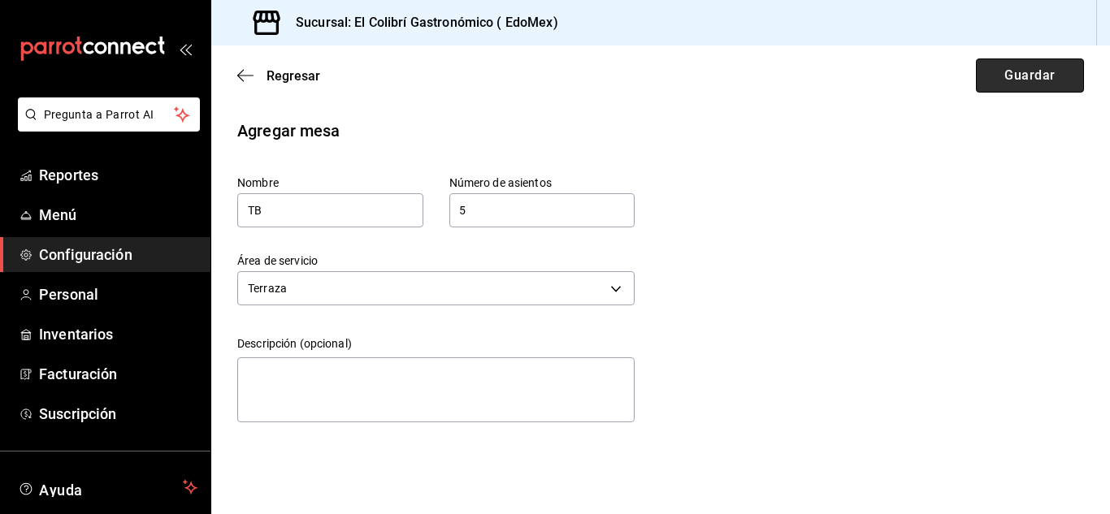
click at [1048, 80] on button "Guardar" at bounding box center [1030, 75] width 108 height 34
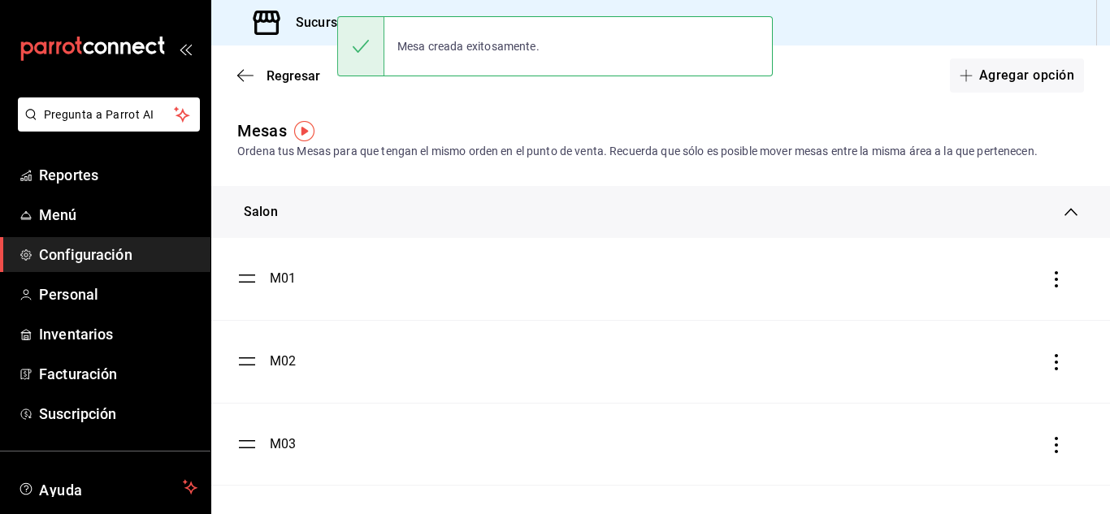
click at [1048, 206] on div "Salon" at bounding box center [654, 211] width 820 height 19
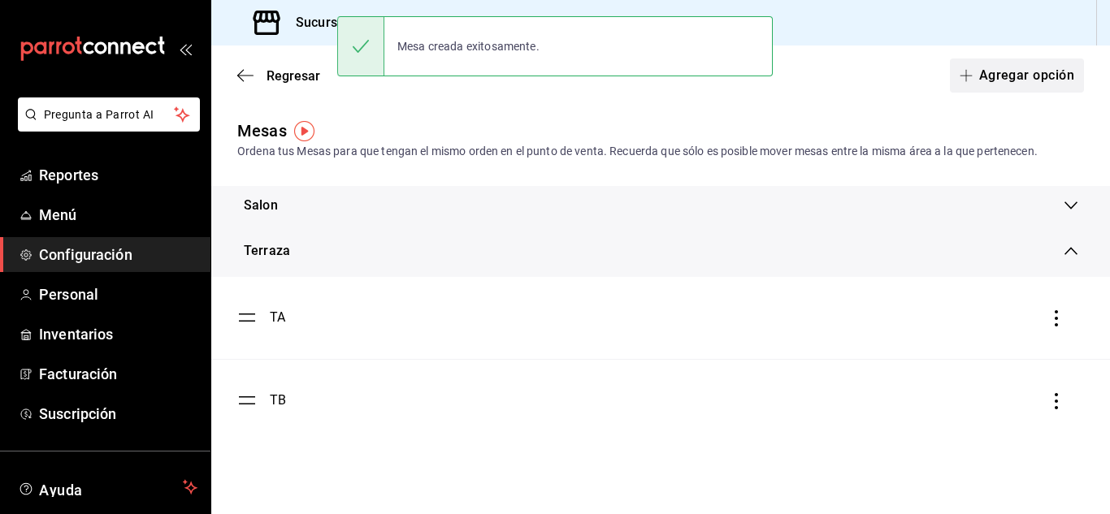
click at [1030, 73] on button "Agregar opción" at bounding box center [1017, 75] width 134 height 34
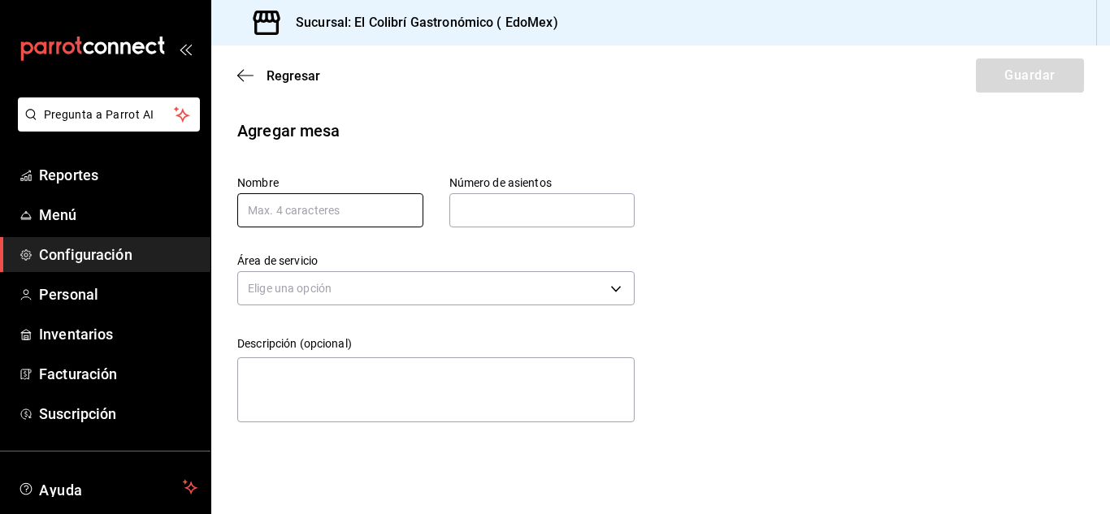
click at [293, 216] on input "text" at bounding box center [330, 210] width 186 height 34
type input "TC"
click at [487, 208] on input "text" at bounding box center [542, 210] width 186 height 32
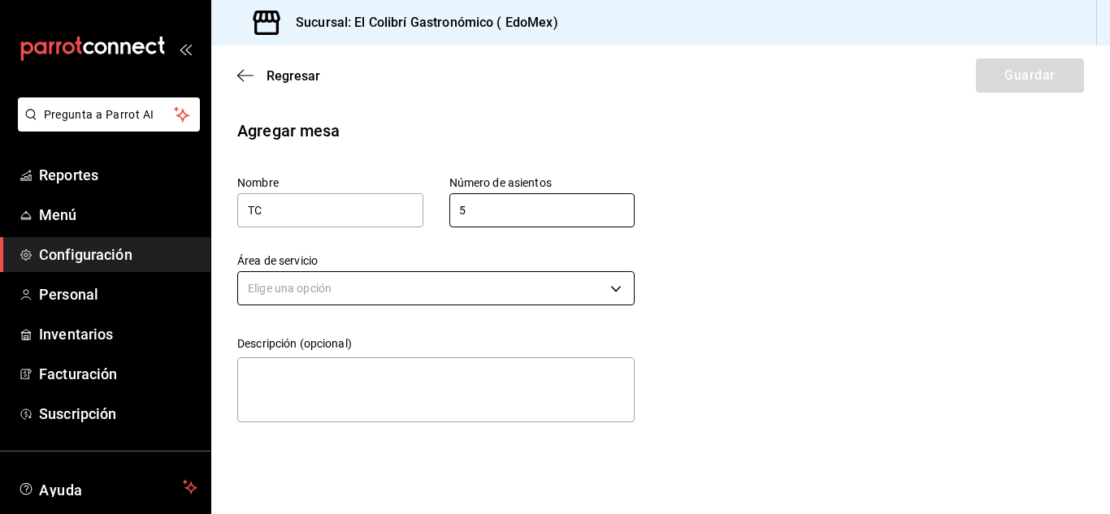
type input "5"
click at [437, 283] on body "Pregunta a Parrot AI Reportes Menú Configuración Personal Inventarios Facturaci…" at bounding box center [555, 257] width 1110 height 514
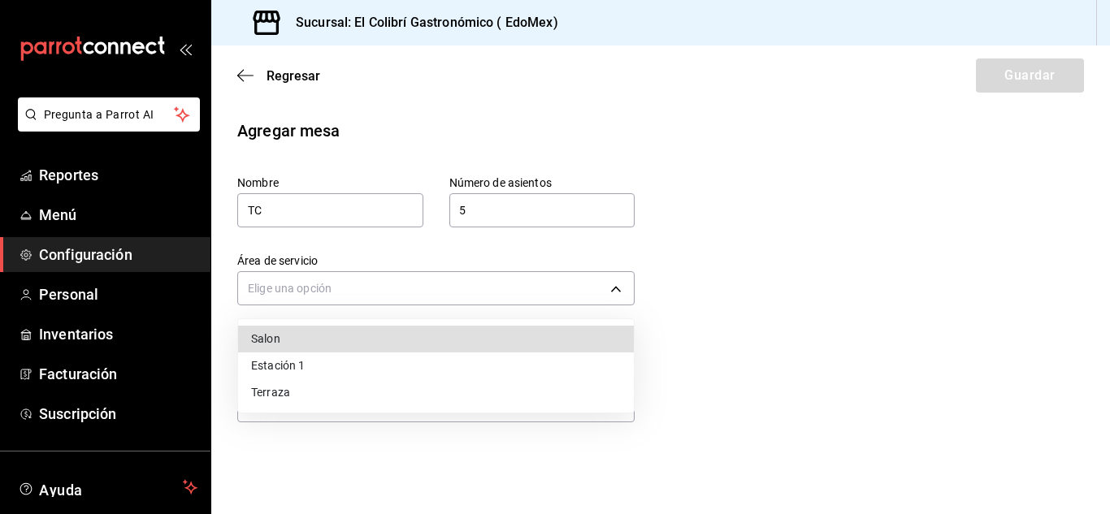
click at [355, 387] on li "Terraza" at bounding box center [436, 392] width 396 height 27
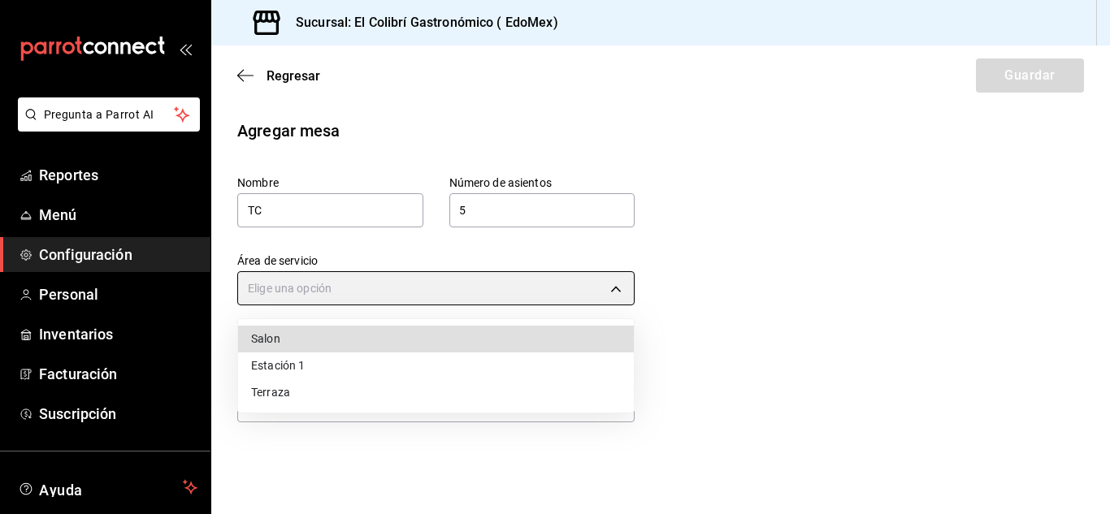
type input "2ca5a6ad-45d6-4641-afd4-0647f00724a0"
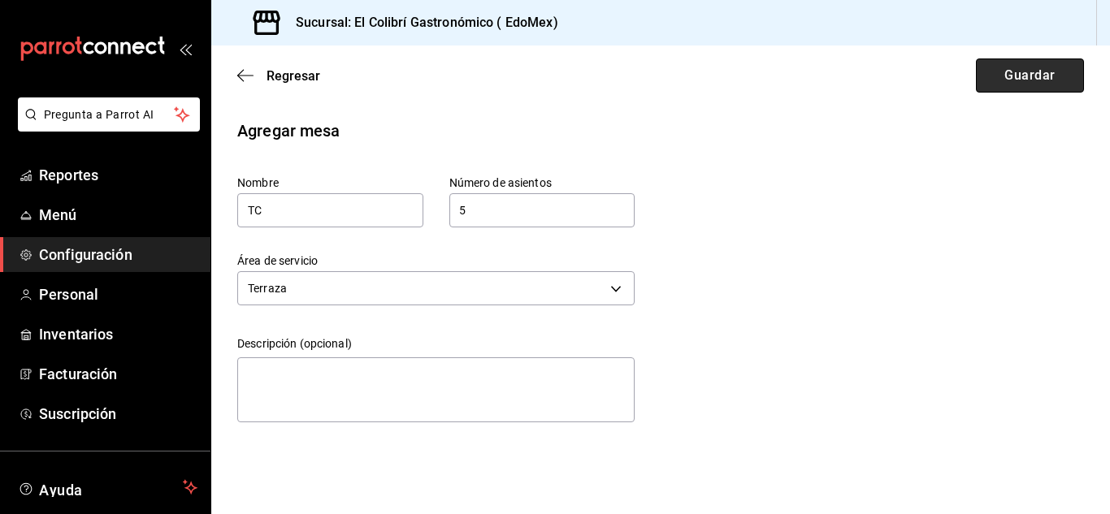
click at [1041, 68] on button "Guardar" at bounding box center [1030, 75] width 108 height 34
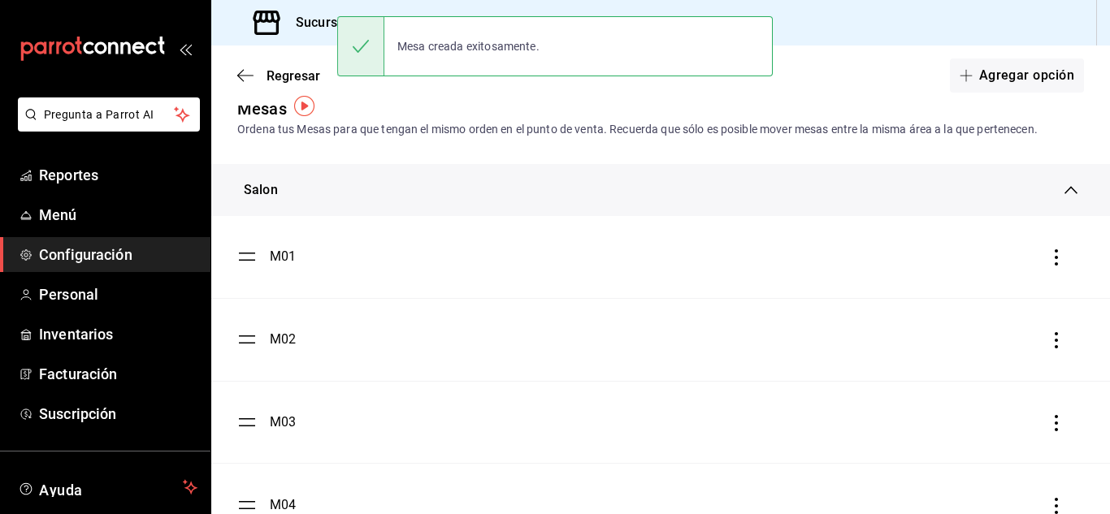
scroll to position [25, 0]
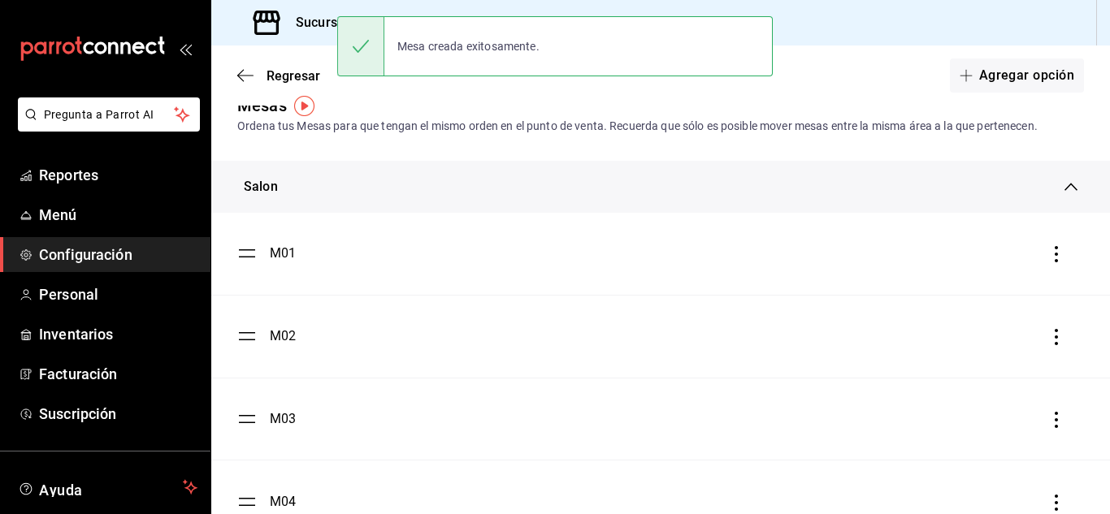
click at [1058, 176] on div "Salon" at bounding box center [660, 187] width 898 height 52
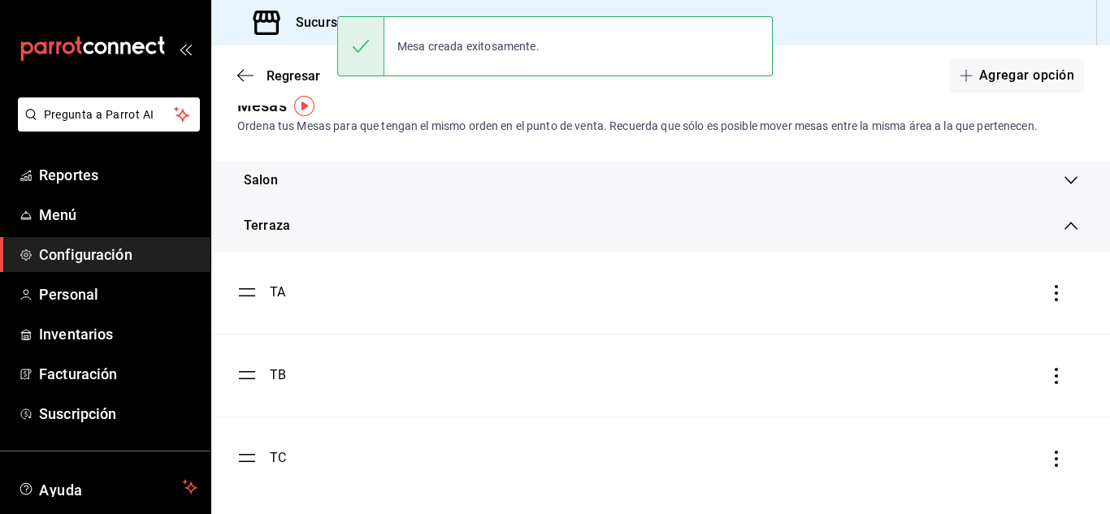
scroll to position [36, 0]
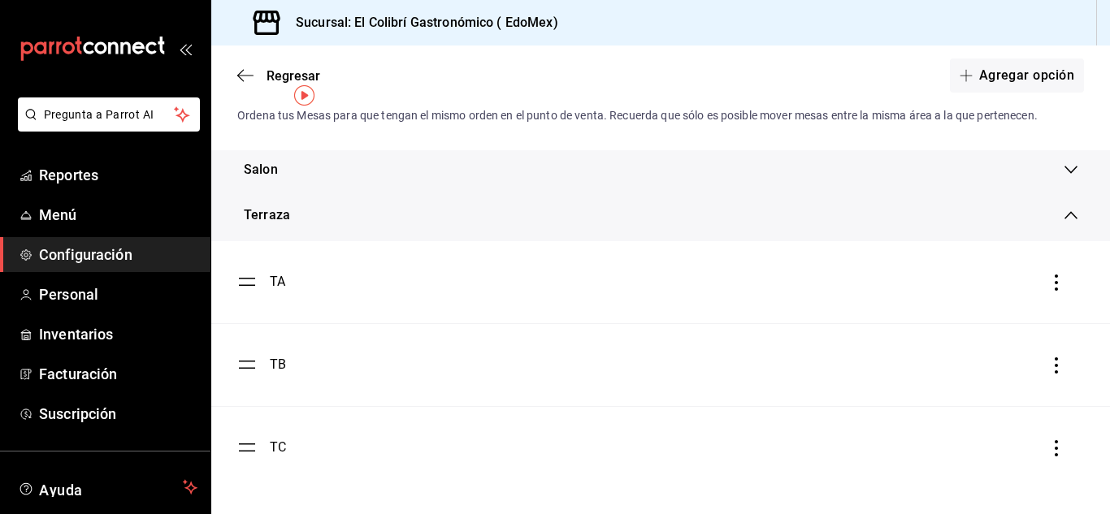
drag, startPoint x: 1093, startPoint y: 240, endPoint x: 1109, endPoint y: 85, distance: 155.2
click at [1109, 85] on div "Regresar Agregar opción Mesas Ordena tus Mesas para que tengan el mismo orden e…" at bounding box center [660, 279] width 898 height 469
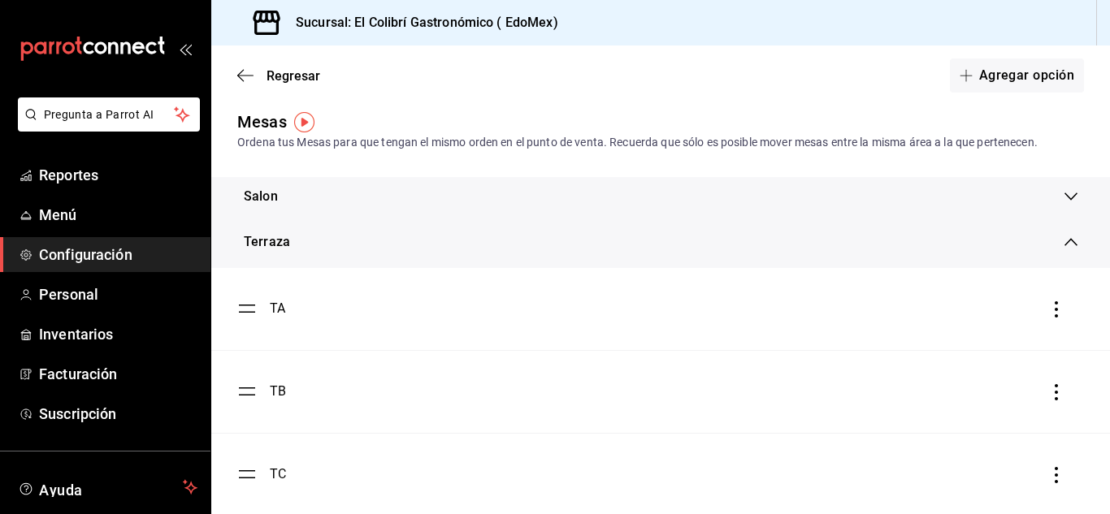
scroll to position [0, 0]
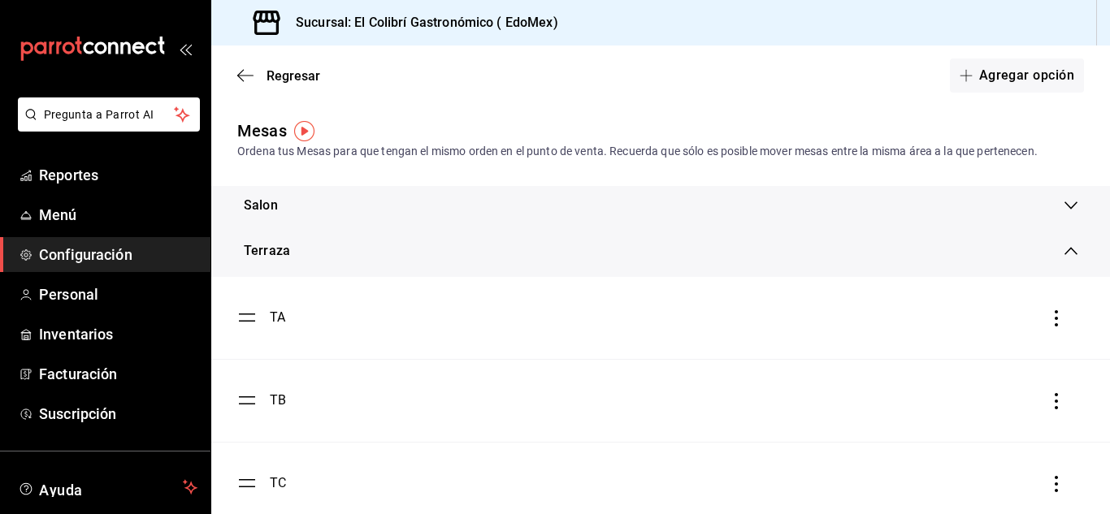
click at [1066, 239] on div "Terraza" at bounding box center [660, 251] width 898 height 52
